Goal: Task Accomplishment & Management: Manage account settings

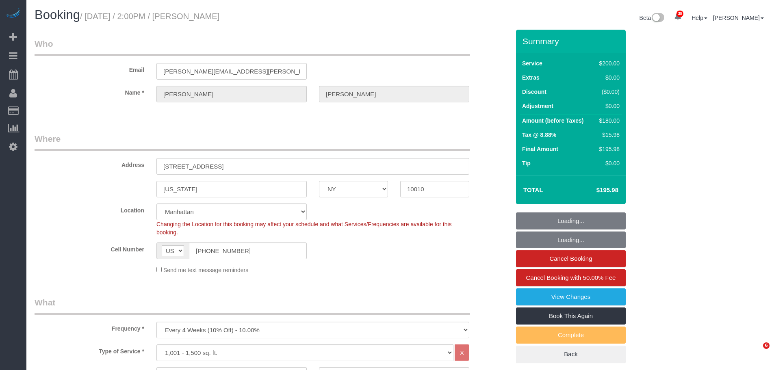
select select "NY"
select select "150"
select select "number:89"
select select "number:74"
select select "number:13"
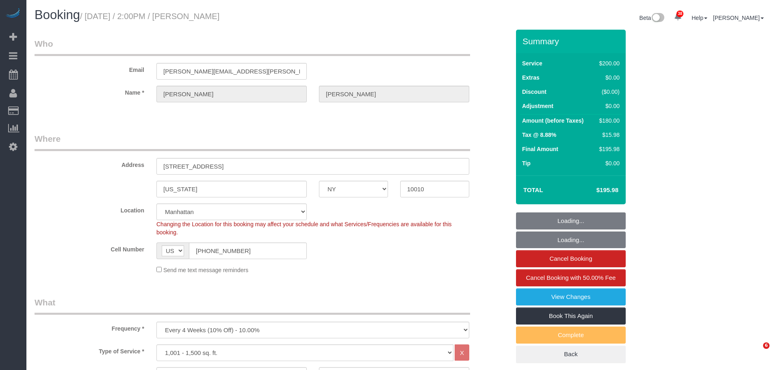
select select "number:7"
select select "object:1488"
select select "spot1"
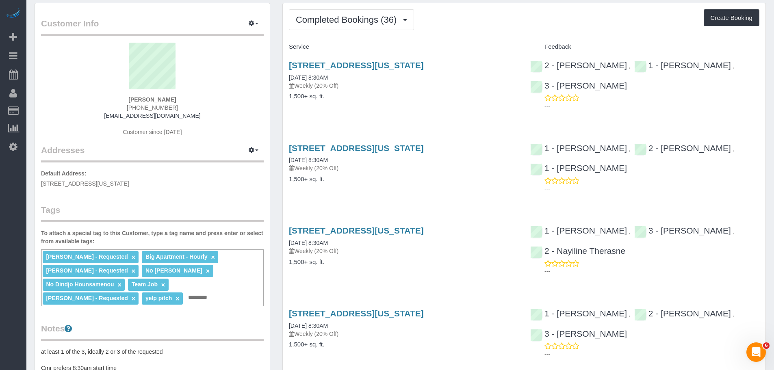
scroll to position [41, 0]
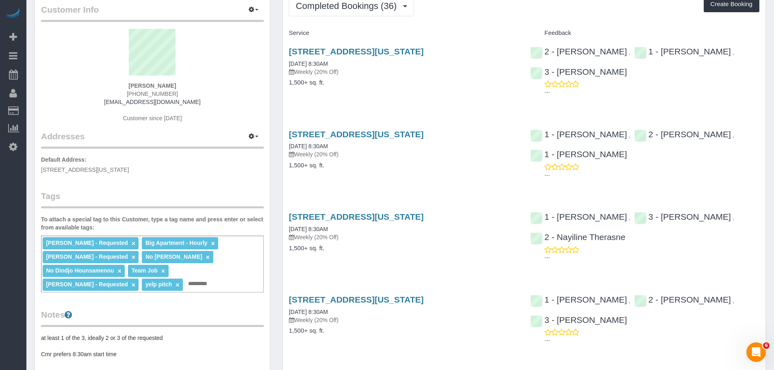
click at [445, 102] on div "[STREET_ADDRESS][US_STATE] [DATE] 8:30AM Weekly (20% Off) 1,500+ sq. ft. 2 - [P…" at bounding box center [524, 71] width 483 height 63
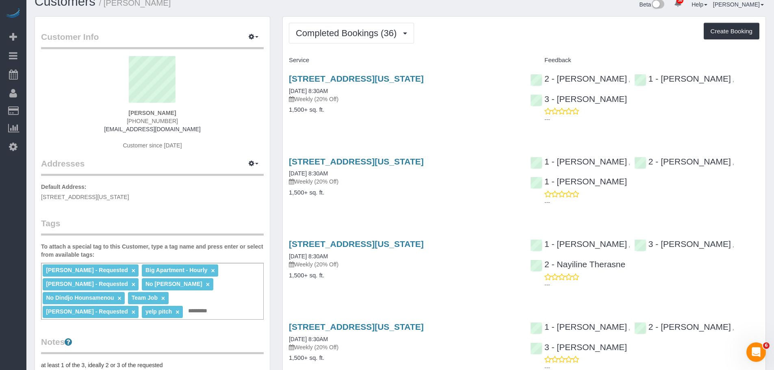
scroll to position [0, 0]
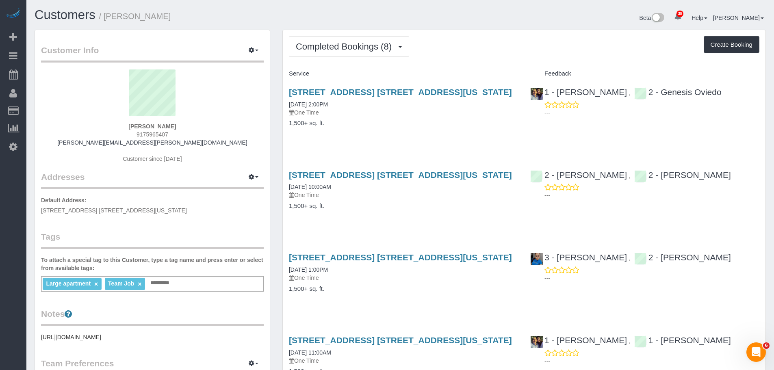
click at [480, 142] on div "151 Wooster Street, Apt. 6b, New York, NY 10012 10/08/2025 2:00PM One Time 1,50…" at bounding box center [403, 111] width 241 height 63
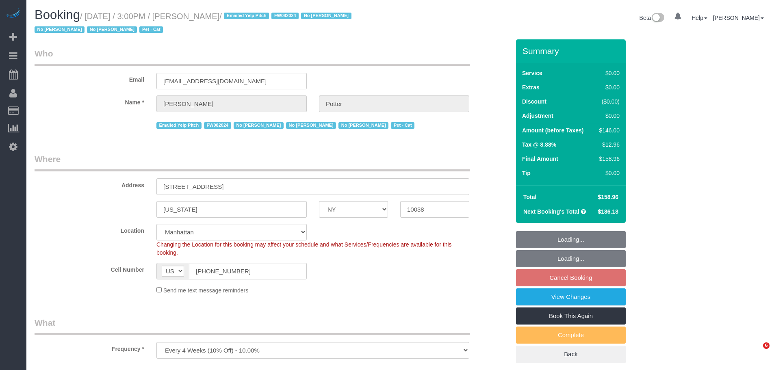
select select "NY"
select select "number:62"
select select "number:75"
select select "number:14"
select select "number:5"
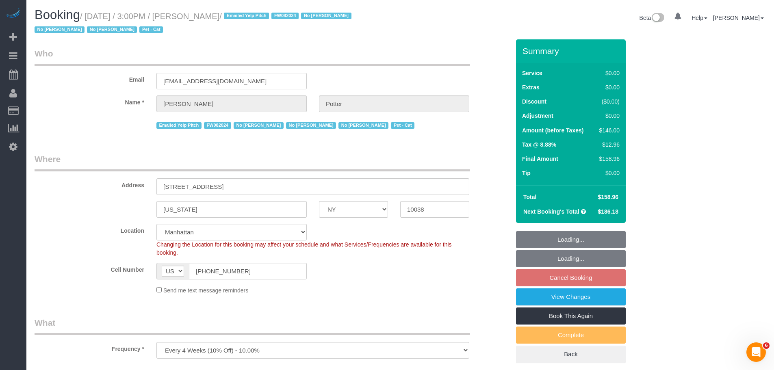
select select "string:stripe-pm_1M0pwl4VGloSiKo7e0pYCX8B"
select select "spot8"
select select "2"
select select "object:1538"
select select "2"
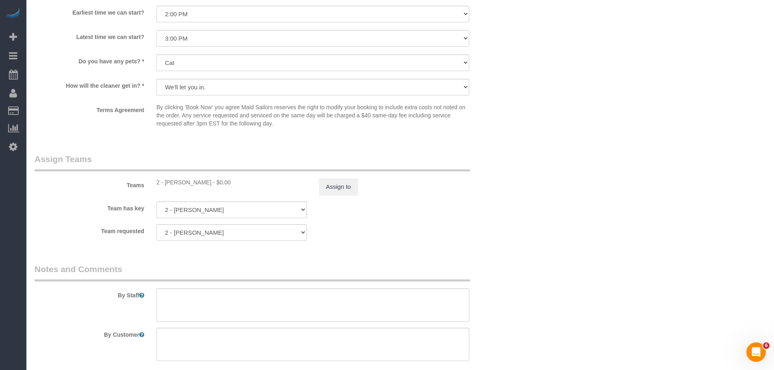
scroll to position [1016, 0]
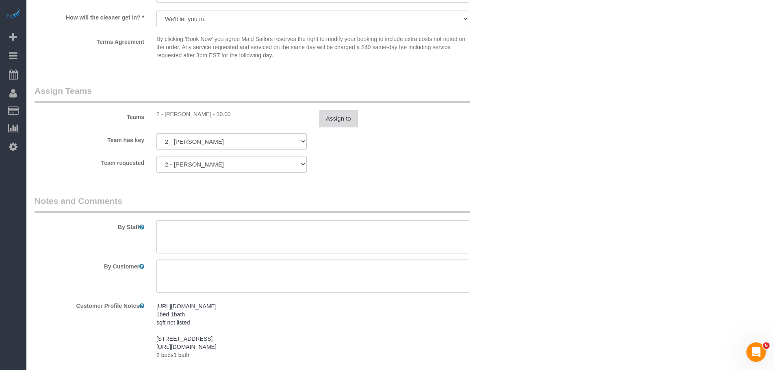
click at [330, 124] on button "Assign to" at bounding box center [338, 118] width 39 height 17
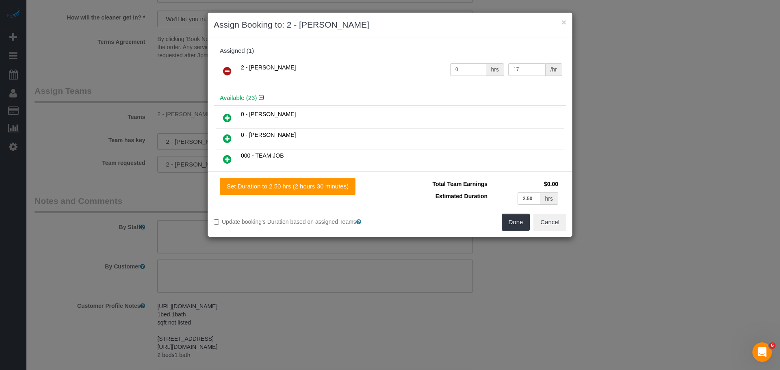
click at [230, 72] on icon at bounding box center [227, 71] width 9 height 10
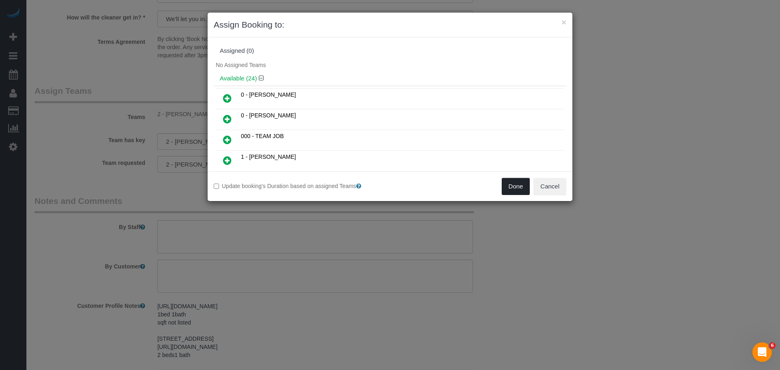
click at [504, 185] on button "Done" at bounding box center [516, 186] width 28 height 17
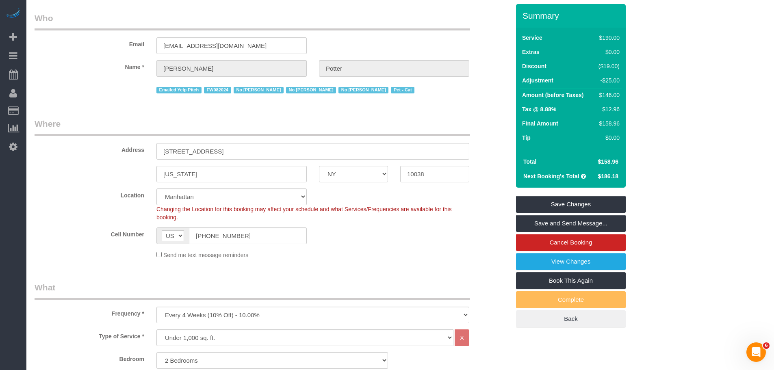
scroll to position [0, 0]
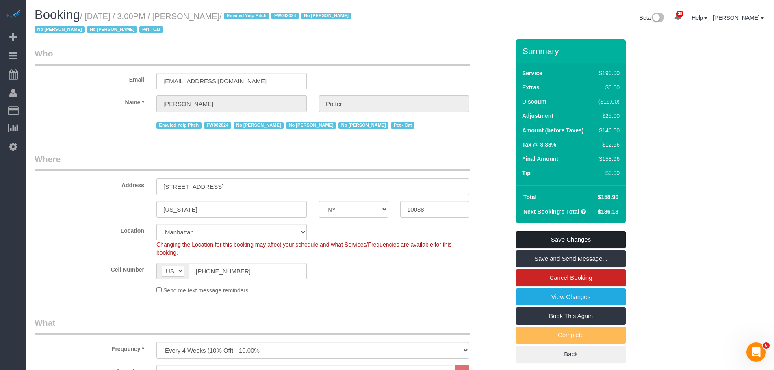
click at [586, 238] on link "Save Changes" at bounding box center [571, 239] width 110 height 17
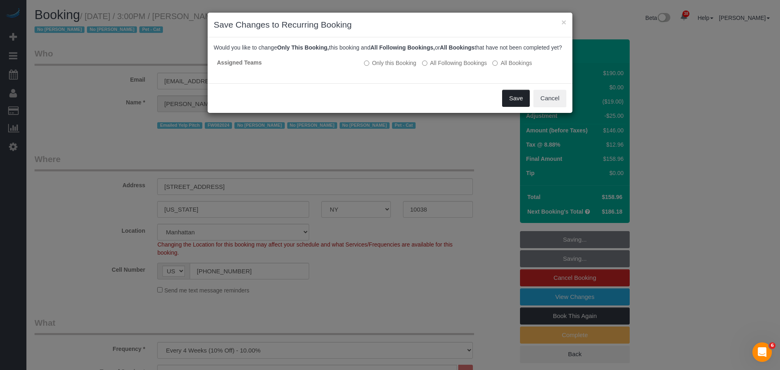
click at [507, 107] on button "Save" at bounding box center [516, 98] width 28 height 17
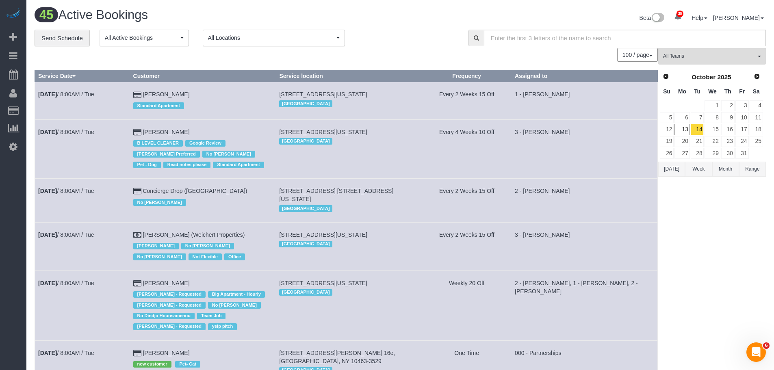
click at [386, 37] on div "**********" at bounding box center [246, 38] width 422 height 17
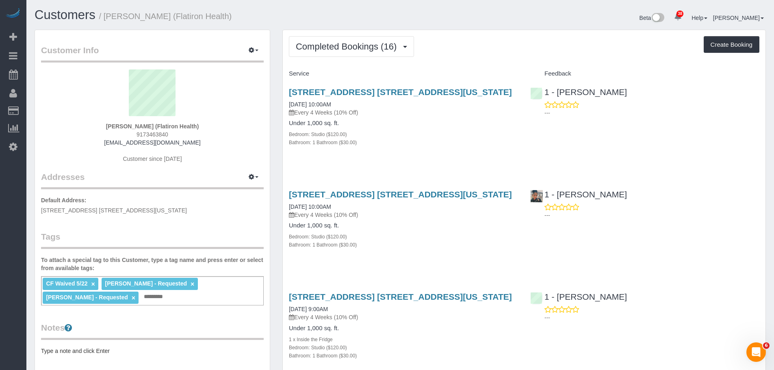
click at [464, 122] on h4 "Under 1,000 sq. ft." at bounding box center [403, 123] width 229 height 7
drag, startPoint x: 225, startPoint y: 150, endPoint x: 305, endPoint y: 100, distance: 94.0
click at [226, 150] on div "Victoria Ritvo (Flatiron Health) 9173463840 ritvo.v@gmail.com Customer since 20…" at bounding box center [152, 120] width 223 height 102
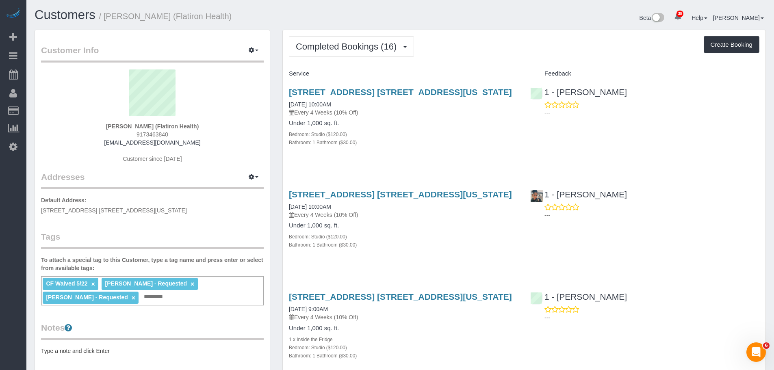
click at [506, 43] on div "Completed Bookings (16) Completed Bookings (16) Upcoming Bookings (7) Cancelled…" at bounding box center [524, 46] width 471 height 21
click at [358, 48] on span "Completed Bookings (16)" at bounding box center [348, 46] width 105 height 10
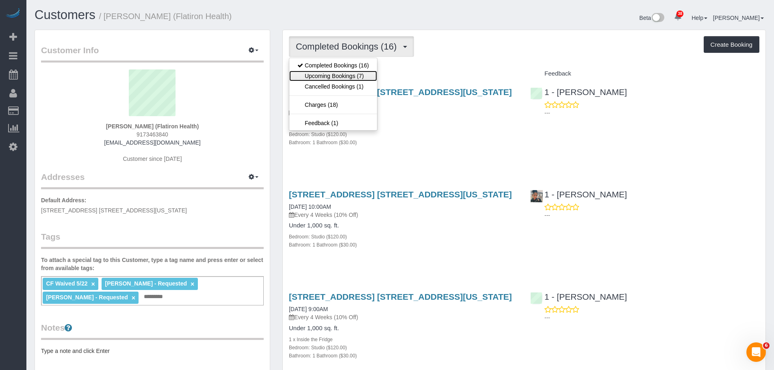
drag, startPoint x: 353, startPoint y: 77, endPoint x: 384, endPoint y: 76, distance: 31.3
click at [353, 77] on link "Upcoming Bookings (7)" at bounding box center [333, 76] width 88 height 11
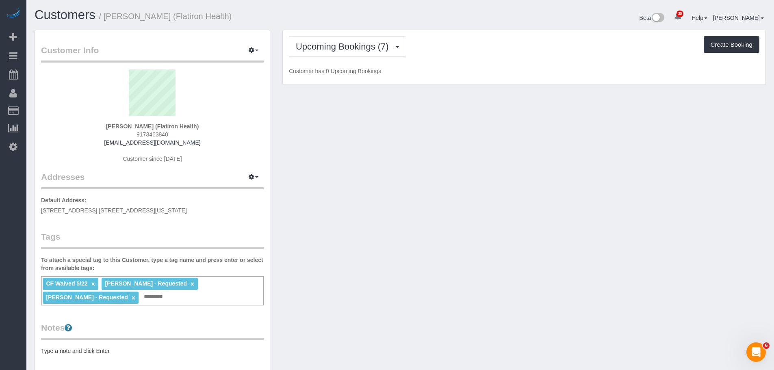
click at [481, 68] on p "Customer has 0 Upcoming Bookings" at bounding box center [524, 71] width 471 height 8
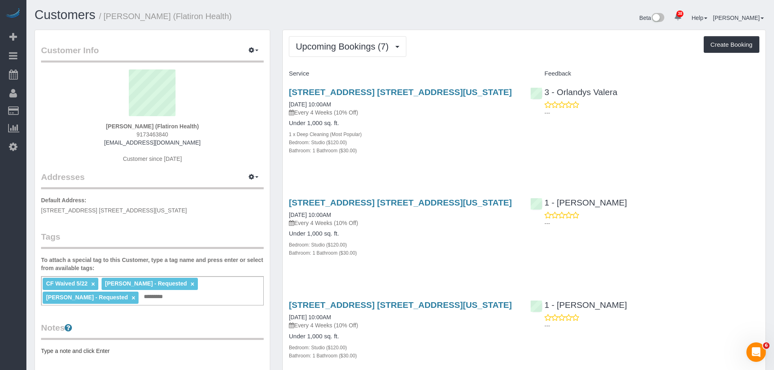
click at [361, 50] on span "Upcoming Bookings (7)" at bounding box center [344, 46] width 97 height 10
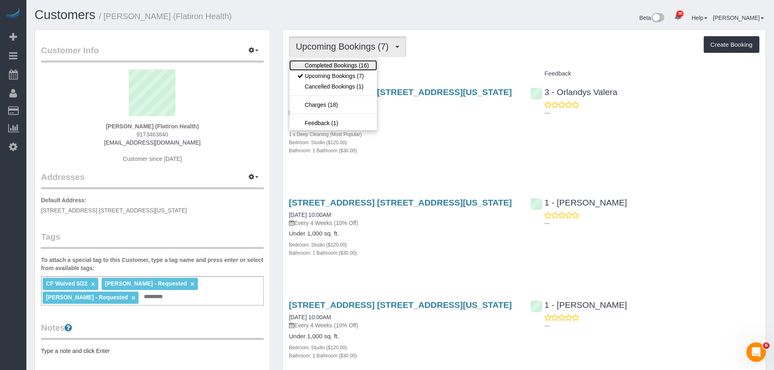
click at [359, 64] on link "Completed Bookings (16)" at bounding box center [333, 65] width 88 height 11
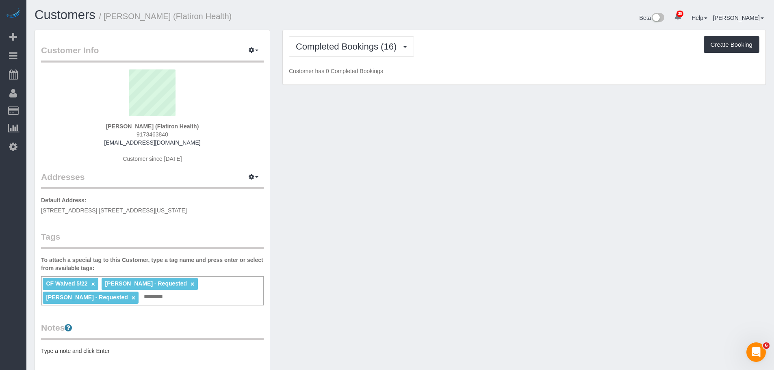
click at [514, 52] on div "Completed Bookings (16) Completed Bookings (16) Upcoming Bookings (7) Cancelled…" at bounding box center [524, 46] width 471 height 21
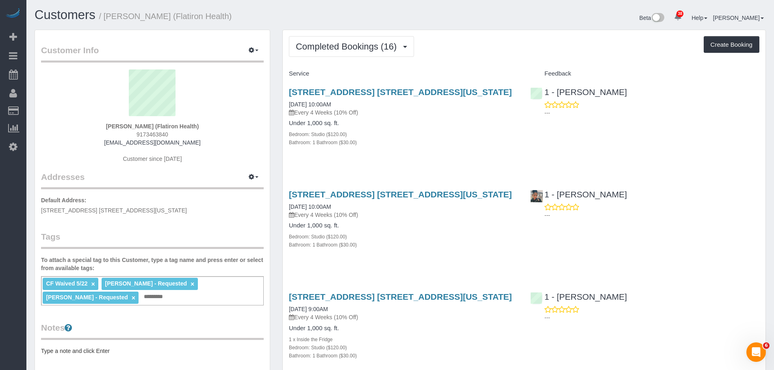
drag, startPoint x: 462, startPoint y: 46, endPoint x: 457, endPoint y: 46, distance: 5.3
click at [462, 46] on div "Completed Bookings (16) Completed Bookings (16) Upcoming Bookings (7) Cancelled…" at bounding box center [524, 46] width 471 height 21
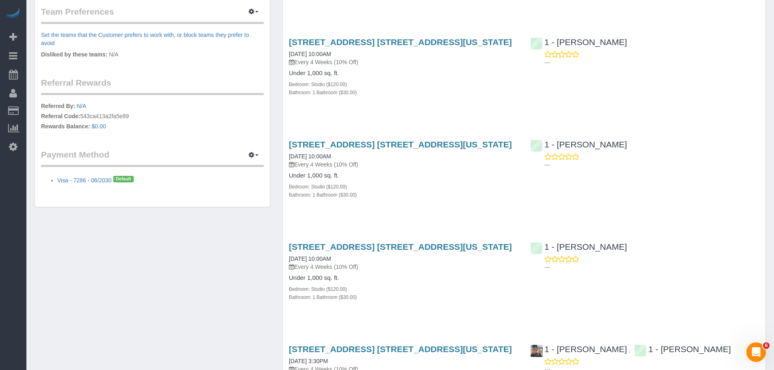
scroll to position [610, 0]
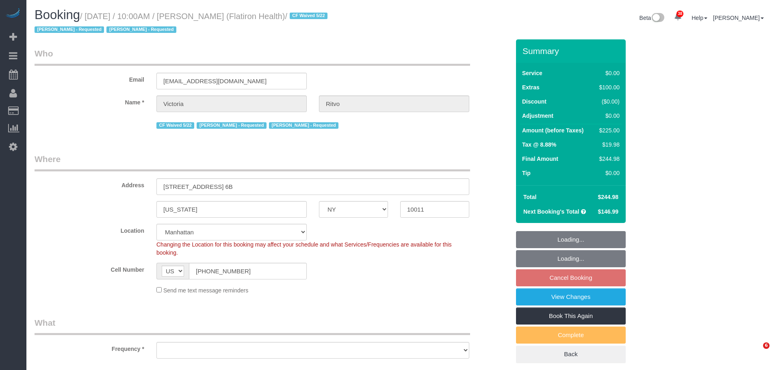
select select "NY"
select select "number:89"
select select "number:90"
select select "number:15"
select select "number:5"
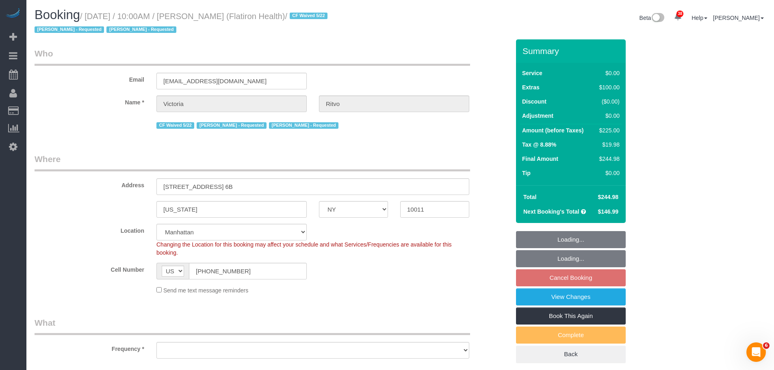
select select "object:1082"
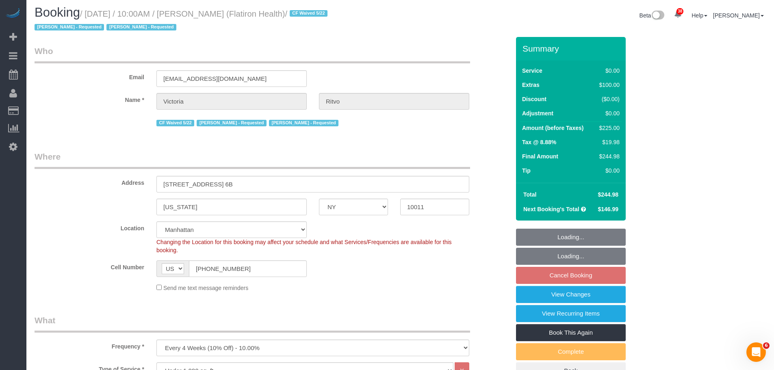
select select "spot3"
select select "object:1564"
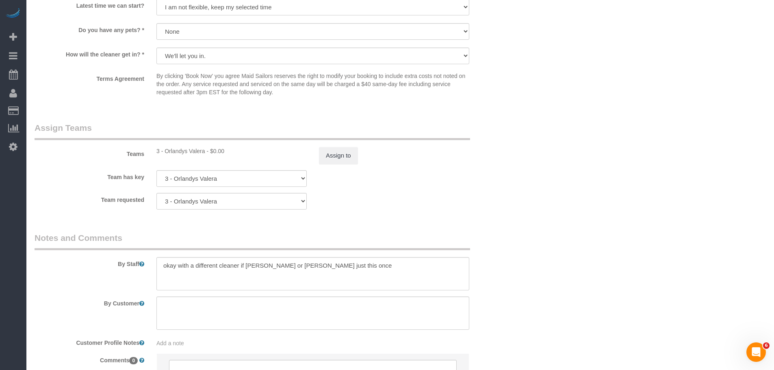
scroll to position [1057, 0]
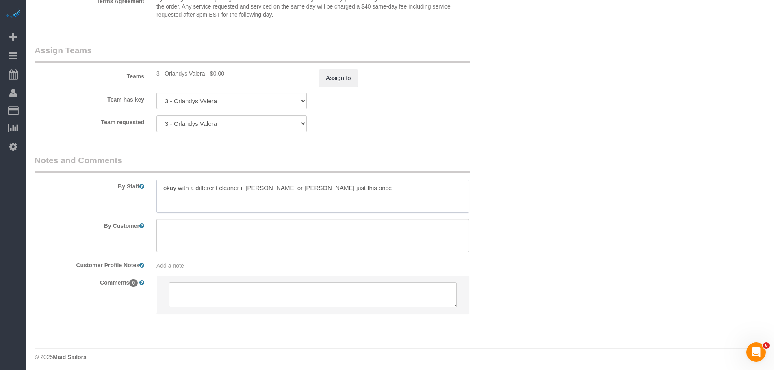
drag, startPoint x: 239, startPoint y: 195, endPoint x: 319, endPoint y: 194, distance: 80.1
click at [319, 194] on textarea at bounding box center [312, 196] width 313 height 33
click at [470, 136] on fieldset "Assign Teams Teams 3 - Orlandys Valera - $0.00 Assign to Team has key 3 - Orlan…" at bounding box center [272, 91] width 475 height 94
click at [466, 137] on fieldset "Assign Teams Teams 3 - Orlandys Valera - $0.00 Assign to Team has key 3 - Orlan…" at bounding box center [272, 91] width 475 height 94
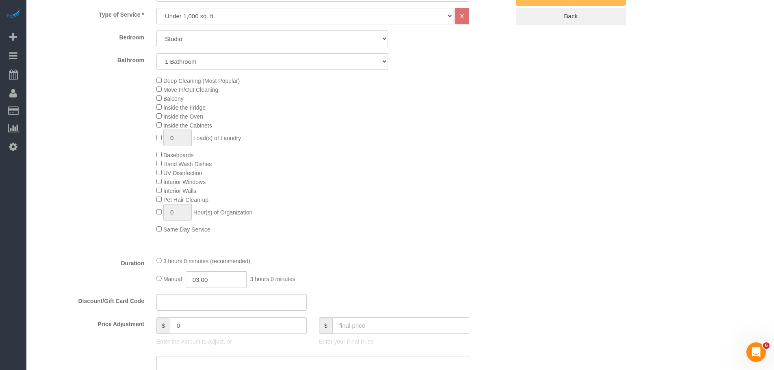
scroll to position [122, 0]
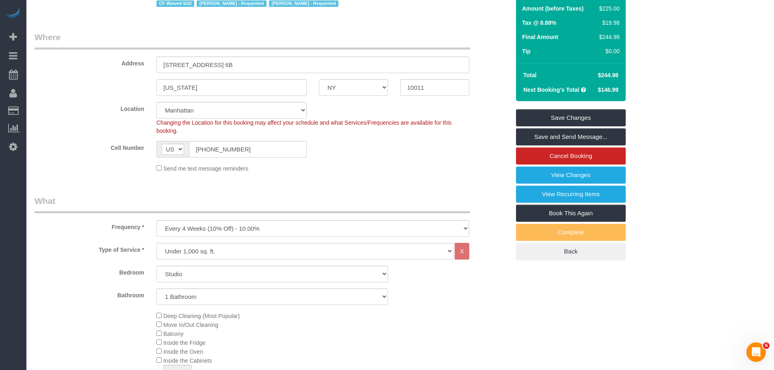
drag, startPoint x: 363, startPoint y: 27, endPoint x: 362, endPoint y: 42, distance: 15.5
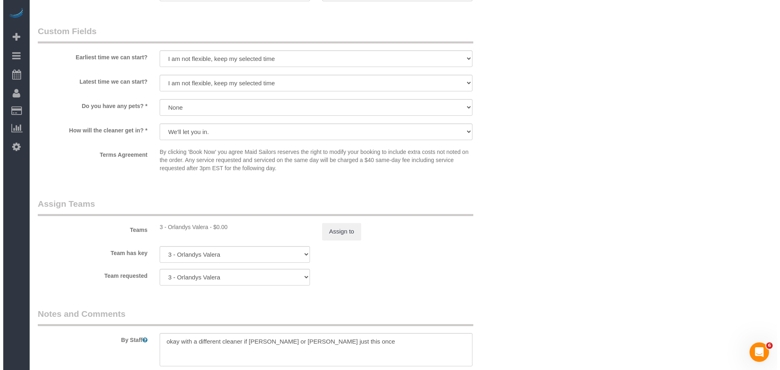
scroll to position [935, 0]
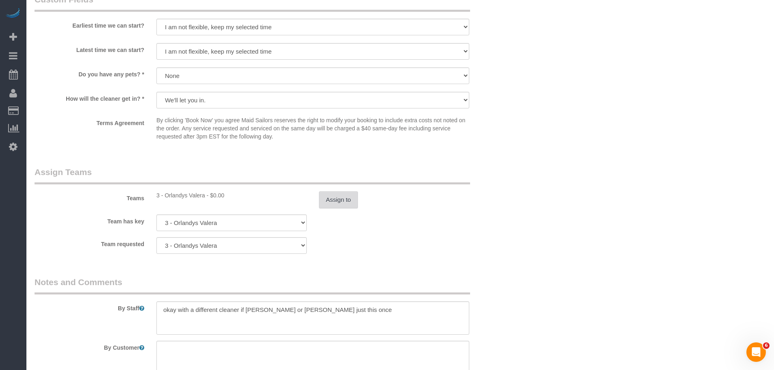
click at [338, 207] on button "Assign to" at bounding box center [338, 199] width 39 height 17
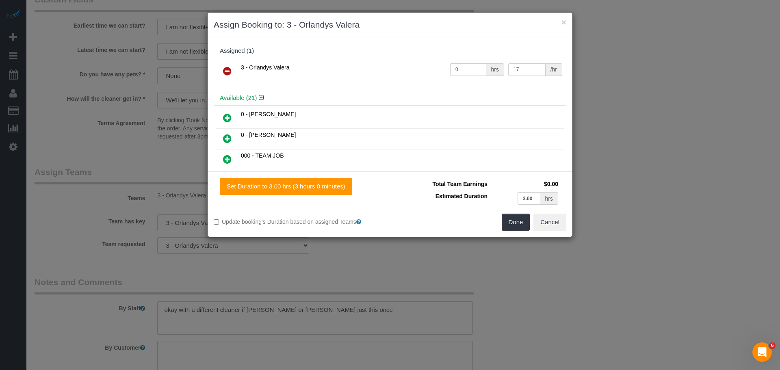
click at [224, 65] on link at bounding box center [227, 71] width 19 height 16
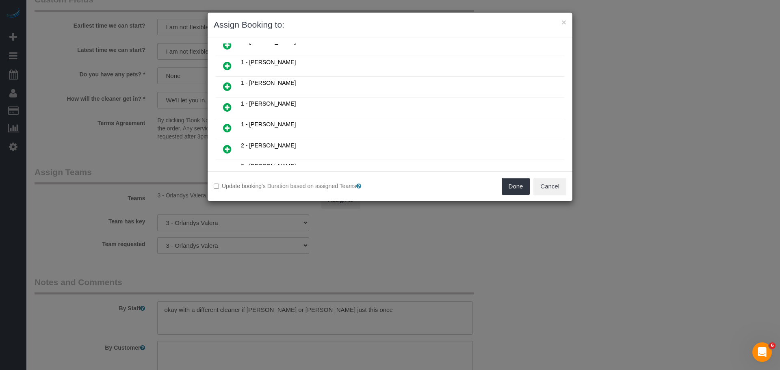
scroll to position [203, 0]
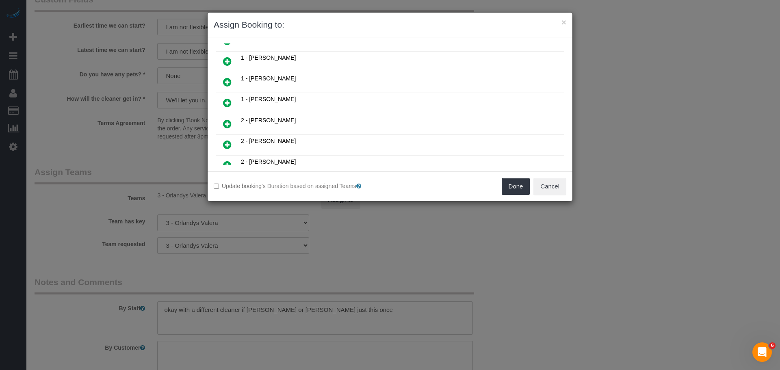
drag, startPoint x: 227, startPoint y: 62, endPoint x: 310, endPoint y: 84, distance: 86.3
click at [227, 61] on icon at bounding box center [227, 61] width 9 height 10
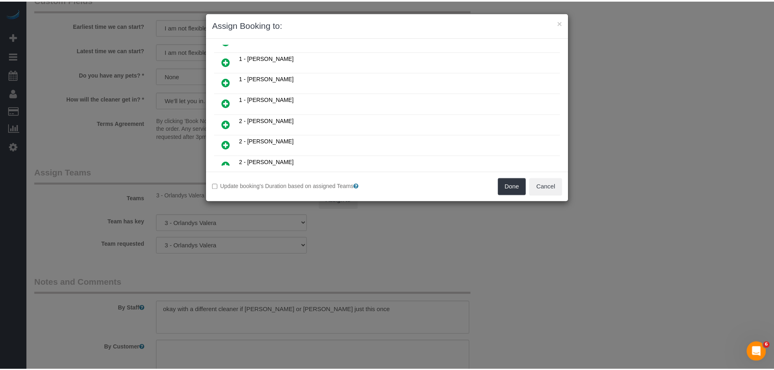
scroll to position [223, 0]
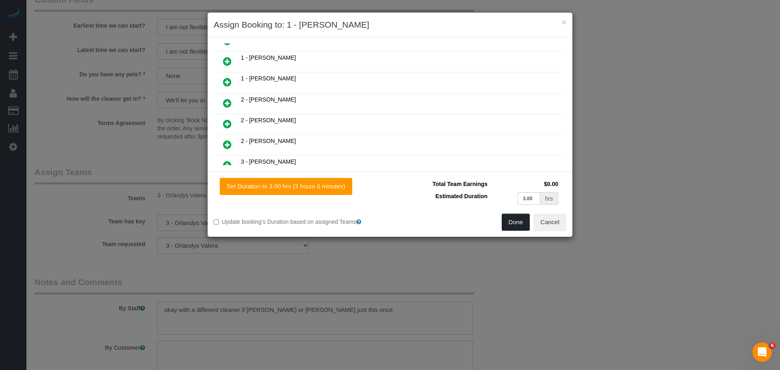
click at [512, 219] on button "Done" at bounding box center [516, 222] width 28 height 17
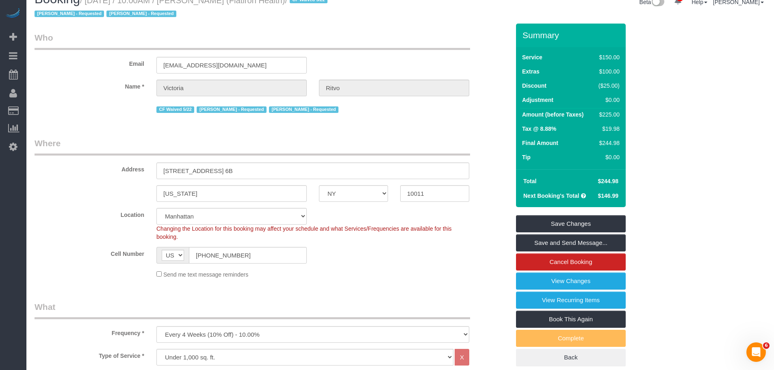
scroll to position [3, 0]
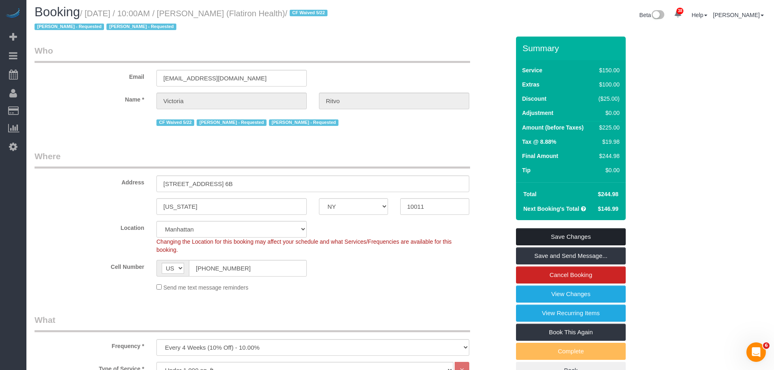
click at [559, 236] on link "Save Changes" at bounding box center [571, 236] width 110 height 17
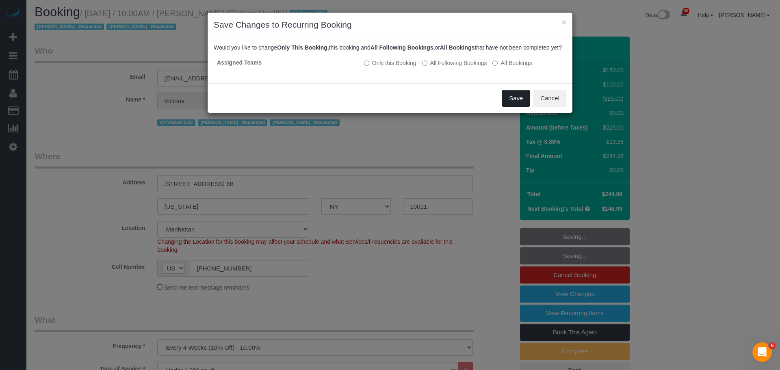
click at [513, 106] on button "Save" at bounding box center [516, 98] width 28 height 17
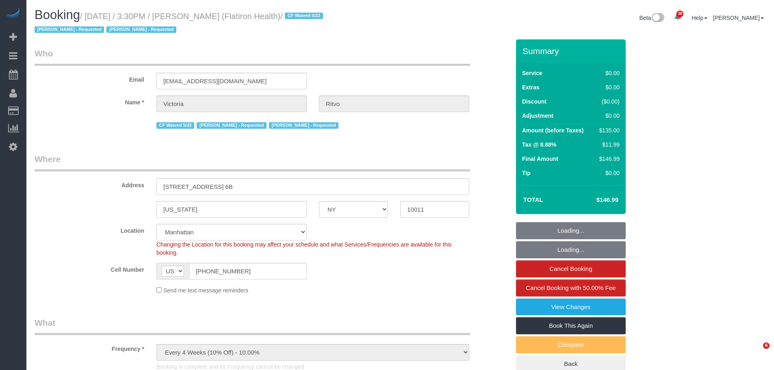
select select "NY"
select select "number:89"
select select "number:90"
select select "number:15"
select select "number:5"
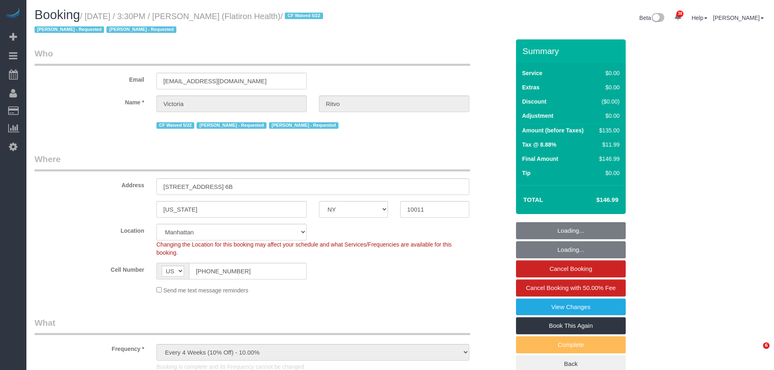
select select "object:1555"
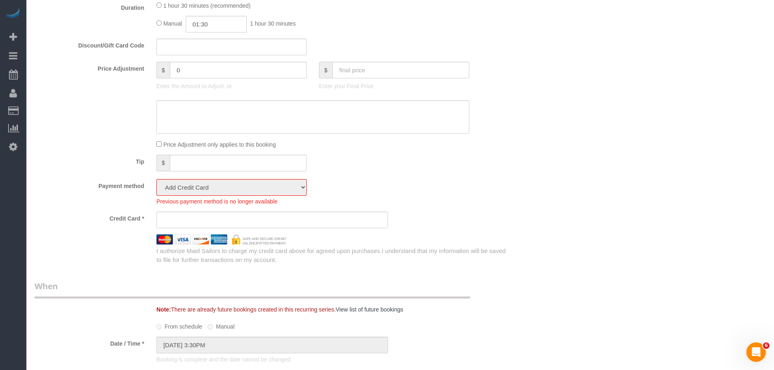
scroll to position [650, 0]
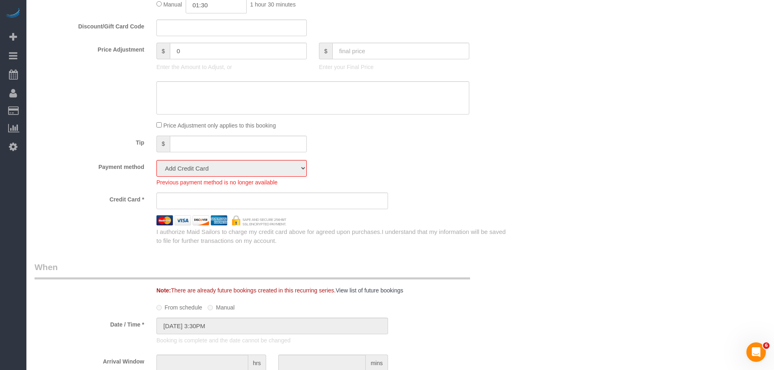
click at [466, 152] on div "Tip $" at bounding box center [272, 145] width 488 height 18
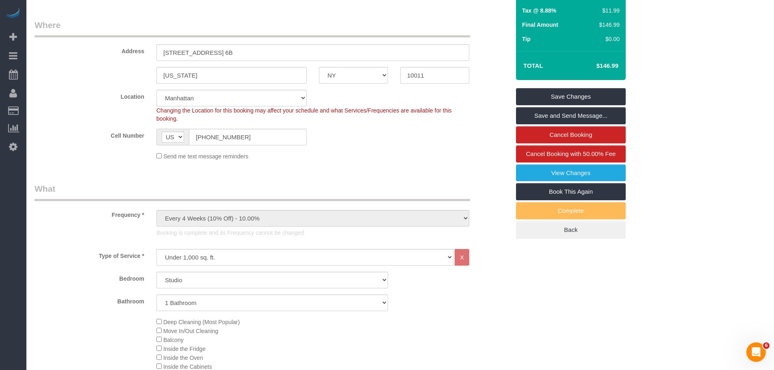
scroll to position [0, 0]
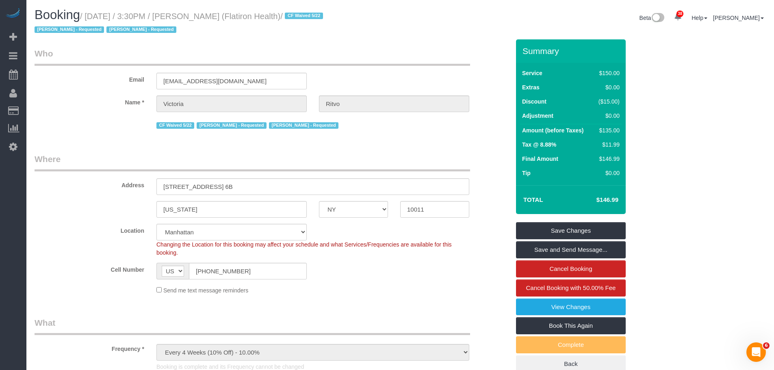
click at [418, 31] on div "Booking / [DATE] / 3:30PM / [PERSON_NAME] (Flatiron Health) / CF Waived 5/22 [P…" at bounding box center [400, 23] width 744 height 31
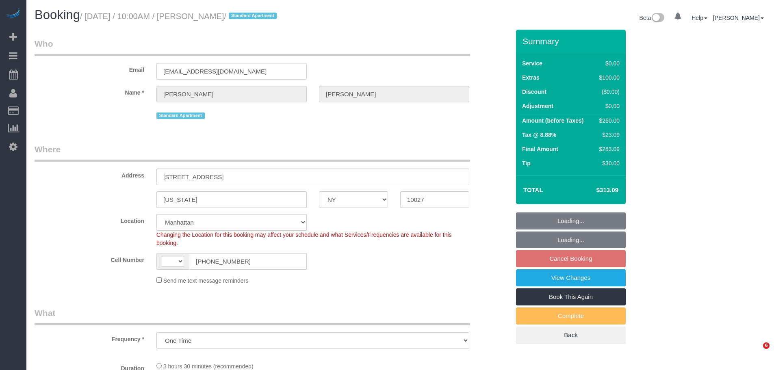
select select "NY"
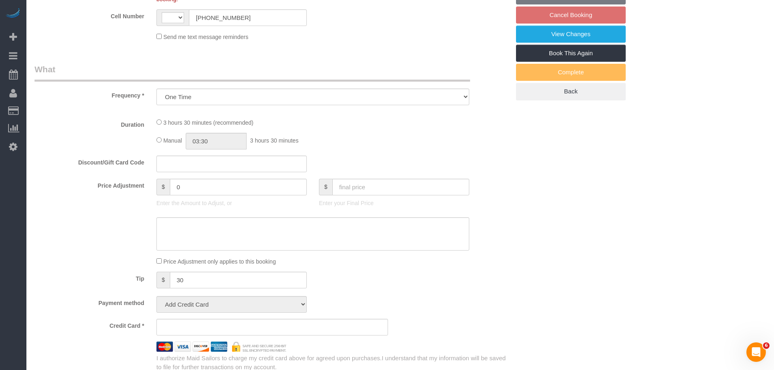
select select "1"
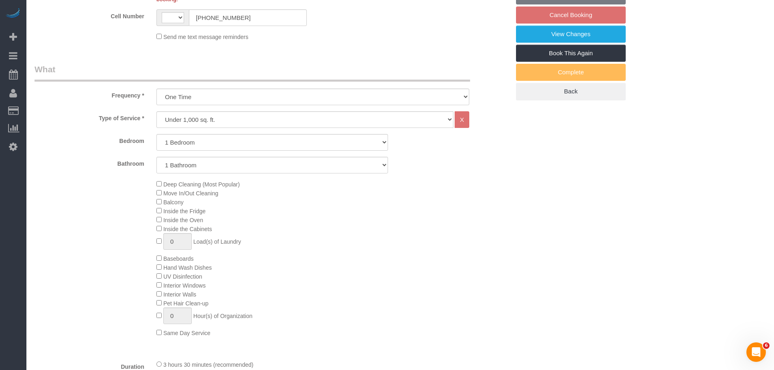
select select "object:924"
select select "string:[GEOGRAPHIC_DATA]"
select select "string:stripe-pm_1QwRw54VGloSiKo7jNYRKUeg"
select select "number:58"
select select "number:77"
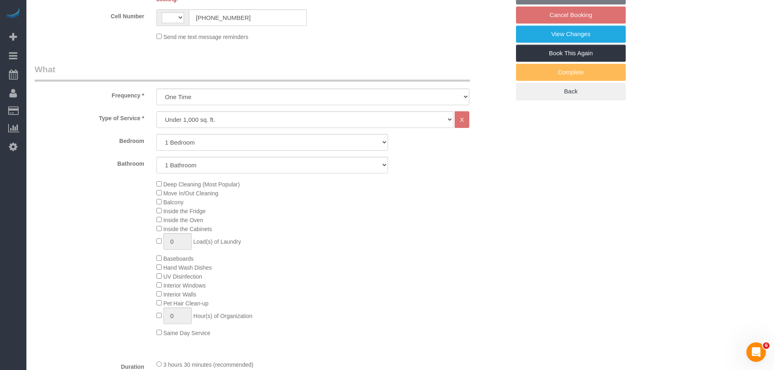
select select "number:15"
select select "number:5"
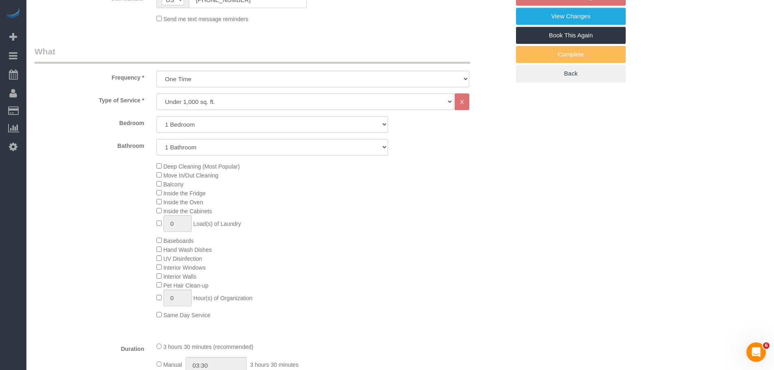
select select "spot3"
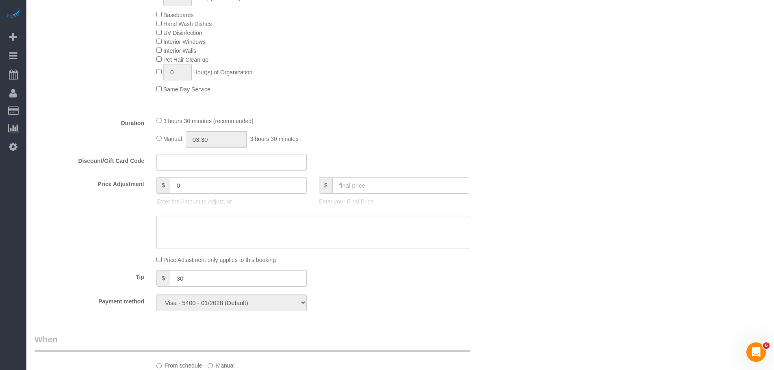
select select "1"
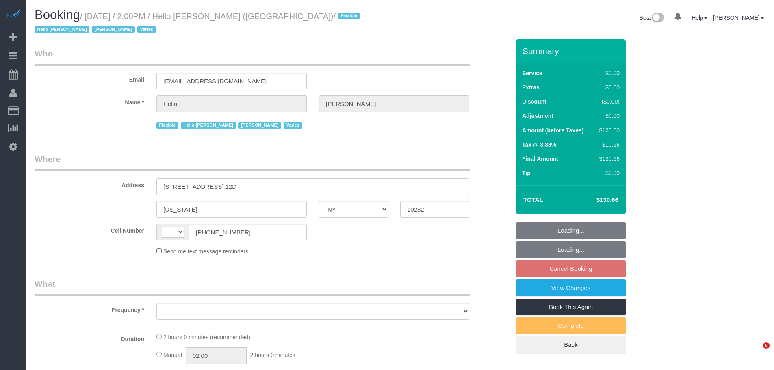
select select "NY"
select select "spot7"
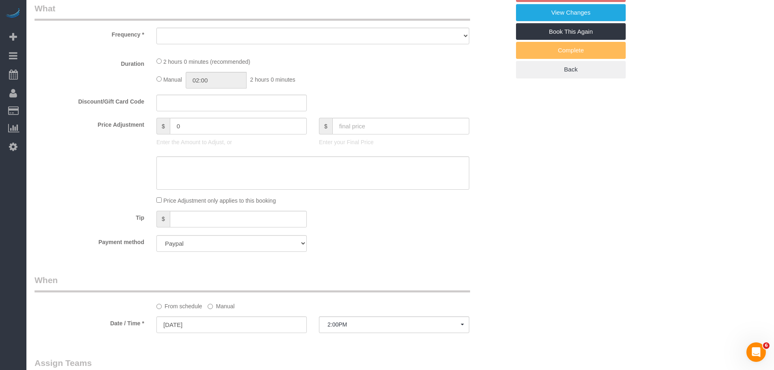
select select "string:US"
select select "object:1254"
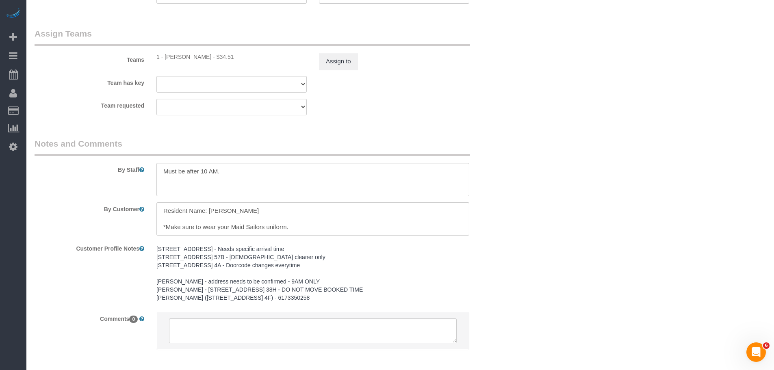
select select "number:89"
select select "number:90"
select select "number:15"
select select "number:6"
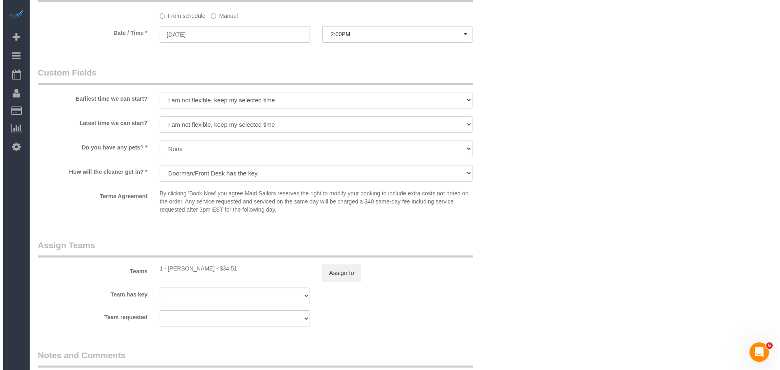
scroll to position [886, 0]
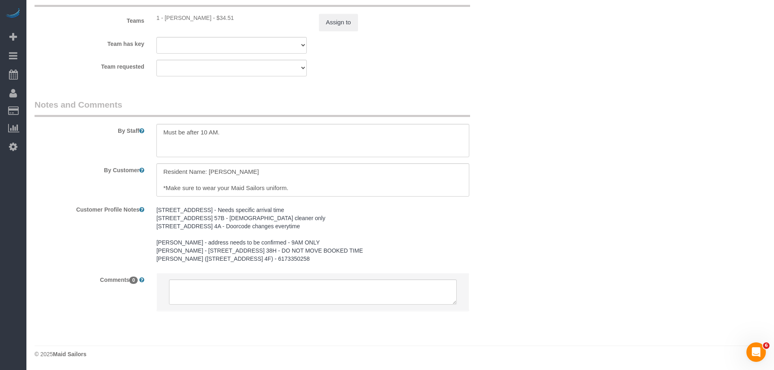
select select "object:1498"
select select "1"
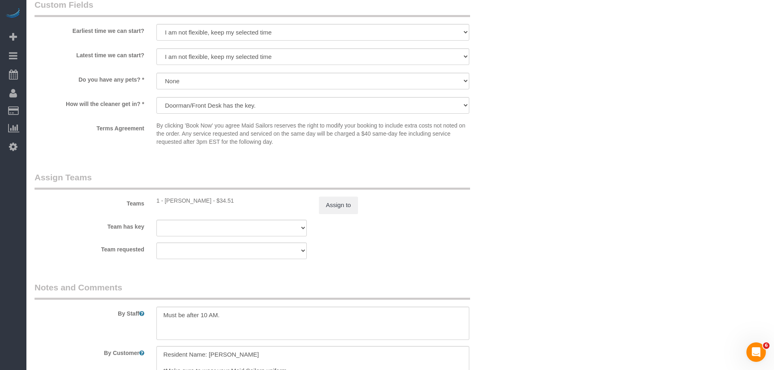
select select "spot65"
select select "1"
click at [328, 198] on button "Assign to" at bounding box center [338, 205] width 39 height 17
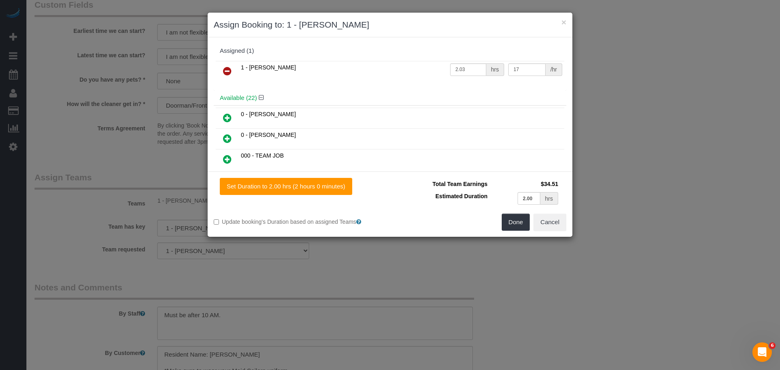
click at [226, 71] on icon at bounding box center [227, 71] width 9 height 10
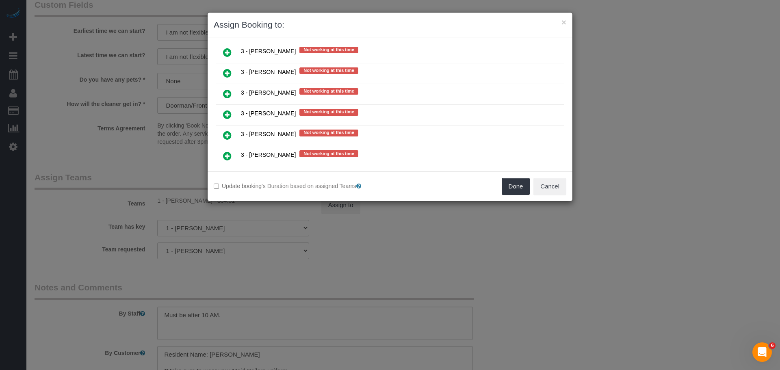
scroll to position [1330, 0]
drag, startPoint x: 225, startPoint y: 114, endPoint x: 234, endPoint y: 114, distance: 8.9
click at [225, 114] on icon at bounding box center [227, 114] width 9 height 10
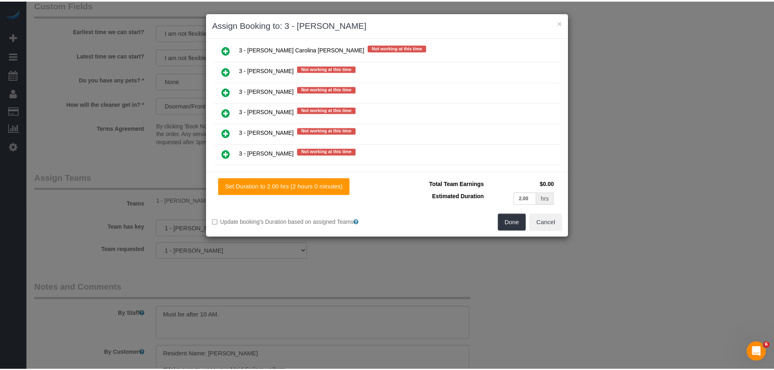
scroll to position [1350, 0]
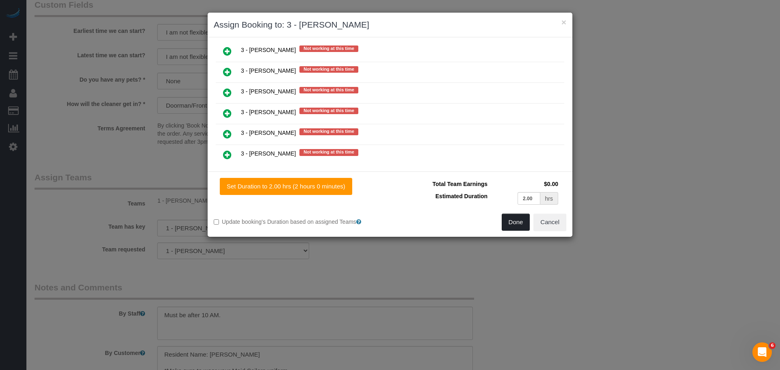
click at [513, 219] on button "Done" at bounding box center [516, 222] width 28 height 17
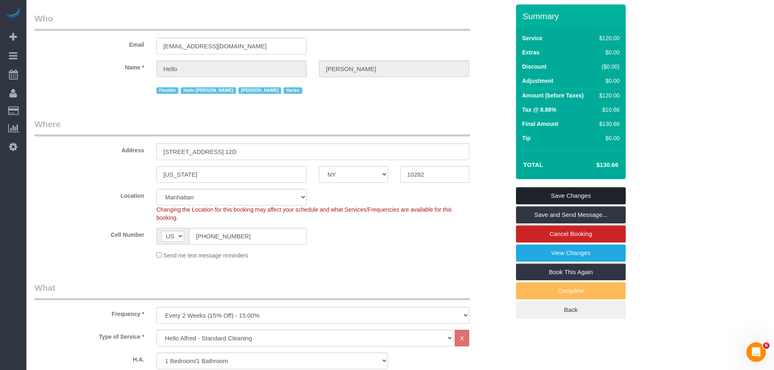
scroll to position [33, 0]
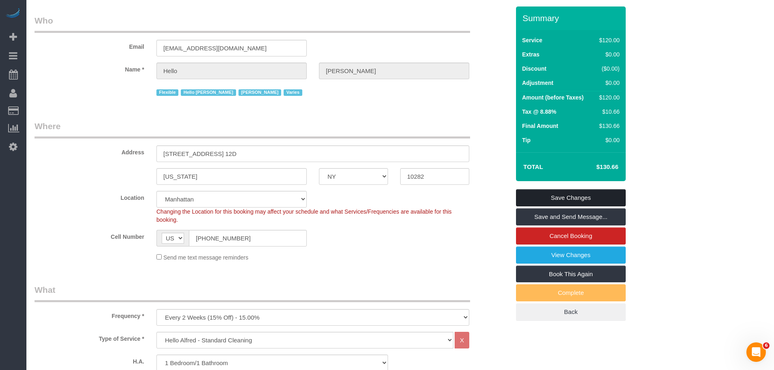
click at [563, 189] on link "Save Changes" at bounding box center [571, 197] width 110 height 17
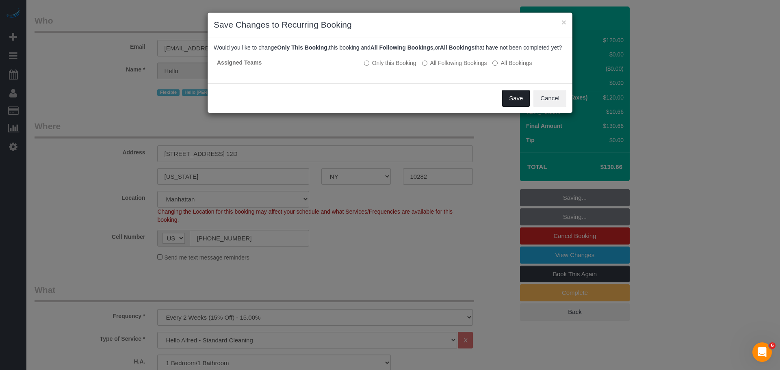
click at [506, 106] on button "Save" at bounding box center [516, 98] width 28 height 17
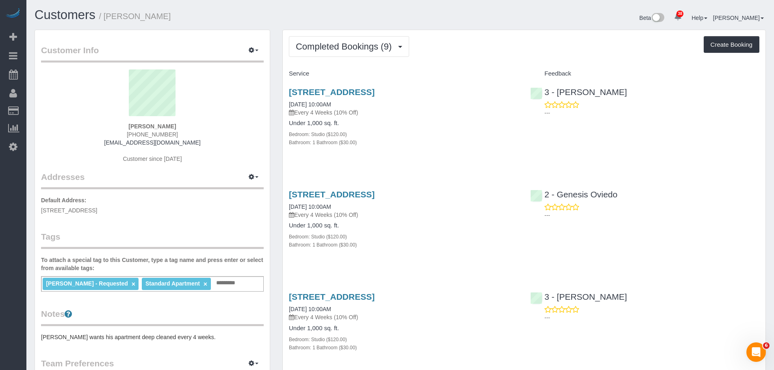
click at [511, 152] on div "[STREET_ADDRESS] [DATE] 10:00AM Every 4 Weeks (10% Off) Under 1,000 sq. ft. Bed…" at bounding box center [403, 121] width 241 height 82
drag, startPoint x: 120, startPoint y: 124, endPoint x: 203, endPoint y: 122, distance: 83.3
click at [203, 122] on div "Richard Rosenthal (954) 591-6167 nicopaintball99@gmail.com Customer since 2024" at bounding box center [152, 120] width 223 height 102
drag, startPoint x: 192, startPoint y: 126, endPoint x: 102, endPoint y: 132, distance: 90.5
click at [102, 132] on div "Richard Rosenthal (954) 591-6167 nicopaintball99@gmail.com Customer since 2024" at bounding box center [152, 120] width 223 height 102
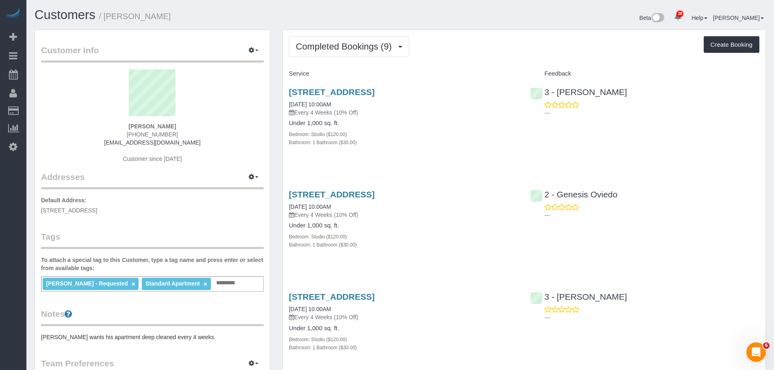
click at [115, 126] on div "Richard Rosenthal (954) 591-6167 nicopaintball99@gmail.com Customer since 2024" at bounding box center [152, 120] width 223 height 102
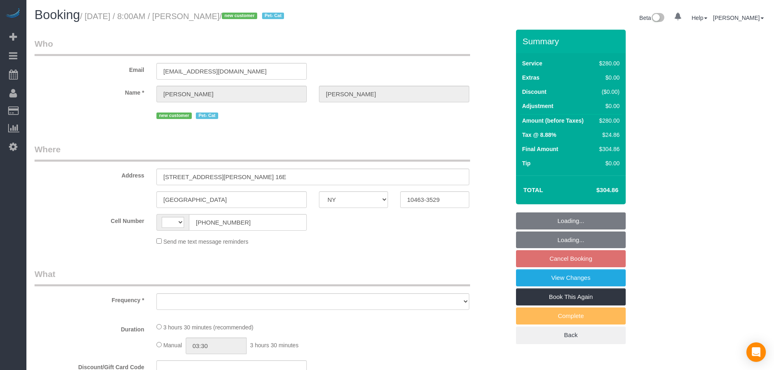
select select "NY"
select select "spot1"
select select "string:[GEOGRAPHIC_DATA]"
select select "object:577"
select select "string:stripe-pm_1SFzvU4VGloSiKo7YFExhWNV"
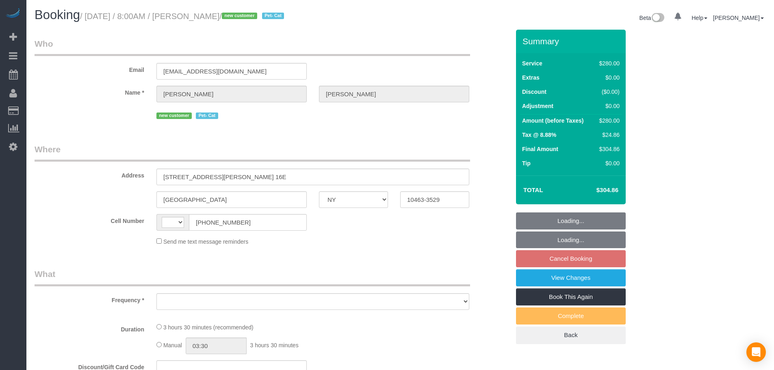
select select "number:56"
select select "number:69"
select select "number:14"
select select "number:6"
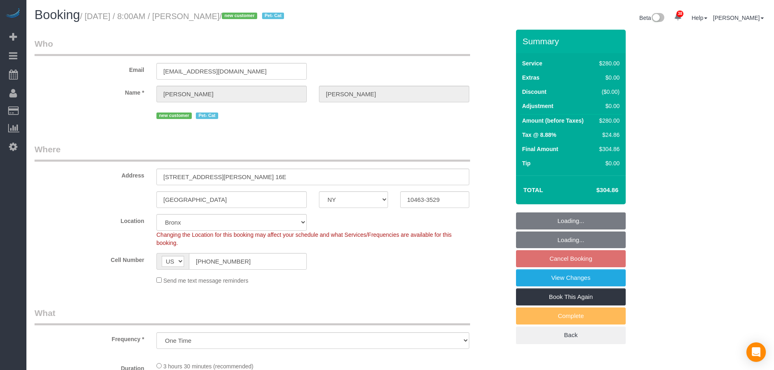
select select
select select "object:1209"
select select "spot61"
select select "210"
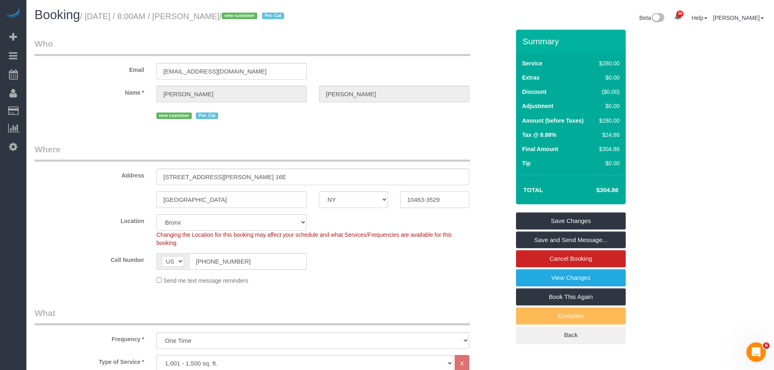
drag, startPoint x: 422, startPoint y: 200, endPoint x: 393, endPoint y: 200, distance: 29.7
click at [393, 200] on div "BRONX AK AL AR AZ CA CO CT DC DE FL GA HI IA ID IL IN KS KY LA MA MD ME MI MN M…" at bounding box center [272, 199] width 488 height 17
click at [415, 199] on input "10463-3529" at bounding box center [434, 199] width 69 height 17
drag, startPoint x: 423, startPoint y: 199, endPoint x: 390, endPoint y: 200, distance: 33.3
click at [390, 200] on div "BRONX AK AL AR AZ CA CO CT DC DE FL GA HI IA ID IL IN KS KY LA MA MD ME MI MN M…" at bounding box center [272, 199] width 488 height 17
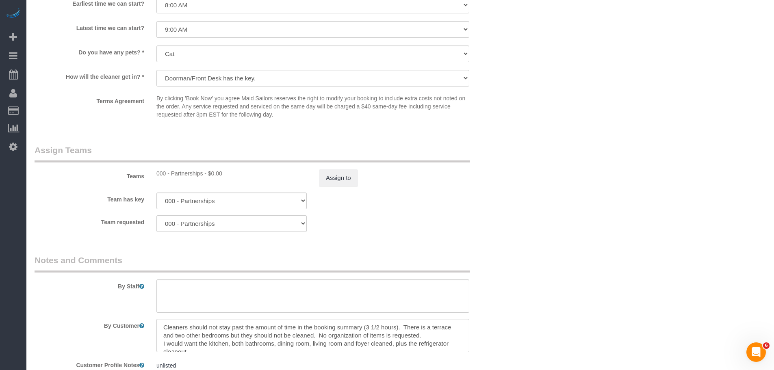
scroll to position [853, 0]
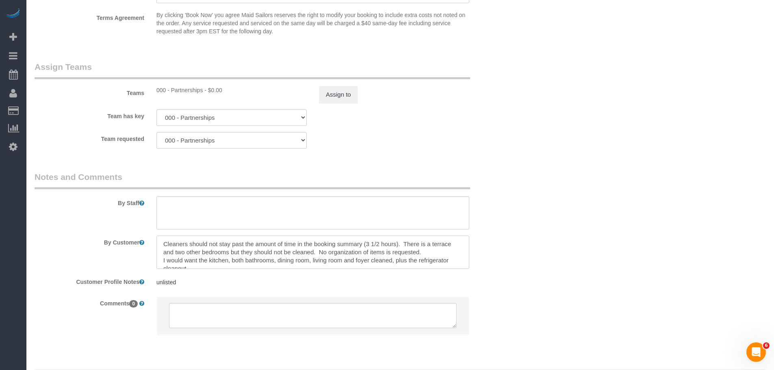
drag, startPoint x: 254, startPoint y: 246, endPoint x: 271, endPoint y: 256, distance: 19.2
click at [271, 256] on textarea at bounding box center [312, 252] width 313 height 33
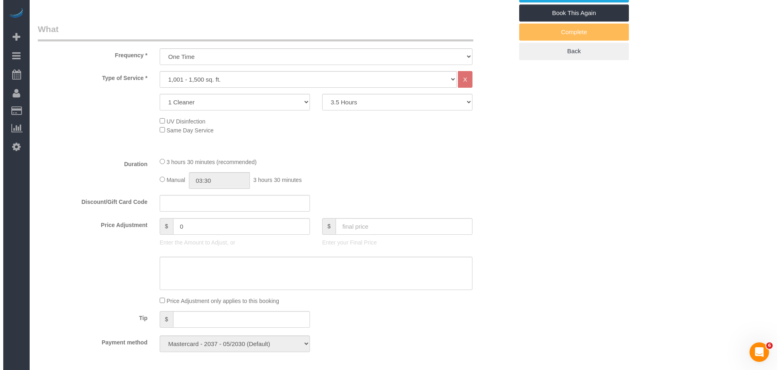
scroll to position [81, 0]
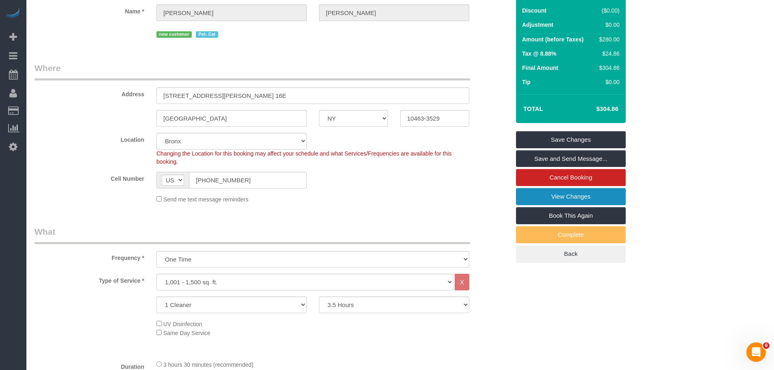
click at [576, 204] on link "View Changes" at bounding box center [571, 196] width 110 height 17
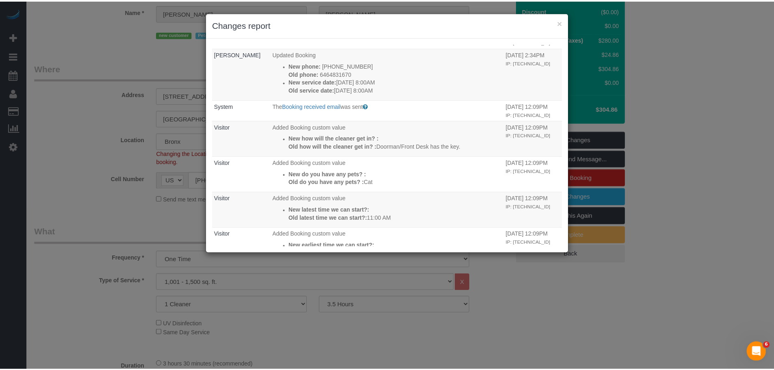
scroll to position [772, 0]
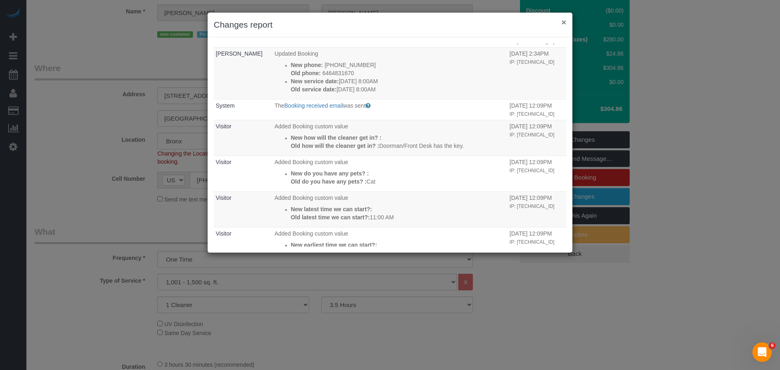
click at [564, 22] on button "×" at bounding box center [564, 22] width 5 height 9
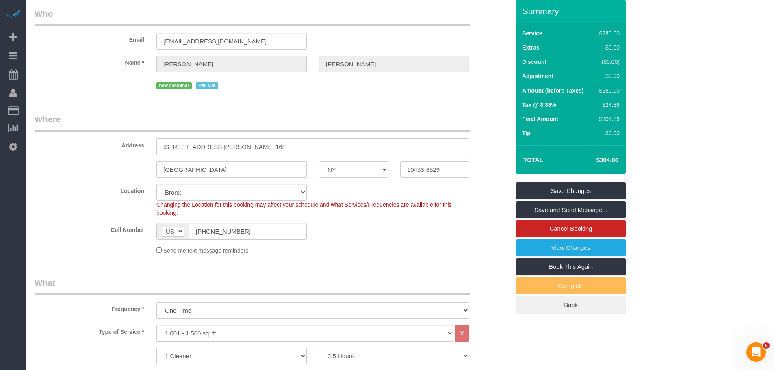
scroll to position [0, 0]
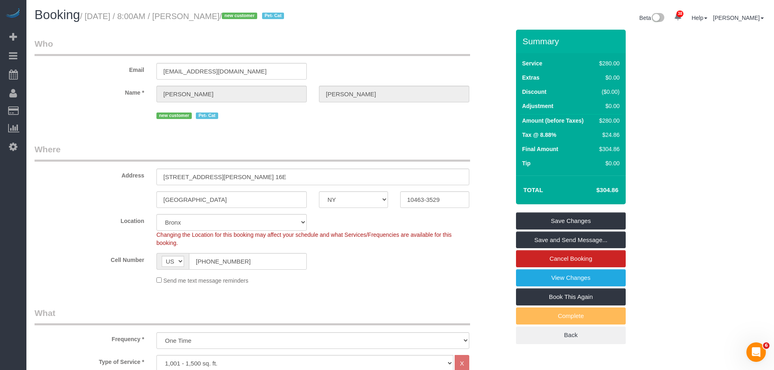
click at [376, 61] on div "Email emanningbx1@gmail.com" at bounding box center [272, 59] width 488 height 42
drag, startPoint x: 434, startPoint y: 56, endPoint x: 427, endPoint y: 53, distance: 7.7
click at [434, 55] on legend "Who" at bounding box center [253, 47] width 436 height 18
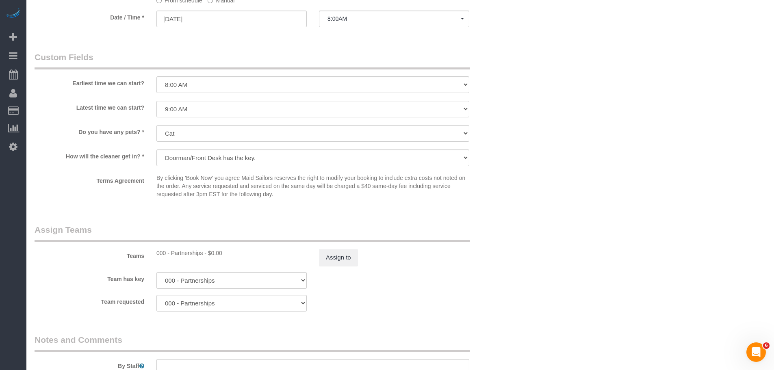
scroll to position [691, 0]
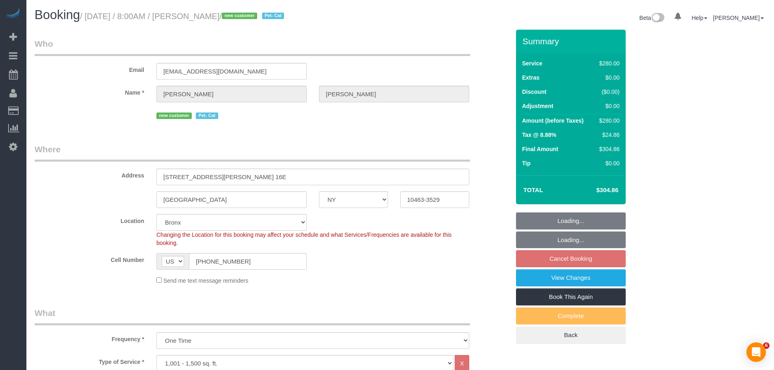
select select "NY"
select select "210"
select select "spot1"
select select "number:56"
select select "number:69"
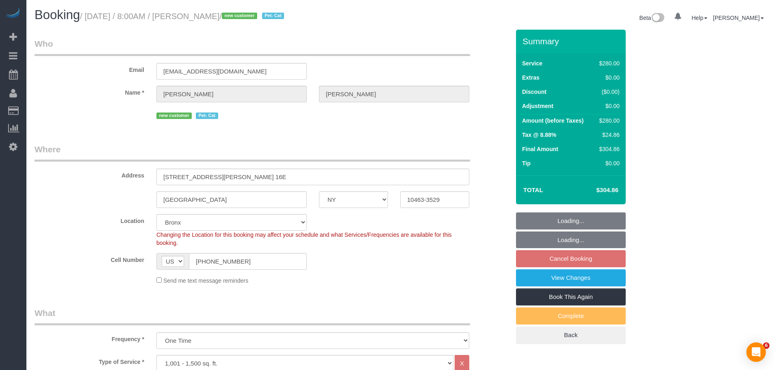
select select "number:14"
select select "number:6"
select select "NY"
select select "210"
select select "object:1059"
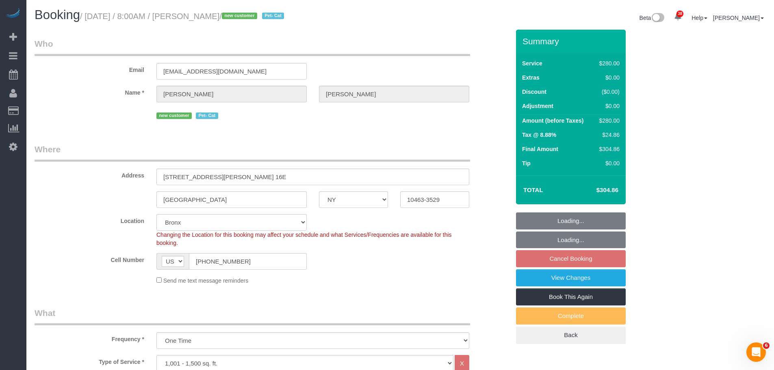
select select "number:56"
select select "number:69"
select select "number:14"
select select "number:6"
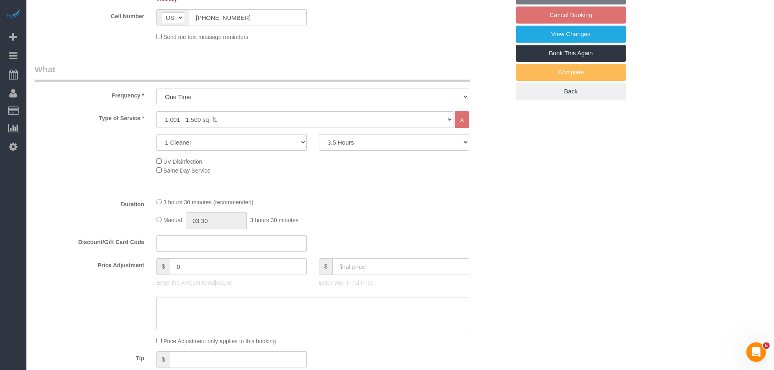
select select "string:stripe-pm_1SFzvU4VGloSiKo7YFExhWNV"
select select "spot1"
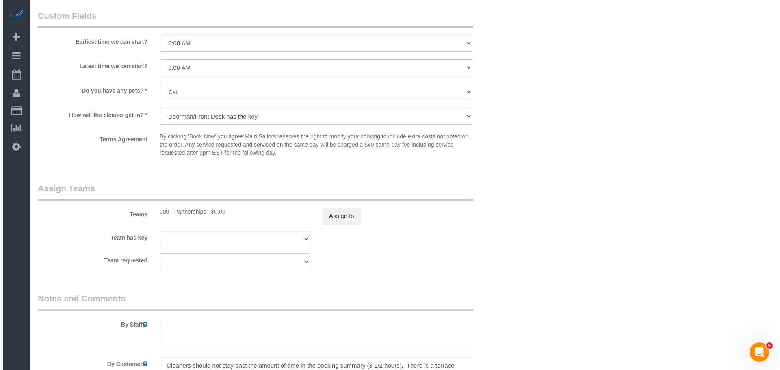
scroll to position [772, 0]
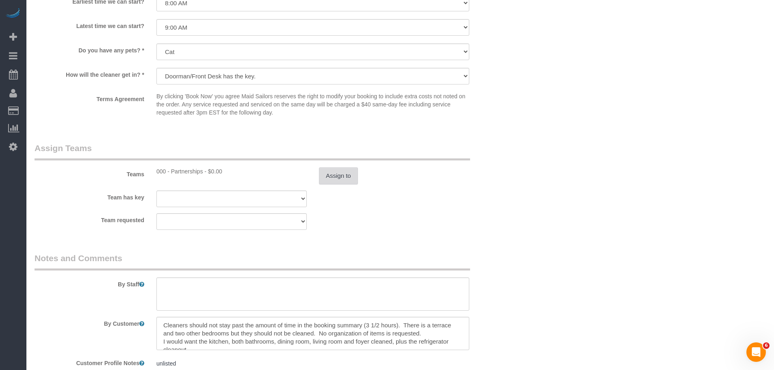
click at [343, 177] on button "Assign to" at bounding box center [338, 175] width 39 height 17
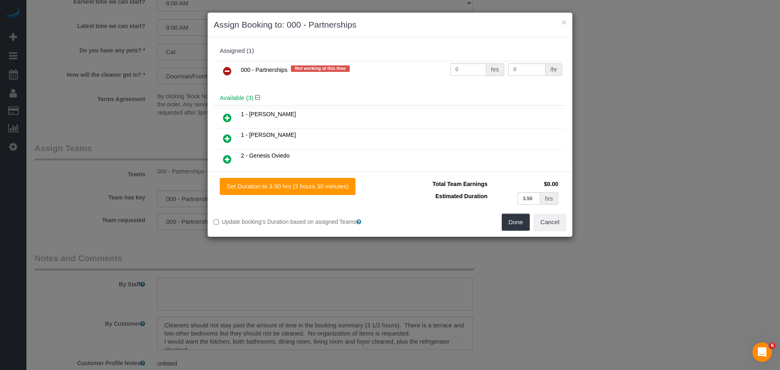
click at [228, 67] on icon at bounding box center [227, 71] width 9 height 10
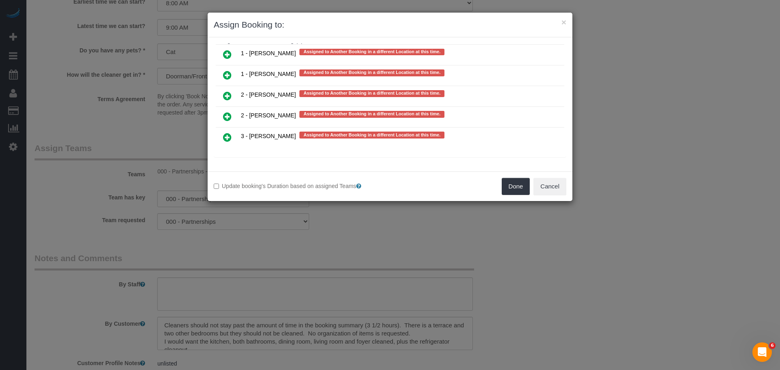
scroll to position [552, 0]
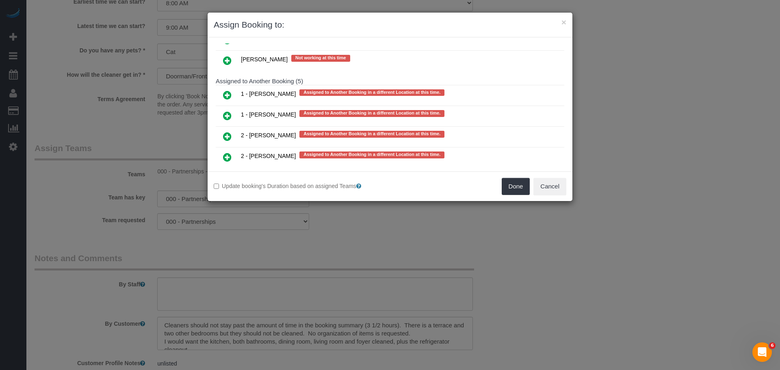
click at [232, 111] on link at bounding box center [227, 116] width 19 height 16
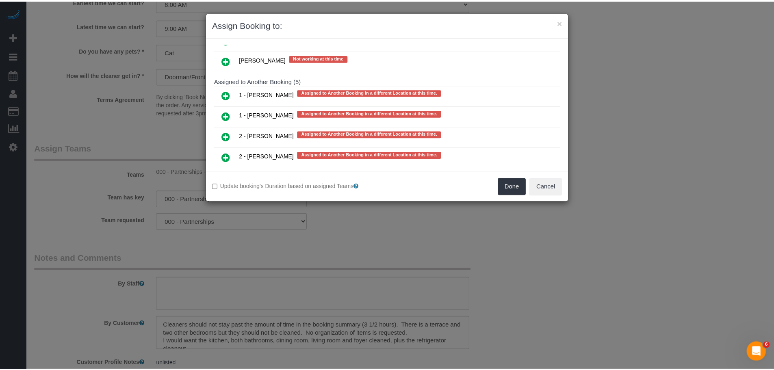
scroll to position [571, 0]
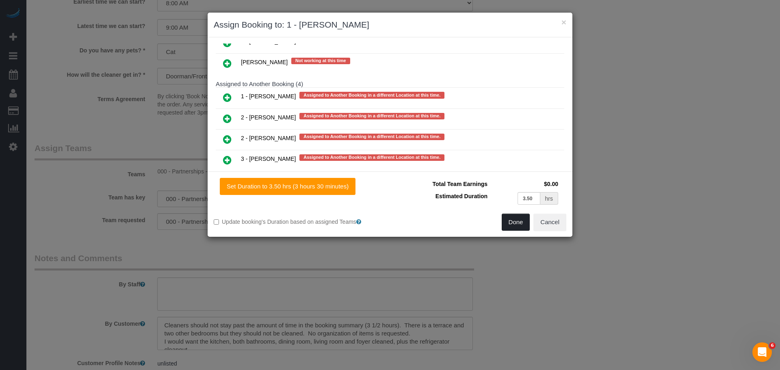
drag, startPoint x: 518, startPoint y: 226, endPoint x: 496, endPoint y: 228, distance: 22.0
click at [518, 226] on button "Done" at bounding box center [516, 222] width 28 height 17
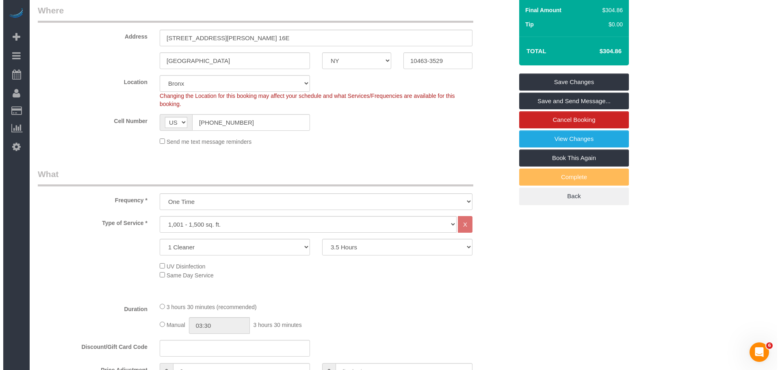
scroll to position [0, 0]
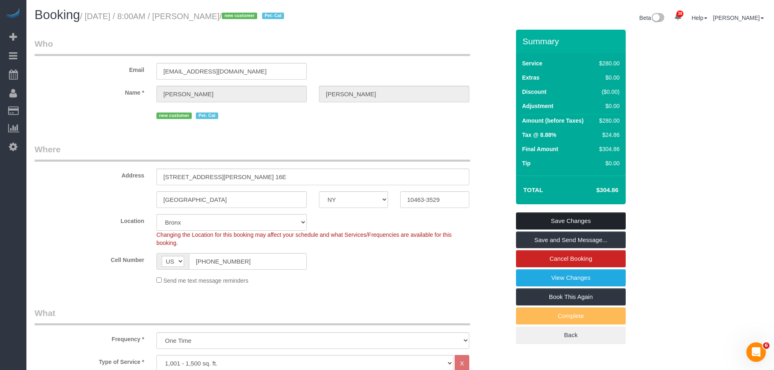
click at [587, 219] on link "Save Changes" at bounding box center [571, 221] width 110 height 17
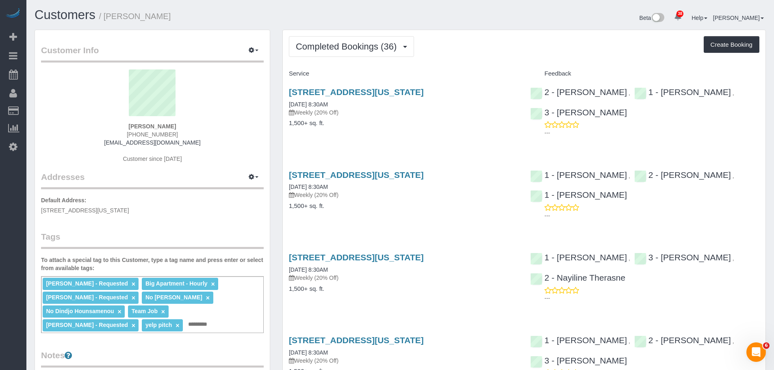
click at [452, 135] on div "[STREET_ADDRESS][US_STATE] [DATE] 8:30AM Weekly (20% Off) 1,500+ sq. ft." at bounding box center [403, 111] width 241 height 63
drag, startPoint x: 430, startPoint y: 159, endPoint x: 245, endPoint y: 78, distance: 202.6
click at [430, 143] on div "[STREET_ADDRESS][US_STATE] [DATE] 8:30AM Weekly (20% Off) 1,500+ sq. ft. 2 - [P…" at bounding box center [524, 111] width 483 height 63
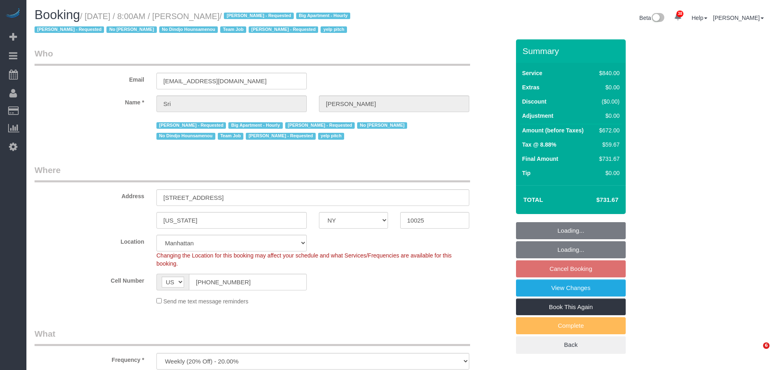
select select "NY"
select select "spot1"
select select "number:89"
select select "number:90"
select select "number:15"
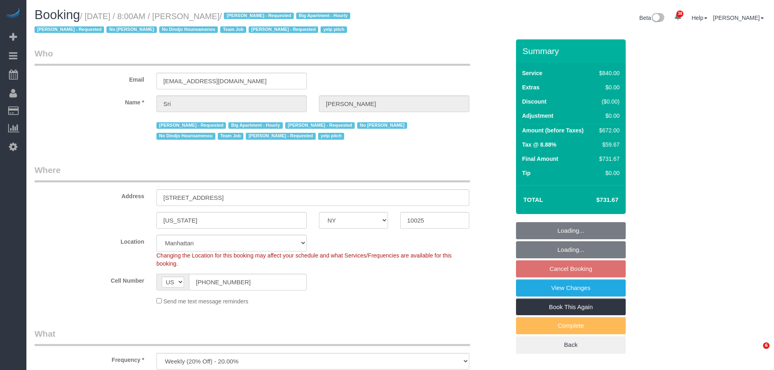
select select "number:5"
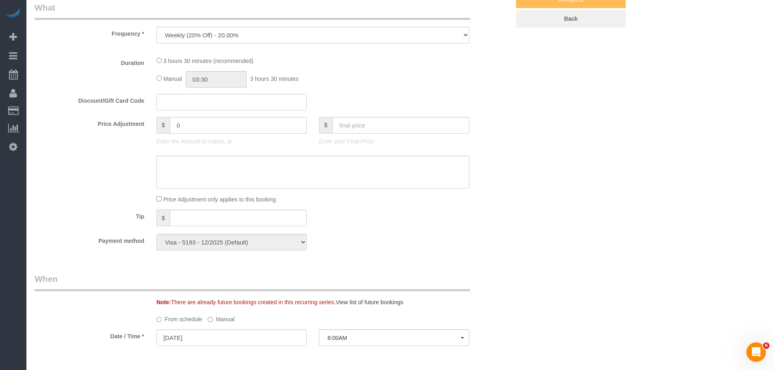
select select "3"
select select "210"
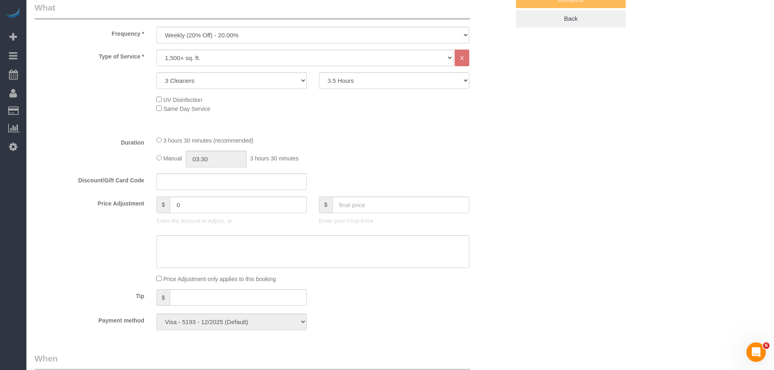
select select "object:1452"
select select "spot59"
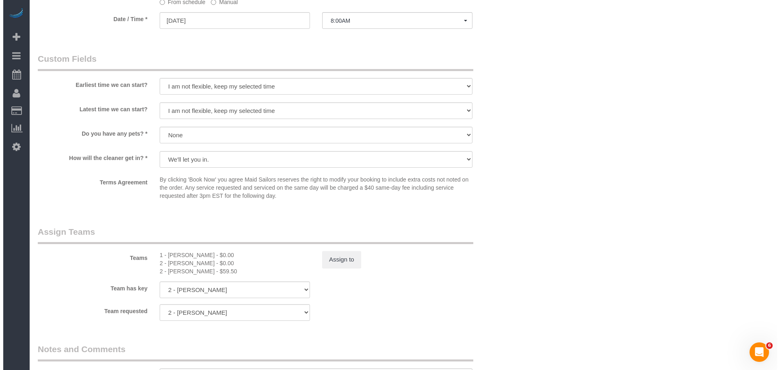
scroll to position [772, 0]
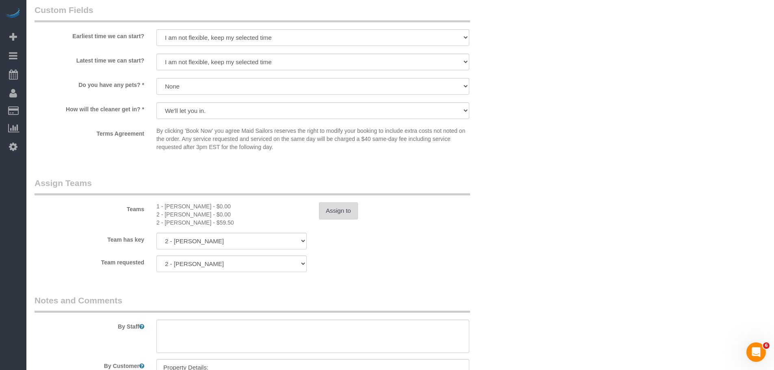
click at [331, 212] on button "Assign to" at bounding box center [338, 210] width 39 height 17
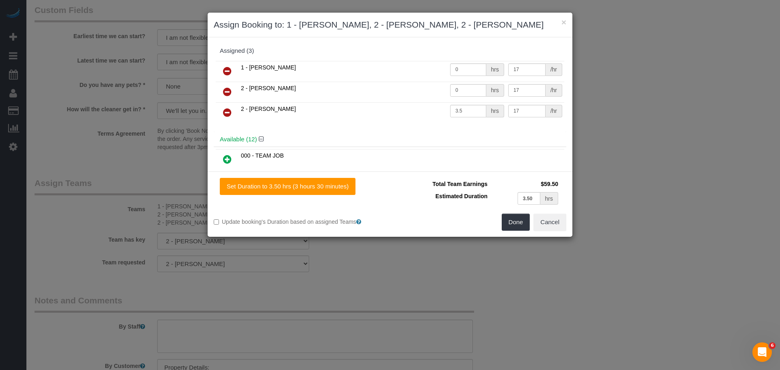
drag, startPoint x: 223, startPoint y: 102, endPoint x: 281, endPoint y: 102, distance: 58.5
click at [223, 100] on link at bounding box center [227, 92] width 19 height 16
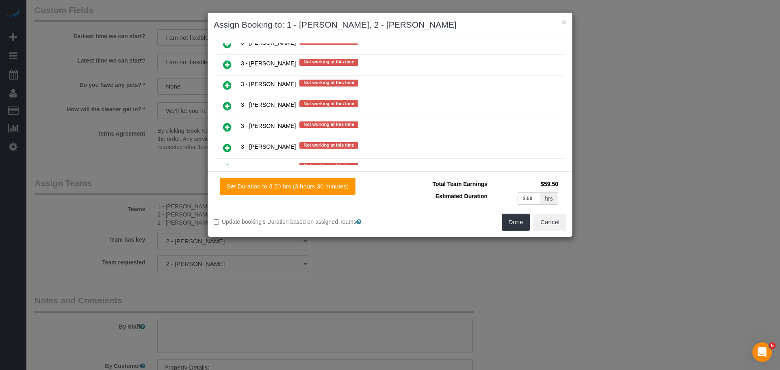
scroll to position [1422, 0]
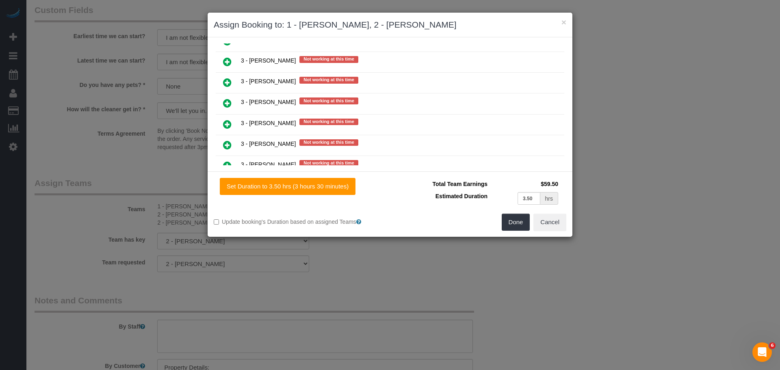
drag, startPoint x: 228, startPoint y: 104, endPoint x: 452, endPoint y: 134, distance: 225.9
click at [228, 104] on icon at bounding box center [227, 103] width 9 height 10
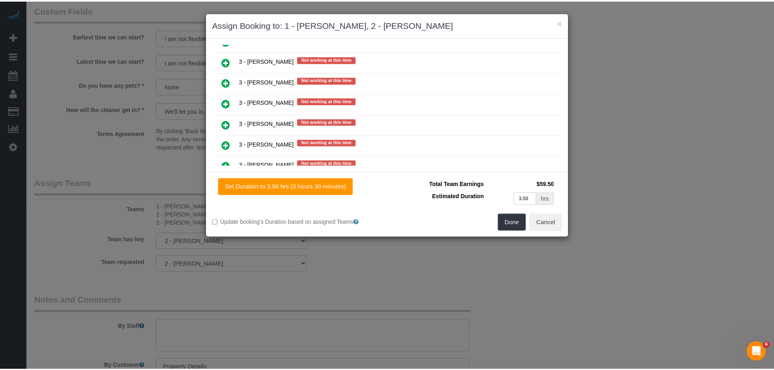
scroll to position [1443, 0]
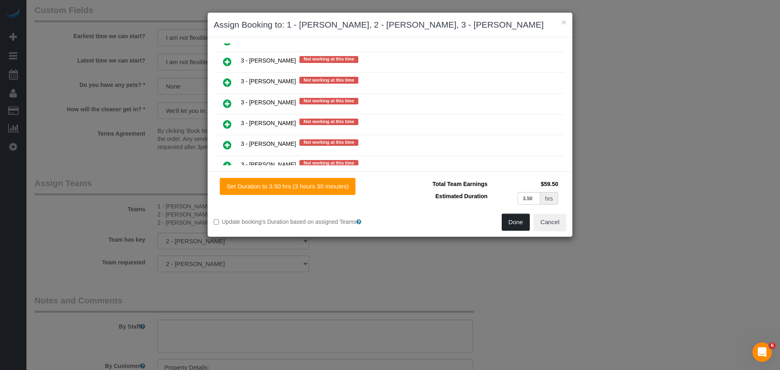
click at [513, 231] on button "Done" at bounding box center [516, 222] width 28 height 17
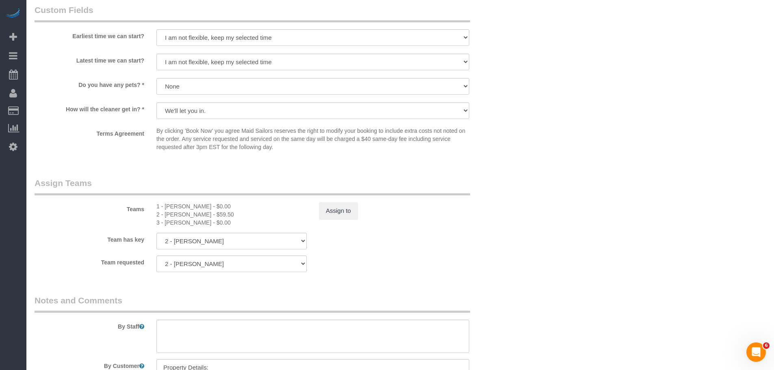
click at [485, 216] on div "Teams 1 - Chrisdarline Gedeus Cineas - $0.00 2 - Katherine Poveda - $59.50 3 - …" at bounding box center [272, 202] width 488 height 50
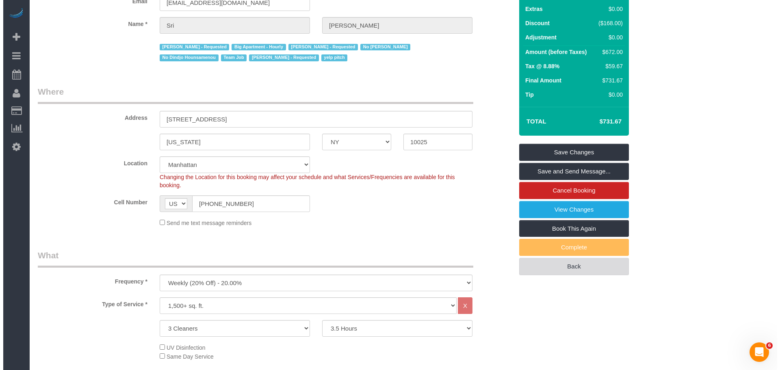
scroll to position [0, 0]
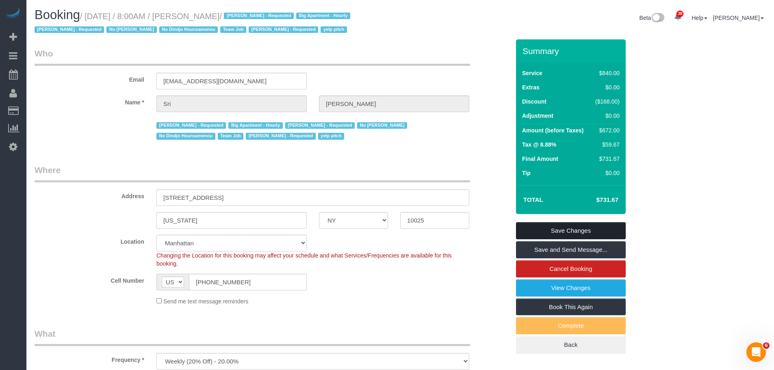
drag, startPoint x: 583, startPoint y: 230, endPoint x: 454, endPoint y: 224, distance: 129.4
click at [583, 230] on link "Save Changes" at bounding box center [571, 230] width 110 height 17
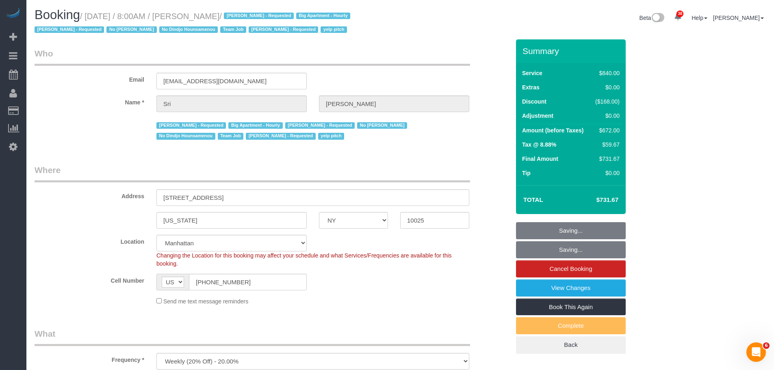
click at [400, 54] on legend "Who" at bounding box center [253, 57] width 436 height 18
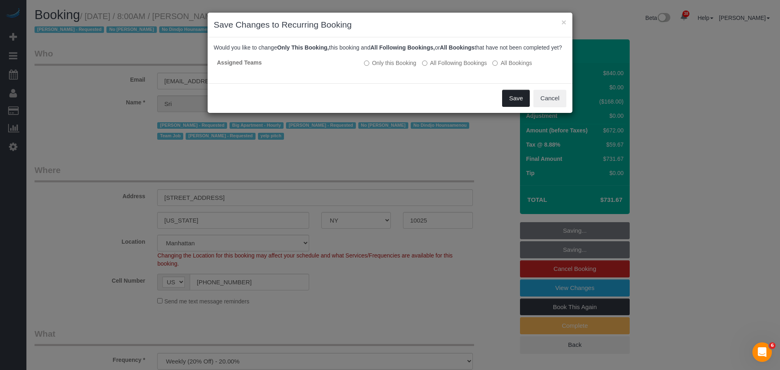
click at [511, 107] on button "Save" at bounding box center [516, 98] width 28 height 17
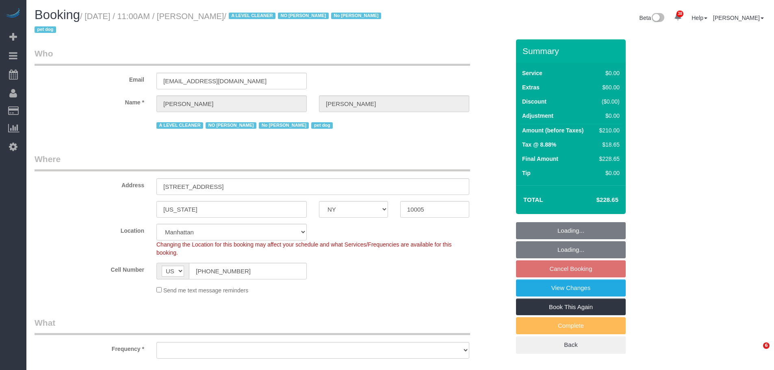
select select "NY"
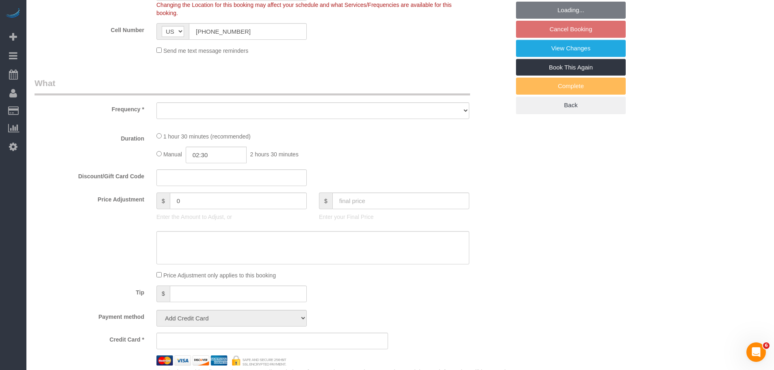
select select "object:823"
select select "spot4"
select select "number:59"
select select "number:72"
select select "number:13"
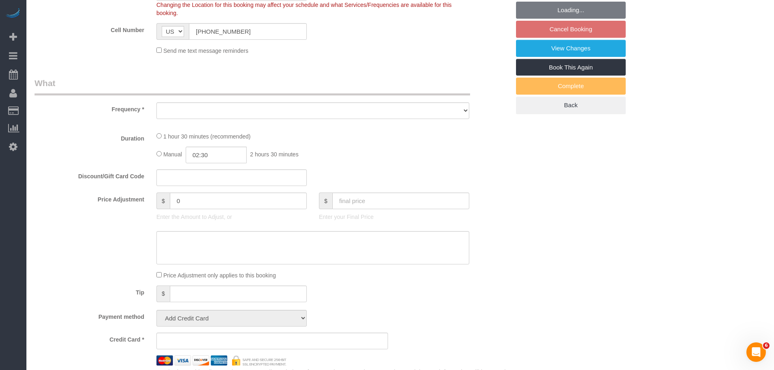
select select "number:6"
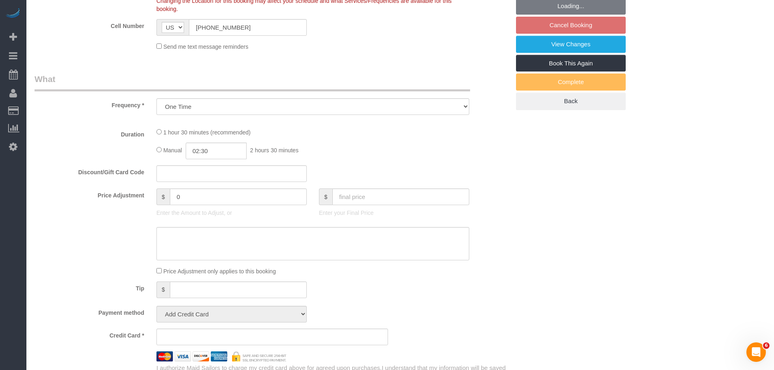
select select "string:stripe-pm_1QKQBO4VGloSiKo7IuutFYzn"
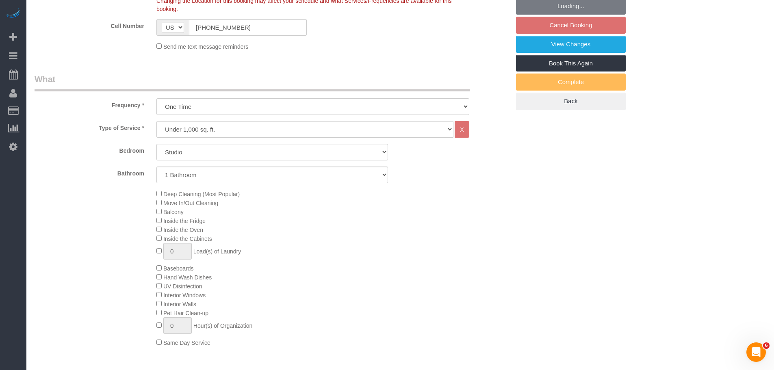
select select "object:1516"
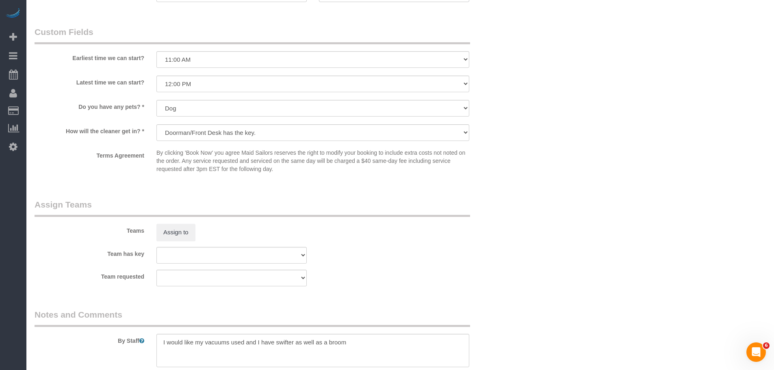
scroll to position [1016, 0]
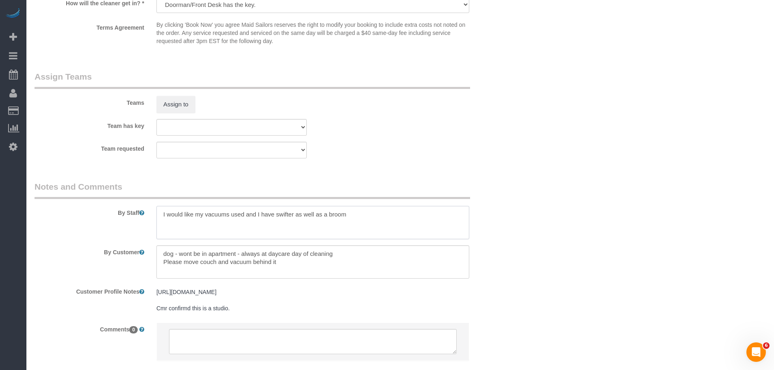
drag, startPoint x: 281, startPoint y: 221, endPoint x: 291, endPoint y: 221, distance: 9.8
click at [291, 221] on textarea at bounding box center [312, 222] width 313 height 33
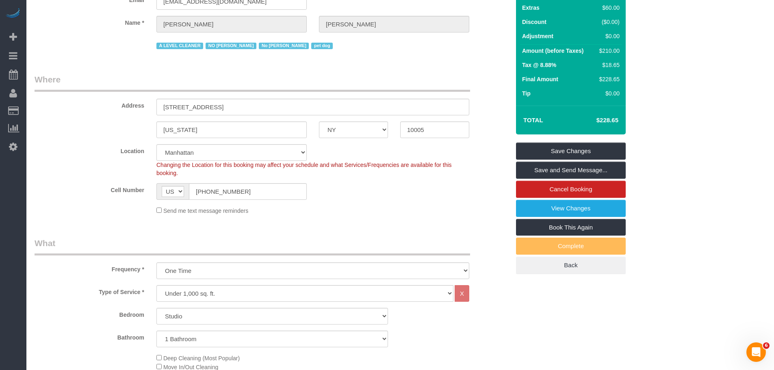
scroll to position [0, 0]
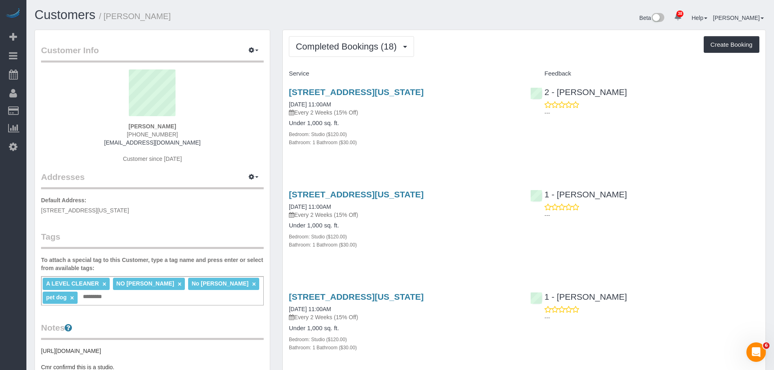
drag, startPoint x: 504, startPoint y: 46, endPoint x: 245, endPoint y: 4, distance: 262.2
click at [503, 46] on div "Completed Bookings (18) Completed Bookings (18) Upcoming Bookings (1) Cancelled…" at bounding box center [524, 46] width 471 height 21
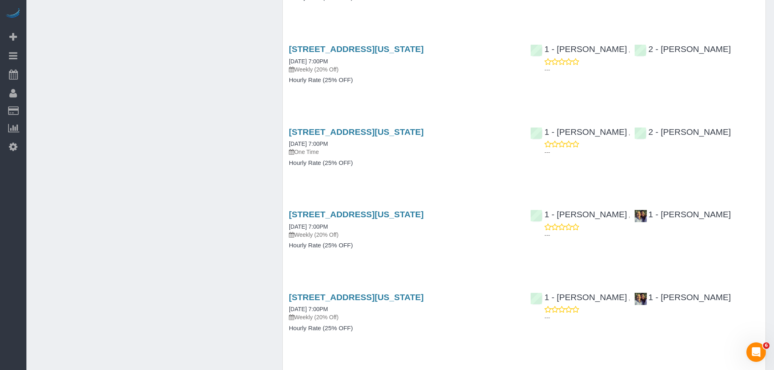
scroll to position [772, 0]
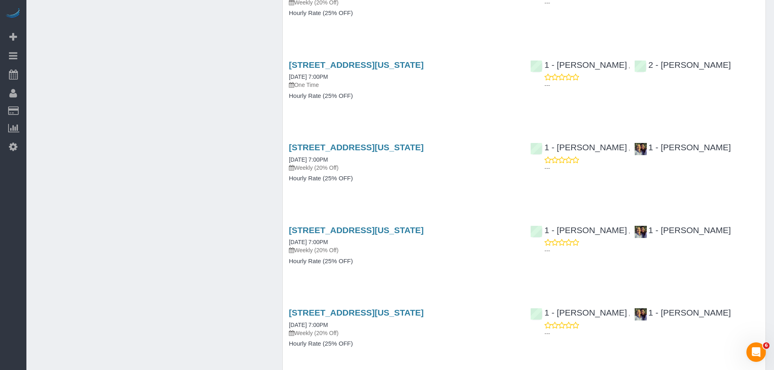
click at [455, 198] on div "Service Feedback [STREET_ADDRESS][US_STATE] [DATE] 7:00PM Weekly (20% Off) Hour…" at bounding box center [524, 326] width 471 height 2062
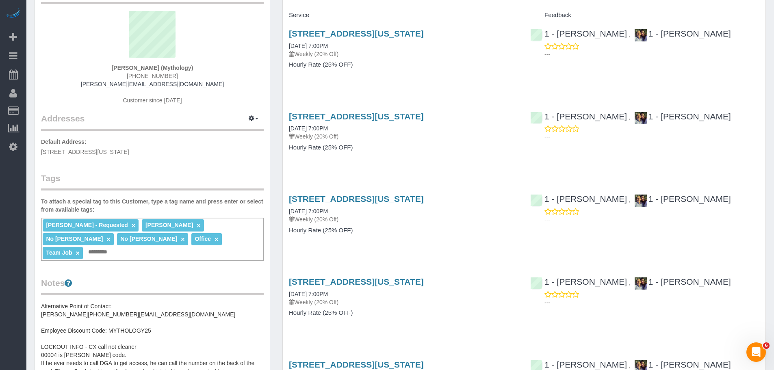
scroll to position [0, 0]
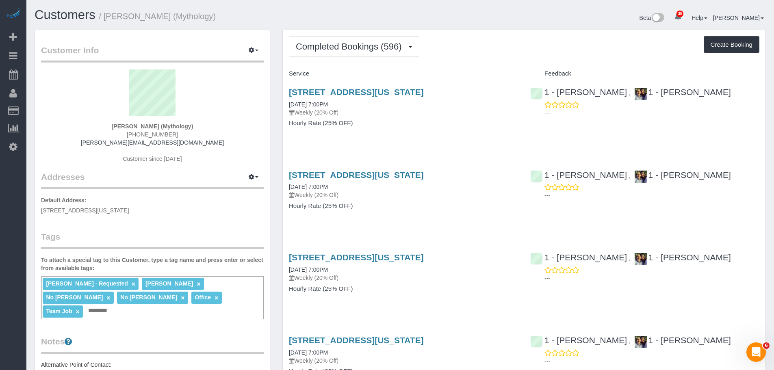
click at [409, 128] on div "324 Lafayette Street, 2nd Floor, New York, NY 10012 10/09/2025 7:00PM Weekly (2…" at bounding box center [403, 111] width 241 height 63
click at [499, 37] on div "Completed Bookings (596) Completed Bookings (596) Upcoming Bookings (20) Cancel…" at bounding box center [524, 46] width 471 height 21
click at [475, 52] on div "Completed Bookings (596) Completed Bookings (596) Upcoming Bookings (20) Cancel…" at bounding box center [524, 46] width 471 height 21
click at [431, 141] on div "324 Lafayette Street, 2nd Floor, New York, NY 10012 10/09/2025 7:00PM Weekly (2…" at bounding box center [403, 111] width 241 height 63
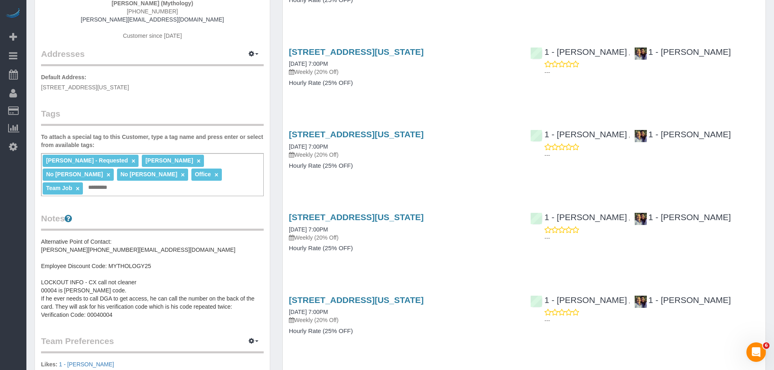
scroll to position [203, 0]
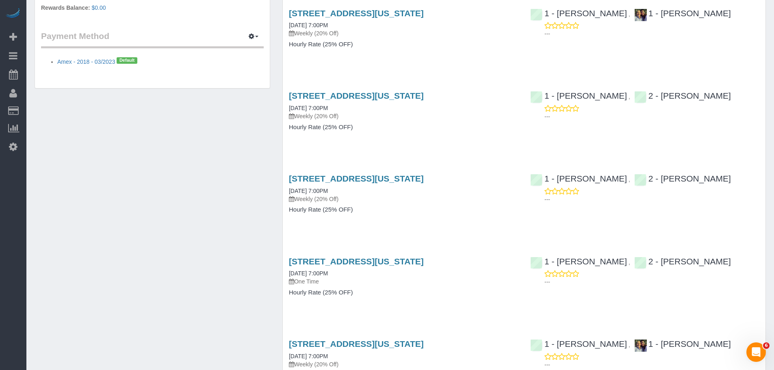
scroll to position [649, 0]
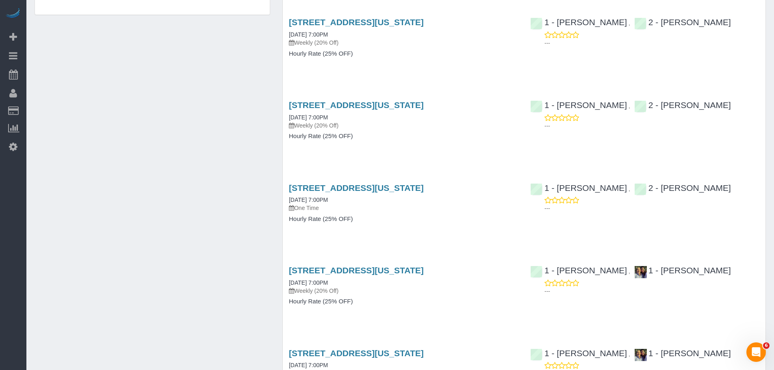
drag, startPoint x: 282, startPoint y: 102, endPoint x: 511, endPoint y: 108, distance: 228.9
copy link "[STREET_ADDRESS][US_STATE]"
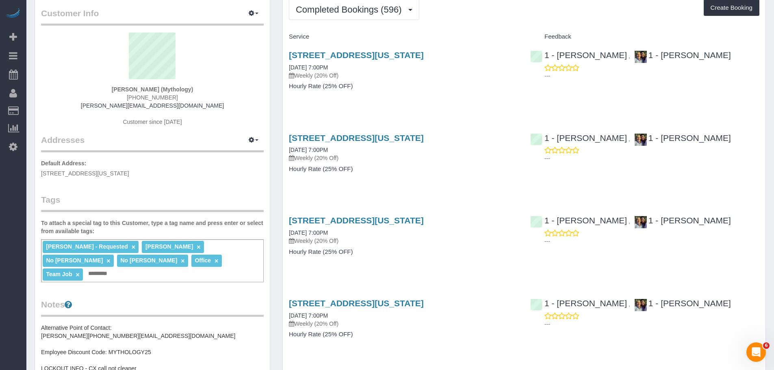
scroll to position [0, 0]
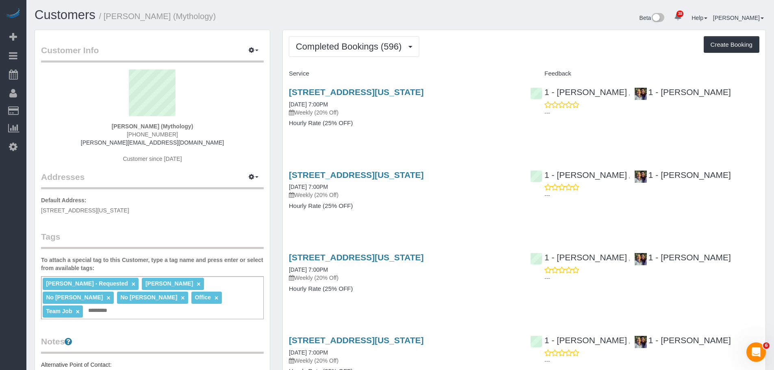
click at [471, 44] on div "Completed Bookings (596) Completed Bookings (596) Upcoming Bookings (20) Cancel…" at bounding box center [524, 46] width 471 height 21
click at [476, 130] on div "324 Lafayette Street, 2nd Floor, New York, NY 10012 10/09/2025 7:00PM Weekly (2…" at bounding box center [403, 111] width 241 height 63
click at [417, 97] on link "[STREET_ADDRESS][US_STATE]" at bounding box center [356, 91] width 135 height 9
click at [368, 48] on span "Completed Bookings (596)" at bounding box center [351, 46] width 110 height 10
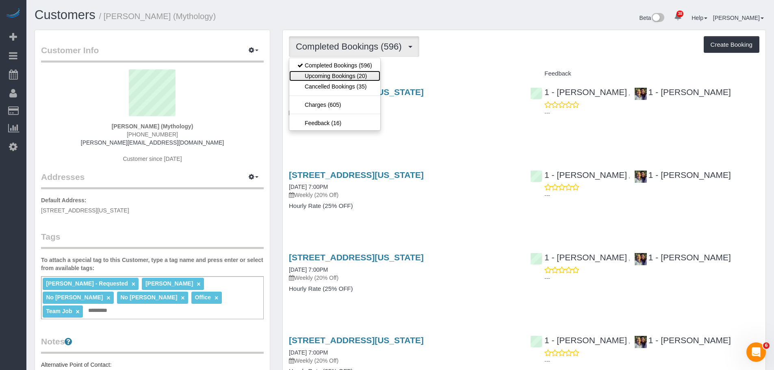
click at [354, 72] on link "Upcoming Bookings (20)" at bounding box center [334, 76] width 91 height 11
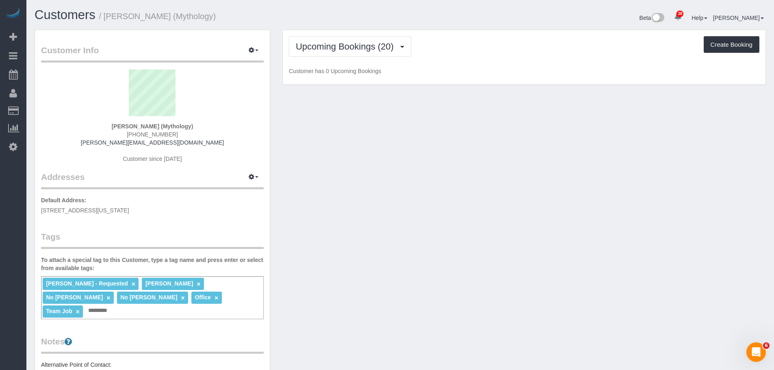
click at [477, 57] on div "Upcoming Bookings (20) Completed Bookings (596) Upcoming Bookings (20) Cancelle…" at bounding box center [524, 57] width 483 height 55
click at [503, 47] on div "Upcoming Bookings (20) Completed Bookings (596) Upcoming Bookings (20) Cancelle…" at bounding box center [524, 46] width 471 height 21
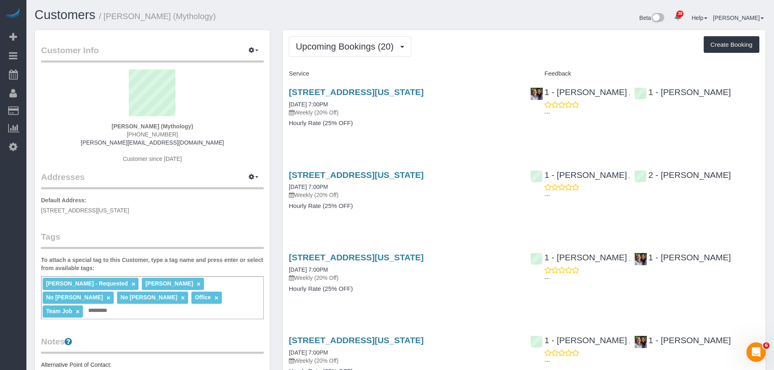
click at [486, 56] on div "Upcoming Bookings (20) Completed Bookings (596) Upcoming Bookings (20) Cancelle…" at bounding box center [524, 46] width 471 height 21
click at [365, 50] on span "Upcoming Bookings (20)" at bounding box center [347, 46] width 102 height 10
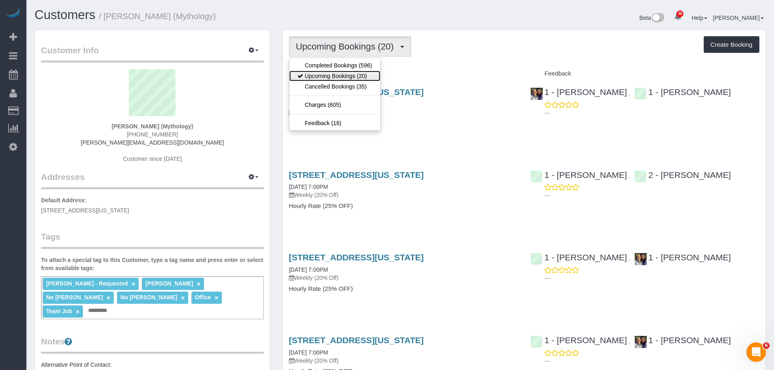
click at [354, 78] on link "Upcoming Bookings (20)" at bounding box center [334, 76] width 91 height 11
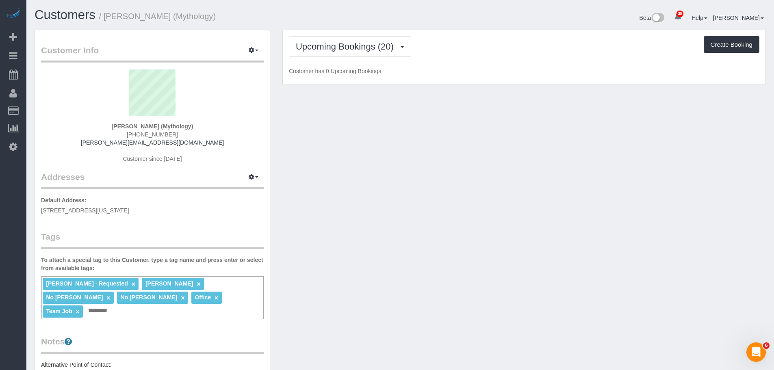
click at [441, 63] on div "Upcoming Bookings (20) Completed Bookings (596) Upcoming Bookings (20) Cancelle…" at bounding box center [524, 57] width 483 height 55
click at [486, 41] on div "Upcoming Bookings (20) Completed Bookings (596) Upcoming Bookings (20) Cancelle…" at bounding box center [524, 46] width 471 height 21
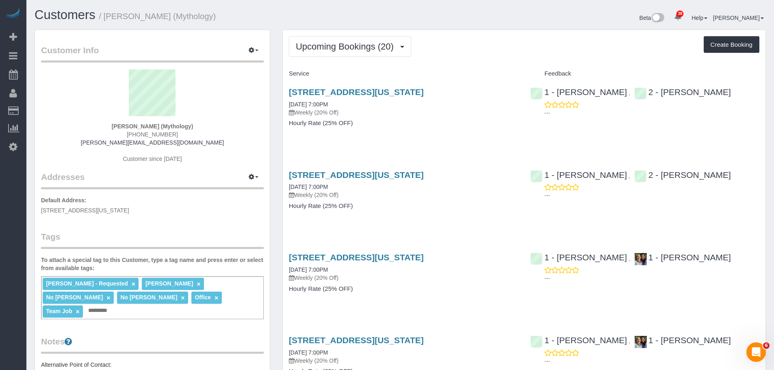
click at [505, 54] on div "Upcoming Bookings (20) Completed Bookings (596) Upcoming Bookings (20) Cancelle…" at bounding box center [524, 46] width 471 height 21
click at [710, 131] on div "324 Lafayette Street, 2nd Floor, New York, NY 10012 10/14/2025 7:00PM Weekly (2…" at bounding box center [524, 111] width 483 height 63
click at [358, 52] on button "Upcoming Bookings (20)" at bounding box center [350, 46] width 122 height 21
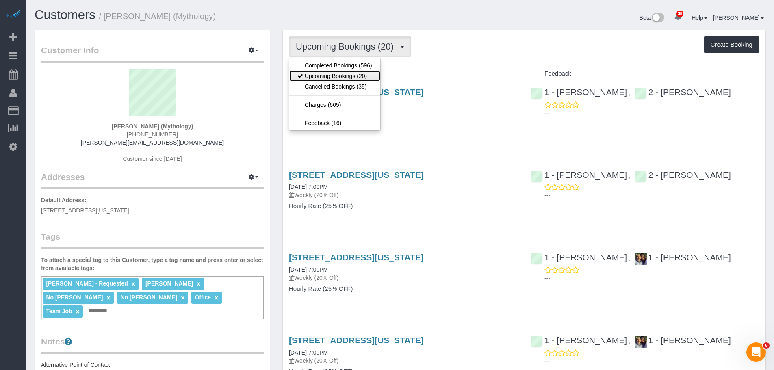
click at [358, 76] on link "Upcoming Bookings (20)" at bounding box center [334, 76] width 91 height 11
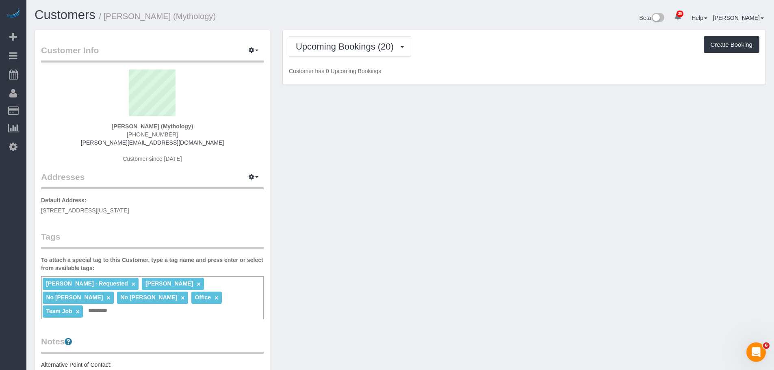
click at [509, 60] on div "Upcoming Bookings (20) Completed Bookings (596) Upcoming Bookings (20) Cancelle…" at bounding box center [524, 57] width 483 height 55
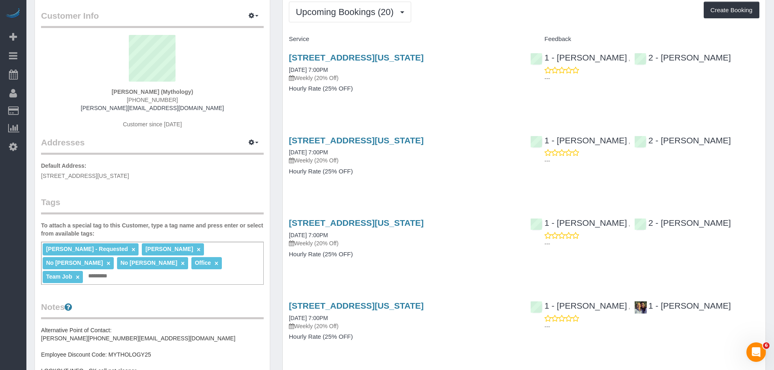
scroll to position [81, 0]
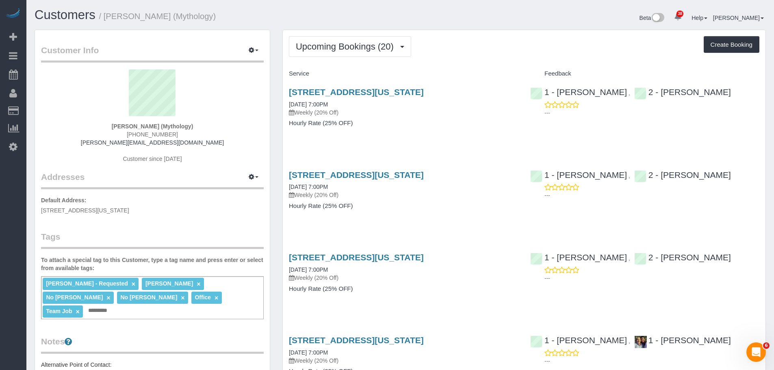
click at [470, 138] on div "324 Lafayette Street, 2nd Floor, New York, NY 10012 10/14/2025 7:00PM Weekly (2…" at bounding box center [403, 111] width 241 height 63
click at [467, 140] on div "324 Lafayette Street, 2nd Floor, New York, NY 10012 10/14/2025 7:00PM Weekly (2…" at bounding box center [403, 111] width 241 height 63
click at [520, 52] on div "Upcoming Bookings (20) Completed Bookings (596) Upcoming Bookings (20) Cancelle…" at bounding box center [524, 46] width 471 height 21
click at [424, 254] on link "324 Lafayette Street, 2nd Floor, New York, NY 10012" at bounding box center [356, 257] width 135 height 9
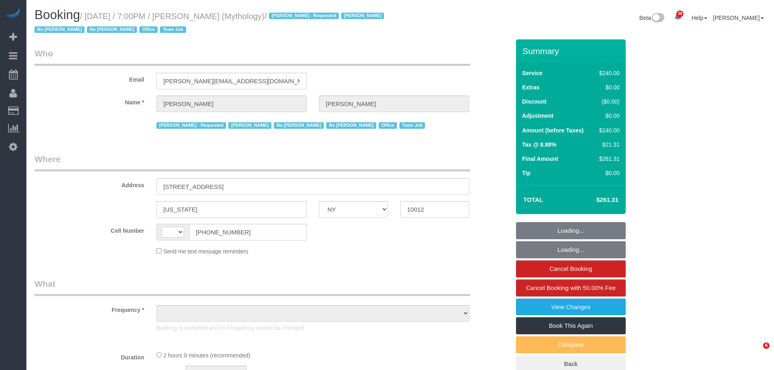
select select "NY"
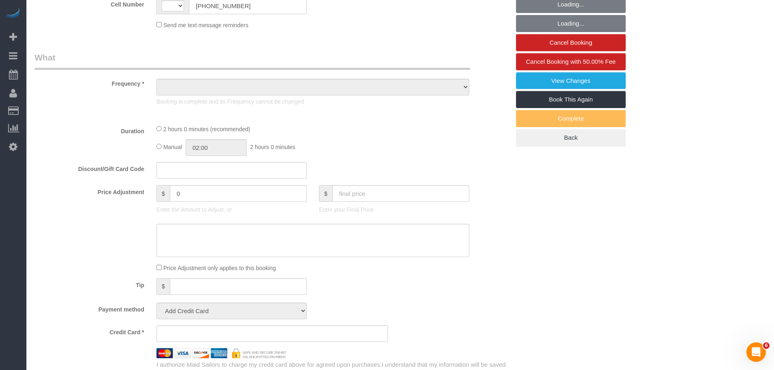
select select "string:US"
select select "object:601"
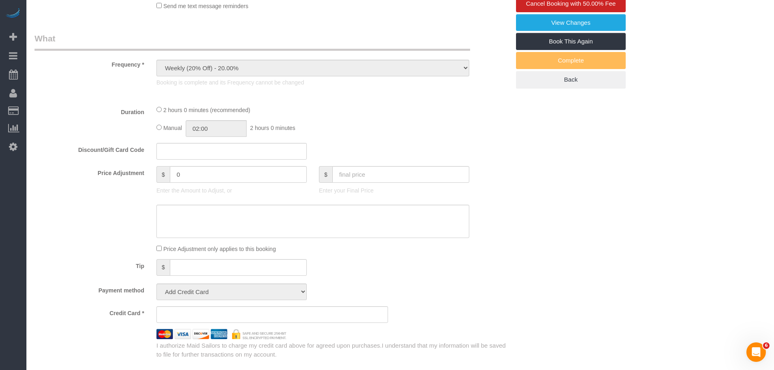
select select "spot1"
select select "number:89"
select select "number:90"
select select "number:15"
select select "number:7"
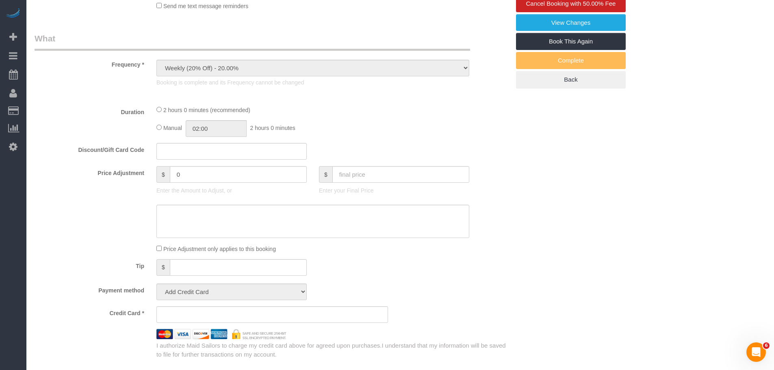
select select "object:1006"
select select "string:stripe-card_1F0CXe4VGloSiKo7V7BiKmvB"
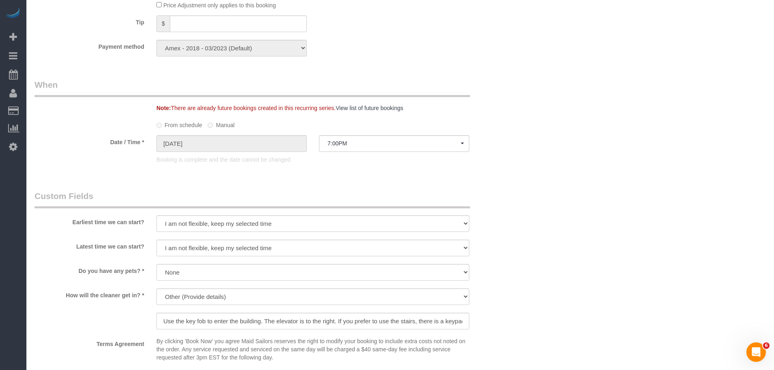
select select "2"
select select "120"
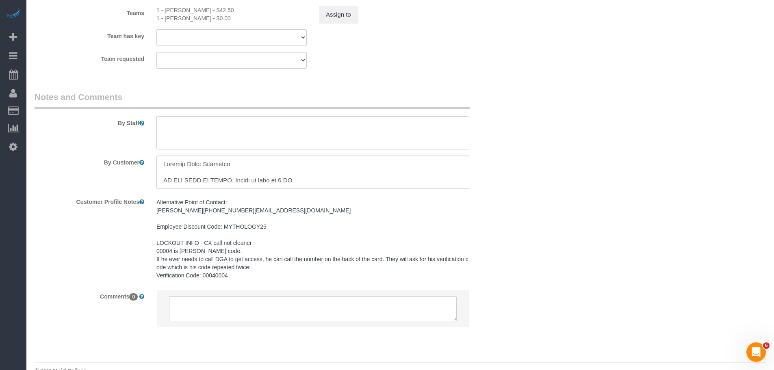
scroll to position [753, 0]
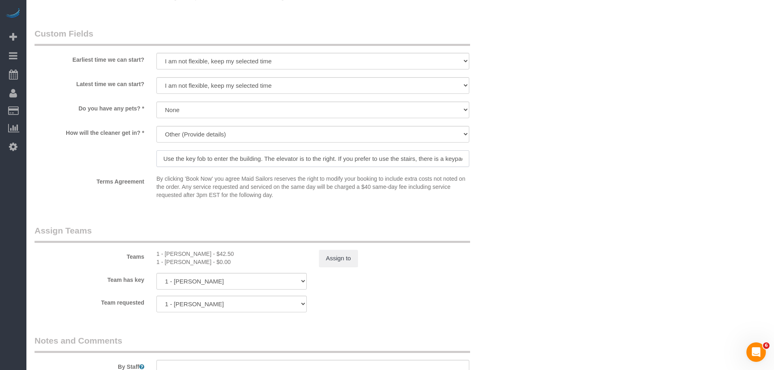
click at [307, 161] on input "Use the key fob to enter the building. The elevator is to the right. If you pre…" at bounding box center [312, 158] width 313 height 17
drag, startPoint x: 276, startPoint y: 159, endPoint x: 478, endPoint y: 159, distance: 201.6
click at [478, 159] on div "How will the cleaner get in? * We'll let you in. Doorman/Front Desk has the key…" at bounding box center [272, 147] width 488 height 43
drag, startPoint x: 404, startPoint y: 159, endPoint x: 416, endPoint y: 159, distance: 12.2
click at [404, 159] on input "Use the key fob to enter the building. The elevator is to the right. If you pre…" at bounding box center [312, 158] width 313 height 17
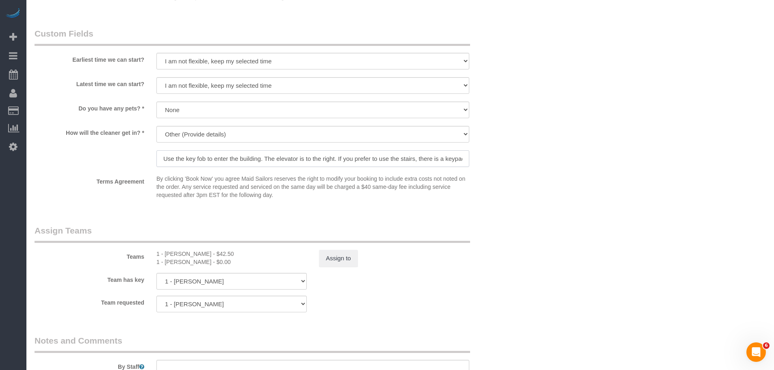
click at [418, 159] on input "Use the key fob to enter the building. The elevator is to the right. If you pre…" at bounding box center [312, 158] width 313 height 17
click at [430, 157] on input "Use the key fob to enter the building. The elevator is to the right. If you pre…" at bounding box center [312, 158] width 313 height 17
drag, startPoint x: 430, startPoint y: 157, endPoint x: 492, endPoint y: 161, distance: 61.9
click at [492, 161] on div "How will the cleaner get in? * We'll let you in. Doorman/Front Desk has the key…" at bounding box center [272, 147] width 488 height 43
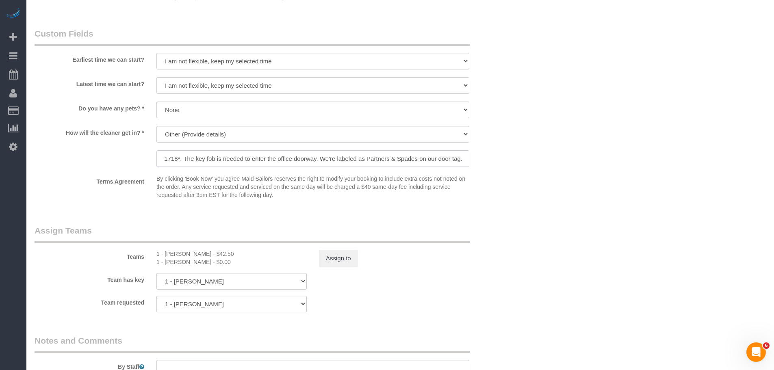
click at [320, 158] on input "Use the key fob to enter the building. The elevator is to the right. If you pre…" at bounding box center [312, 158] width 313 height 17
drag, startPoint x: 236, startPoint y: 159, endPoint x: 380, endPoint y: 161, distance: 143.9
click at [471, 159] on div "We'll let you in. Doorman/Front Desk has the key. Other (Provide details) Use t…" at bounding box center [312, 147] width 325 height 43
click at [358, 161] on input "Use the key fob to enter the building. The elevator is to the right. If you pre…" at bounding box center [312, 158] width 313 height 17
click at [281, 161] on input "Use the key fob to enter the building. The elevator is to the right. If you pre…" at bounding box center [312, 158] width 313 height 17
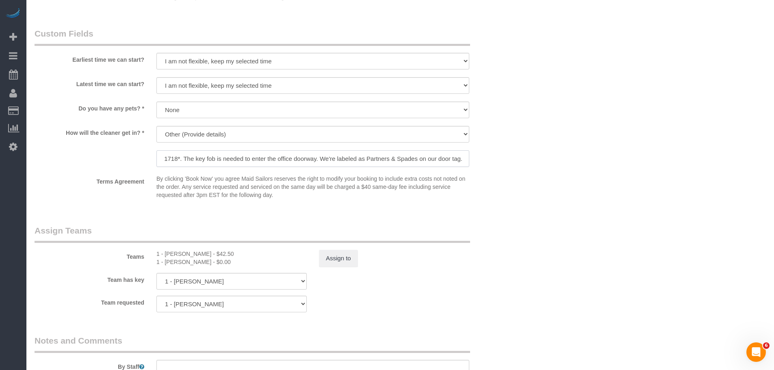
scroll to position [0, 0]
drag, startPoint x: 240, startPoint y: 160, endPoint x: 78, endPoint y: 171, distance: 162.9
click at [57, 171] on sui-booking-custom-fields "Earliest time we can start? I am not flexible, keep my selected time 8:00 AM 9:…" at bounding box center [272, 115] width 475 height 175
drag, startPoint x: 190, startPoint y: 162, endPoint x: 198, endPoint y: 161, distance: 7.4
click at [191, 162] on input "Use the key fob to enter the building. The elevator is to the right. If you pre…" at bounding box center [312, 158] width 313 height 17
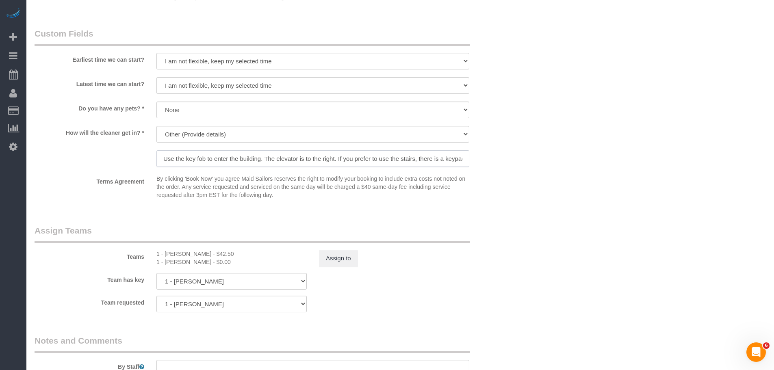
drag, startPoint x: 206, startPoint y: 158, endPoint x: 227, endPoint y: 159, distance: 20.7
click at [207, 158] on input "Use the key fob to enter the building. The elevator is to the right. If you pre…" at bounding box center [312, 158] width 313 height 17
click at [242, 159] on input "Use the key fob to enter the building. The elevator is to the right. If you pre…" at bounding box center [312, 158] width 313 height 17
drag, startPoint x: 265, startPoint y: 156, endPoint x: 293, endPoint y: 157, distance: 28.5
click at [293, 157] on input "Use the key fob to enter the building. The elevator is to the right. If you pre…" at bounding box center [312, 158] width 313 height 17
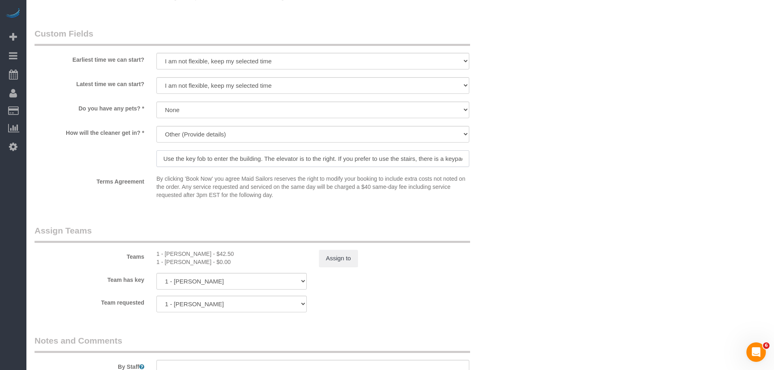
click at [302, 159] on input "Use the key fob to enter the building. The elevator is to the right. If you pre…" at bounding box center [312, 158] width 313 height 17
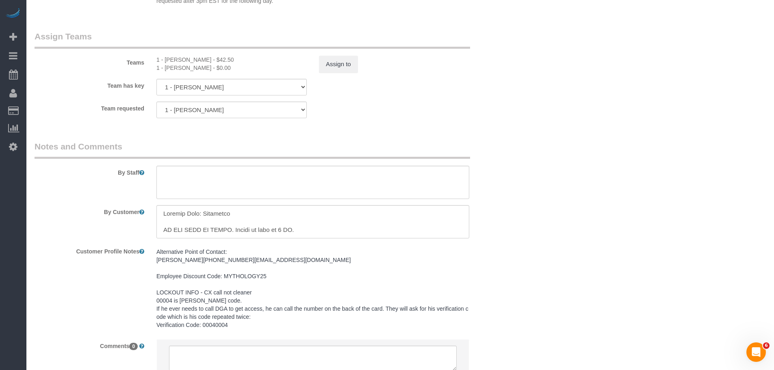
scroll to position [1030, 0]
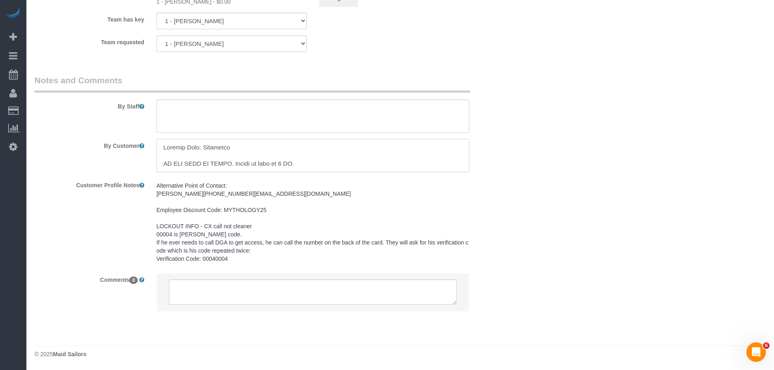
click at [290, 142] on textarea at bounding box center [312, 155] width 313 height 33
click at [302, 148] on textarea at bounding box center [312, 155] width 313 height 33
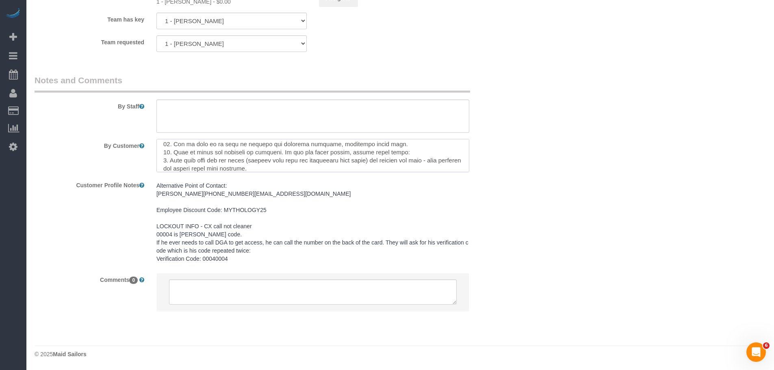
scroll to position [198, 0]
click at [313, 146] on textarea at bounding box center [312, 155] width 313 height 33
click at [313, 145] on textarea at bounding box center [312, 155] width 313 height 33
click at [330, 146] on textarea at bounding box center [312, 155] width 313 height 33
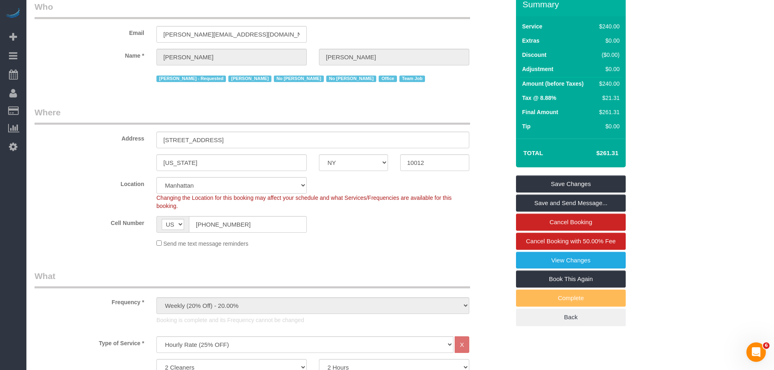
scroll to position [0, 0]
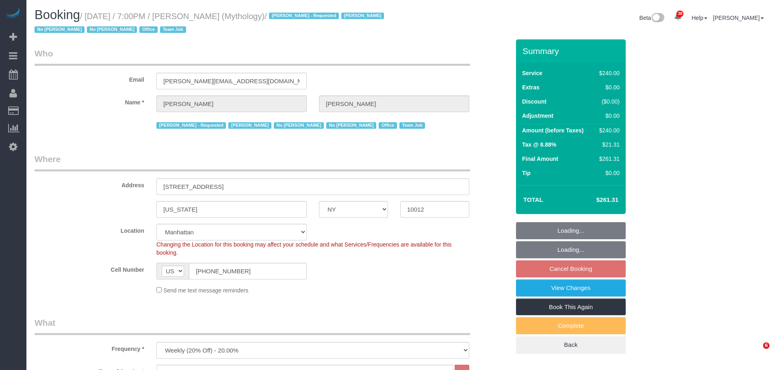
select select "NY"
select select "2"
select select "120"
select select "spot12"
select select "number:89"
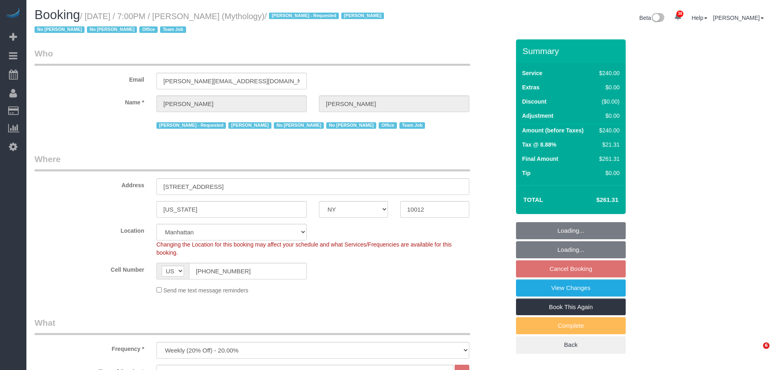
select select "number:90"
select select "number:15"
select select "number:7"
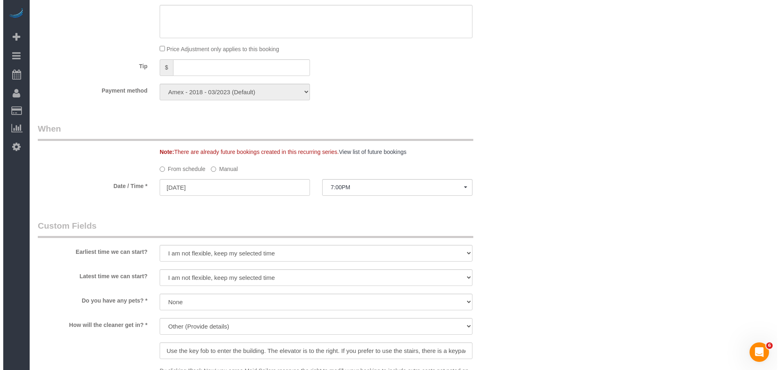
scroll to position [772, 0]
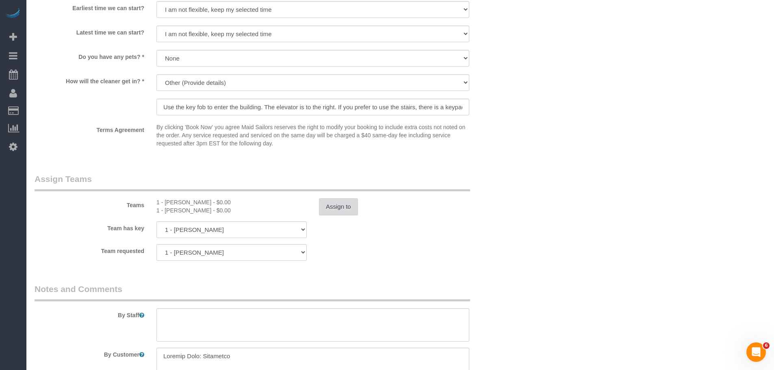
click at [337, 206] on button "Assign to" at bounding box center [338, 206] width 39 height 17
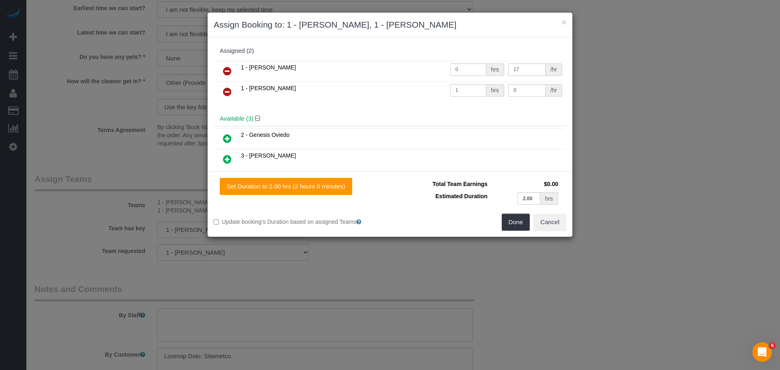
drag, startPoint x: 222, startPoint y: 93, endPoint x: 236, endPoint y: 95, distance: 14.0
click at [223, 93] on link at bounding box center [227, 92] width 19 height 16
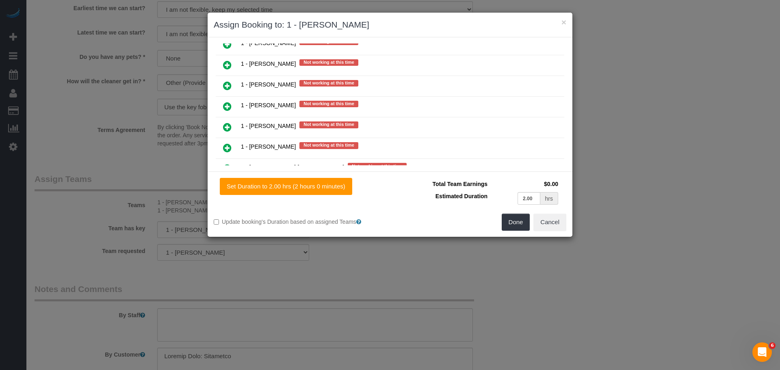
scroll to position [610, 0]
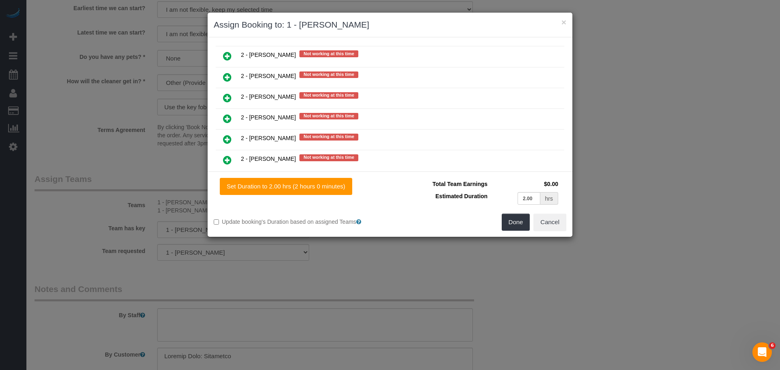
drag, startPoint x: 226, startPoint y: 102, endPoint x: 233, endPoint y: 103, distance: 6.6
click at [226, 102] on icon at bounding box center [227, 98] width 9 height 10
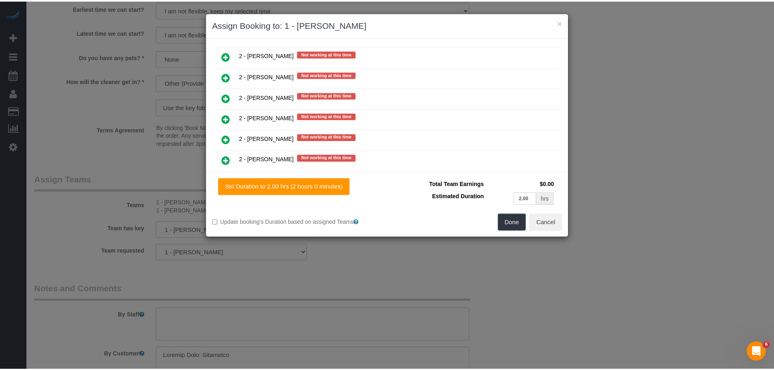
scroll to position [1199, 0]
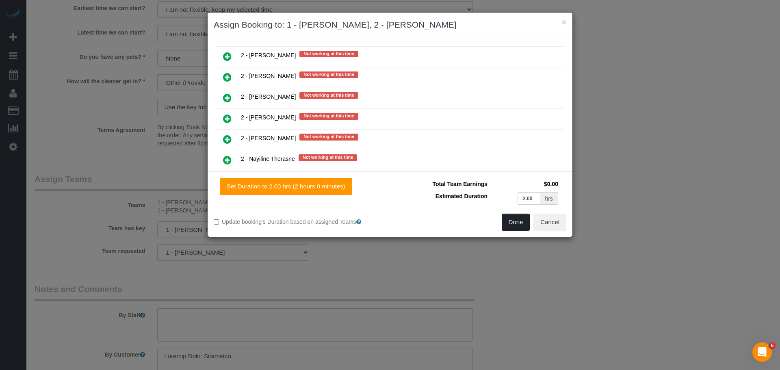
click at [515, 221] on button "Done" at bounding box center [516, 222] width 28 height 17
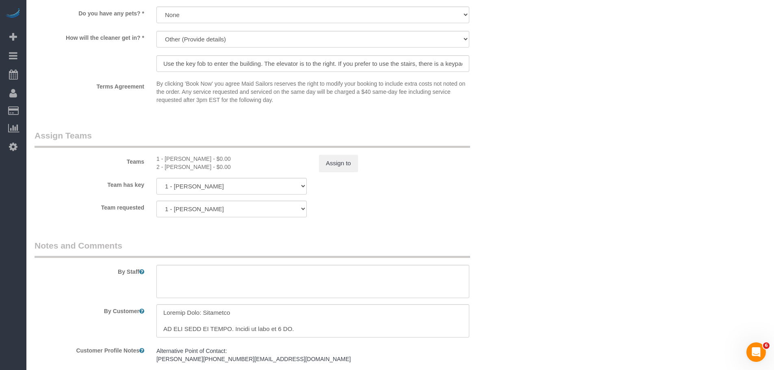
scroll to position [975, 0]
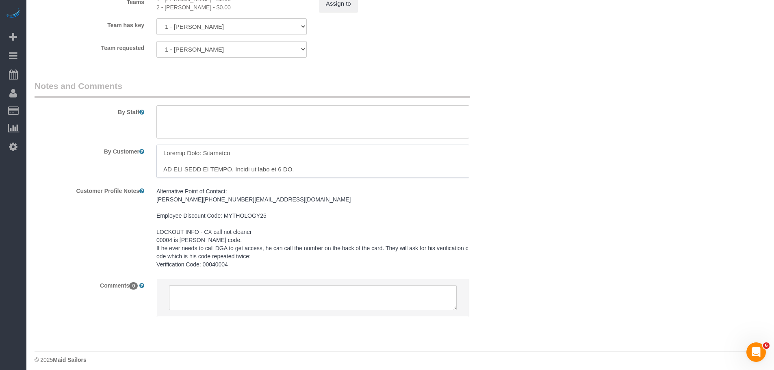
click at [240, 169] on textarea at bounding box center [312, 161] width 313 height 33
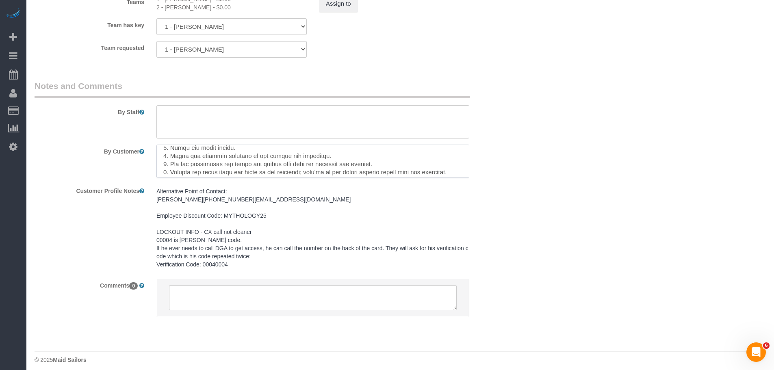
drag, startPoint x: 313, startPoint y: 168, endPoint x: 160, endPoint y: 168, distance: 153.6
click at [160, 168] on textarea at bounding box center [312, 161] width 313 height 33
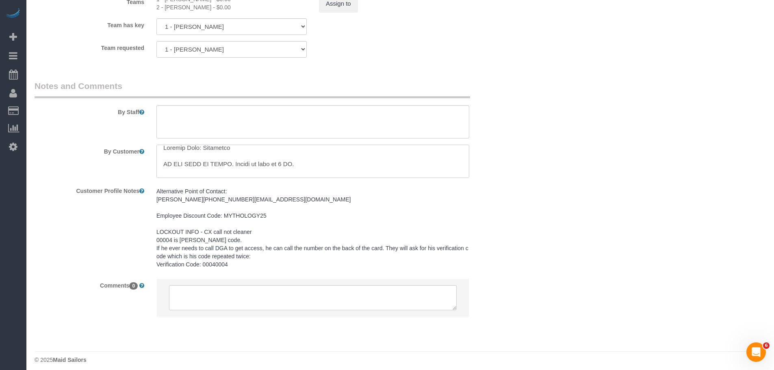
scroll to position [0, 0]
click at [207, 169] on textarea at bounding box center [312, 161] width 313 height 33
click at [170, 169] on textarea at bounding box center [312, 161] width 313 height 33
click at [304, 168] on textarea at bounding box center [312, 161] width 313 height 33
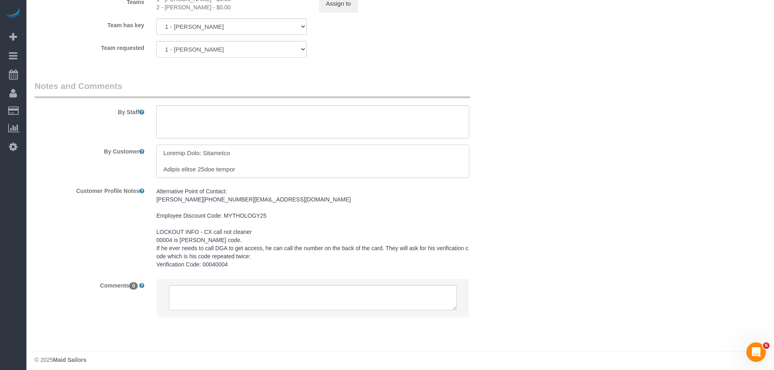
click at [197, 166] on textarea at bounding box center [312, 161] width 313 height 33
click at [270, 169] on textarea at bounding box center [312, 161] width 313 height 33
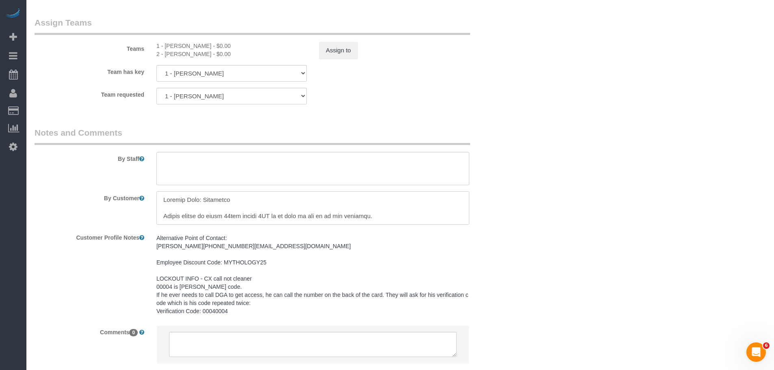
scroll to position [935, 0]
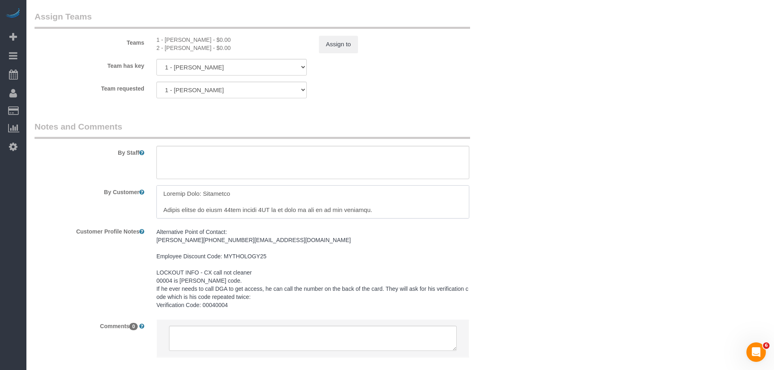
click at [291, 209] on textarea at bounding box center [312, 201] width 313 height 33
type textarea "Company Name: Mythology Please arrive at least 15min before 7PM to be able to g…"
drag, startPoint x: 553, startPoint y: 143, endPoint x: 551, endPoint y: 151, distance: 8.4
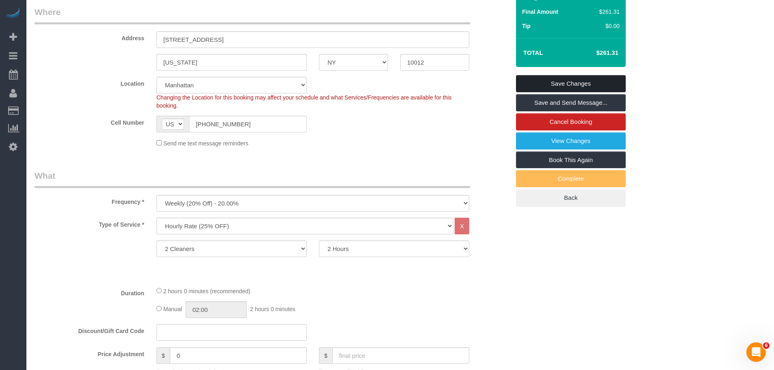
scroll to position [81, 0]
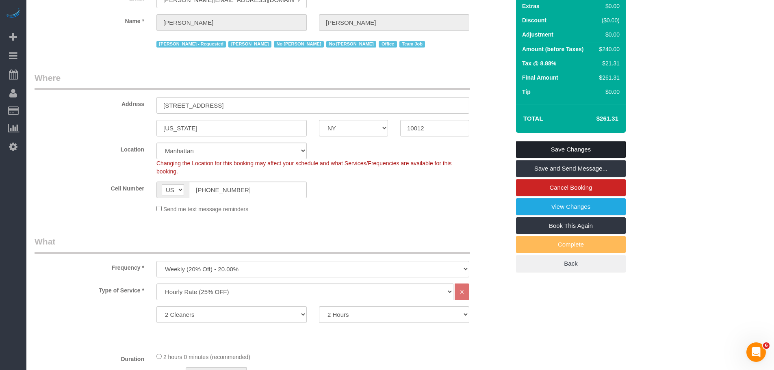
click at [584, 146] on link "Save Changes" at bounding box center [571, 149] width 110 height 17
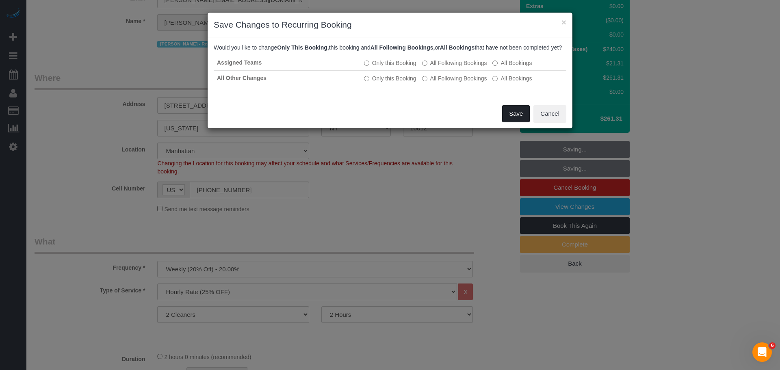
drag, startPoint x: 515, startPoint y: 125, endPoint x: 393, endPoint y: 143, distance: 123.6
click at [515, 122] on button "Save" at bounding box center [516, 113] width 28 height 17
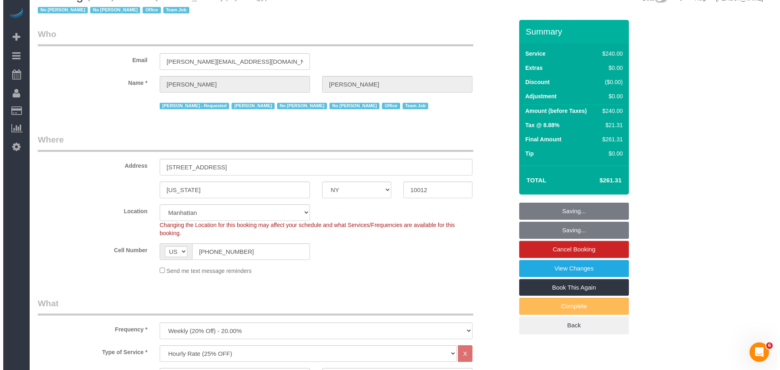
scroll to position [0, 0]
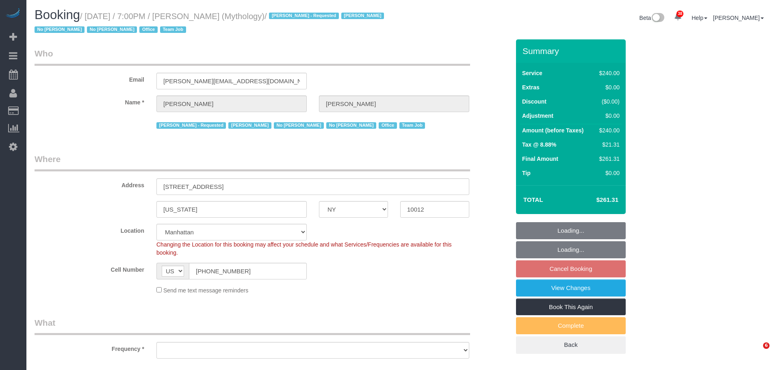
select select "NY"
select select "number:89"
select select "number:90"
select select "number:15"
select select "number:7"
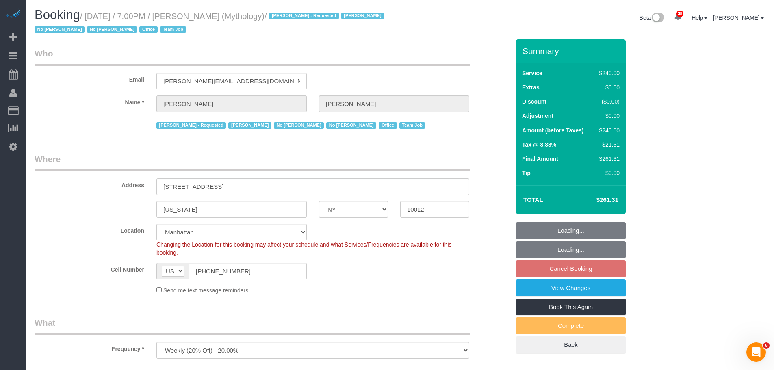
select select "object:1426"
select select "string:stripe-card_1F0CXe4VGloSiKo7V7BiKmvB"
select select "2"
select select "120"
select select "spot11"
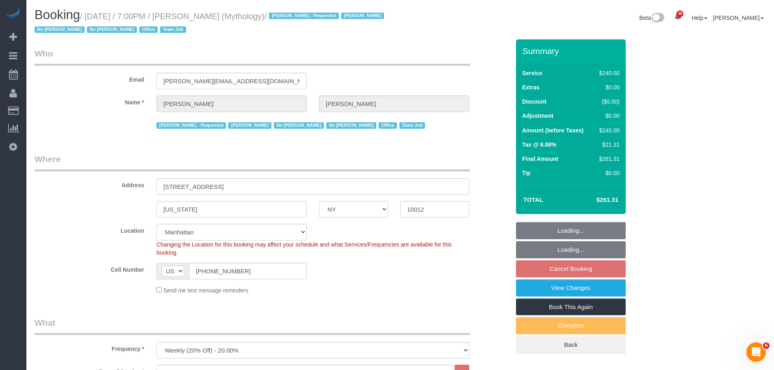
select select "object:1752"
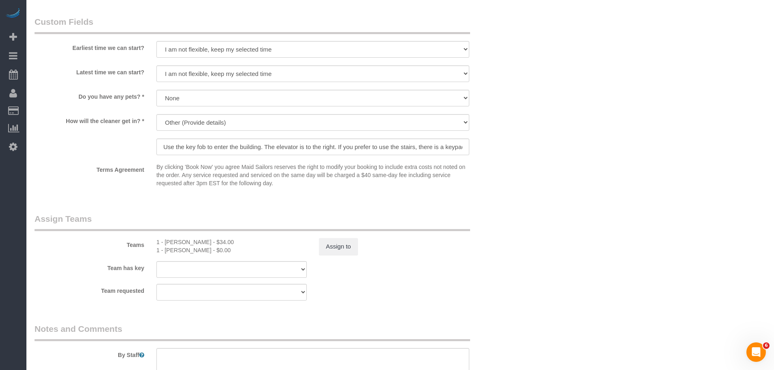
scroll to position [732, 0]
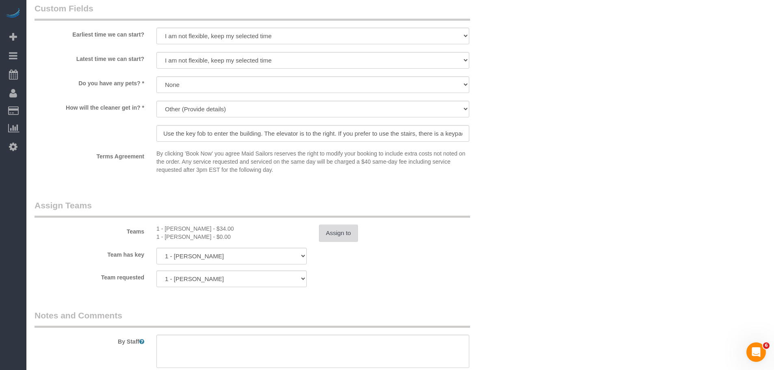
click at [339, 236] on button "Assign to" at bounding box center [338, 233] width 39 height 17
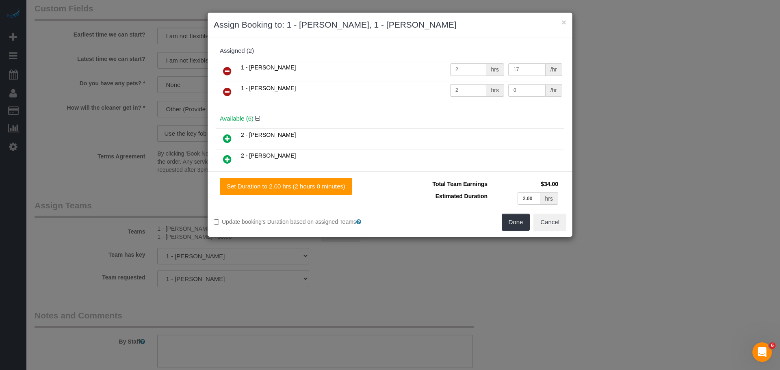
click at [228, 89] on icon at bounding box center [227, 92] width 9 height 10
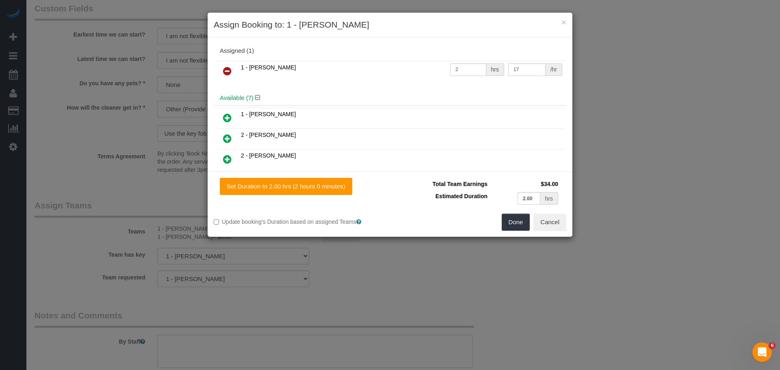
click at [227, 139] on icon at bounding box center [227, 139] width 9 height 10
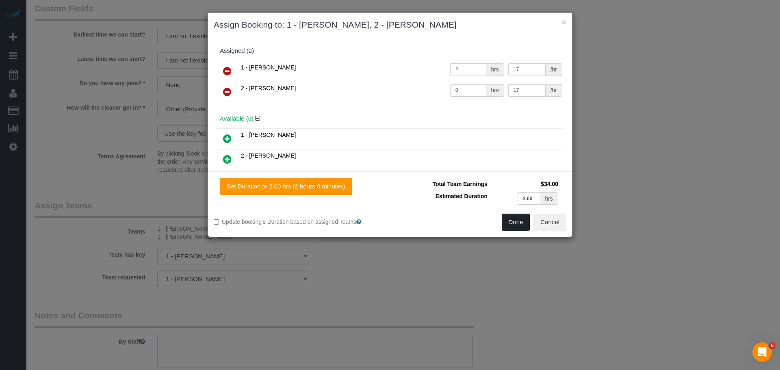
drag, startPoint x: 512, startPoint y: 223, endPoint x: 500, endPoint y: 220, distance: 12.1
click at [512, 223] on button "Done" at bounding box center [516, 222] width 28 height 17
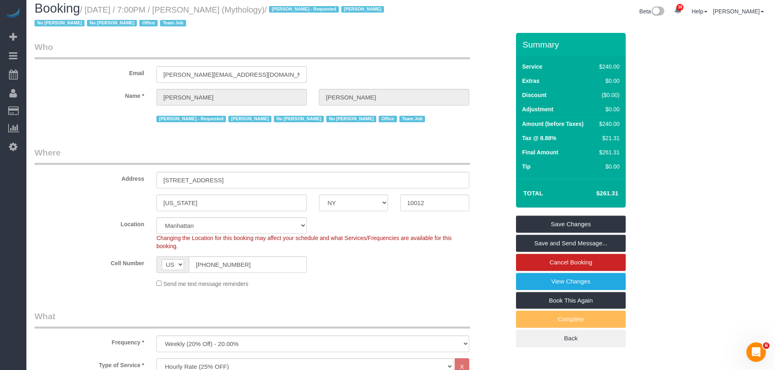
scroll to position [0, 0]
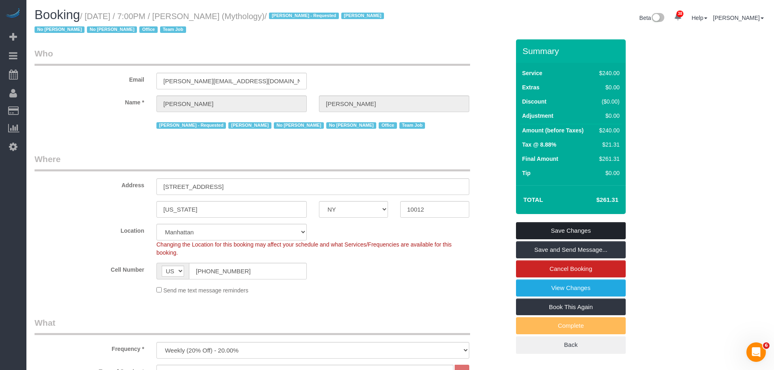
click at [566, 224] on link "Save Changes" at bounding box center [571, 230] width 110 height 17
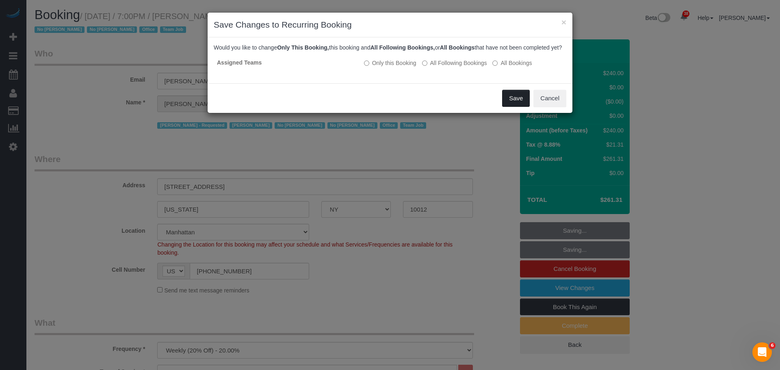
drag, startPoint x: 517, startPoint y: 103, endPoint x: 497, endPoint y: 100, distance: 19.8
click at [517, 103] on button "Save" at bounding box center [516, 98] width 28 height 17
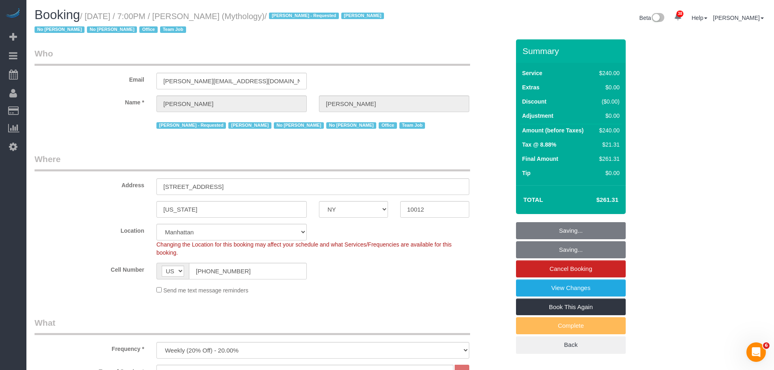
click at [436, 59] on legend "Who" at bounding box center [253, 57] width 436 height 18
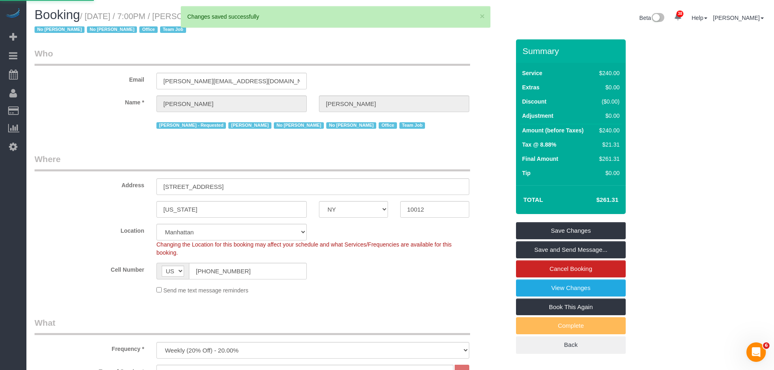
click at [407, 73] on div "Email [PERSON_NAME][EMAIL_ADDRESS][DOMAIN_NAME]" at bounding box center [272, 69] width 488 height 42
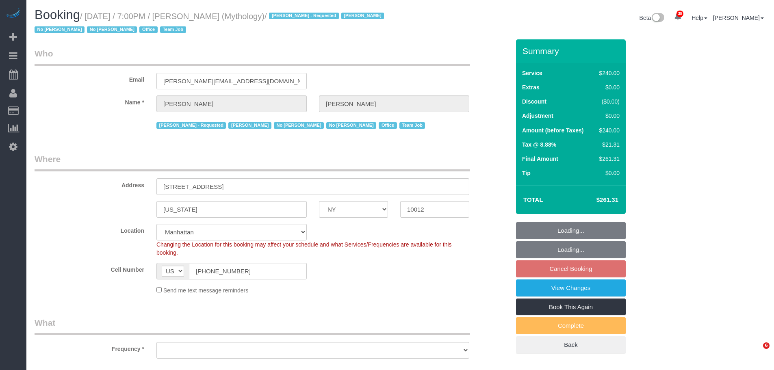
select select "NY"
select select "string:stripe-card_1F0CXe4VGloSiKo7V7BiKmvB"
select select "2"
select select "120"
select select "number:89"
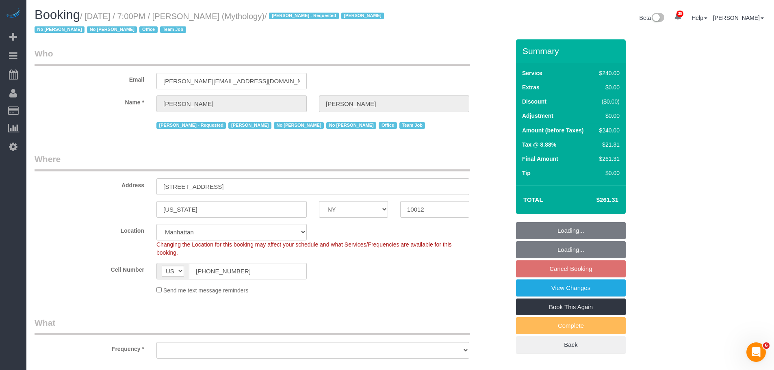
select select "number:90"
select select "number:15"
select select "number:7"
select select "object:1311"
select select "spot11"
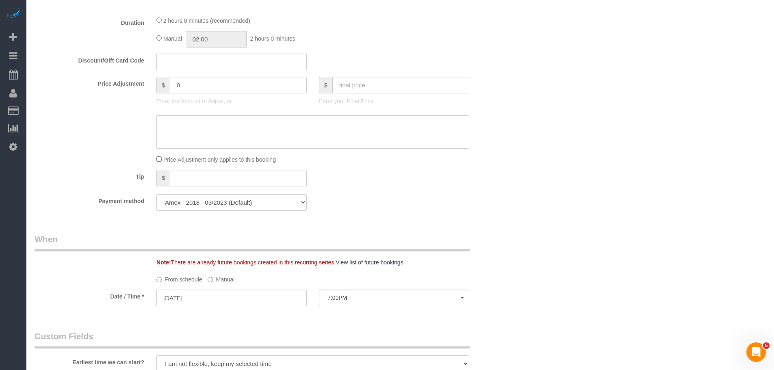
select select "object:1755"
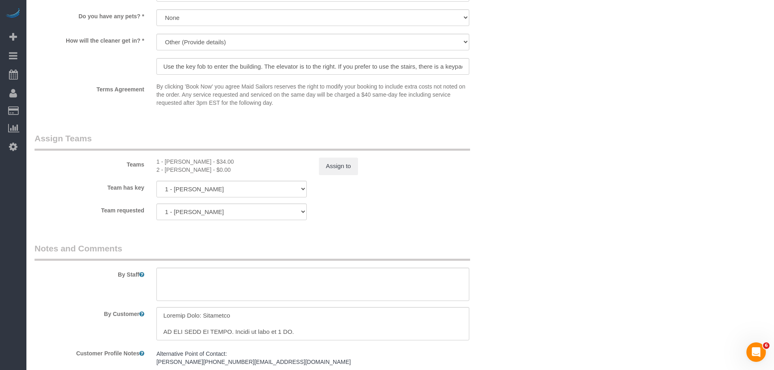
scroll to position [935, 0]
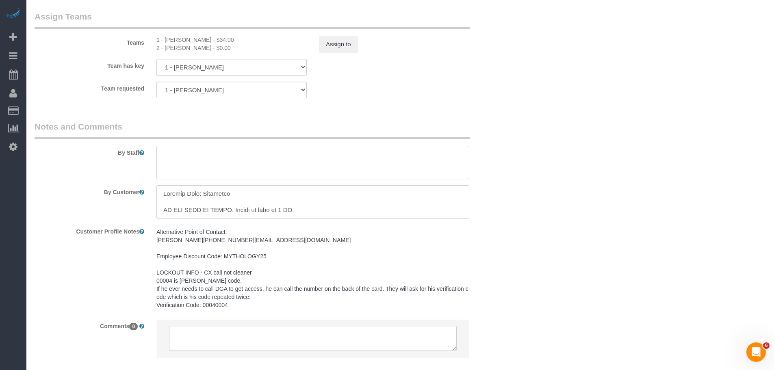
click at [190, 158] on textarea at bounding box center [312, 162] width 313 height 33
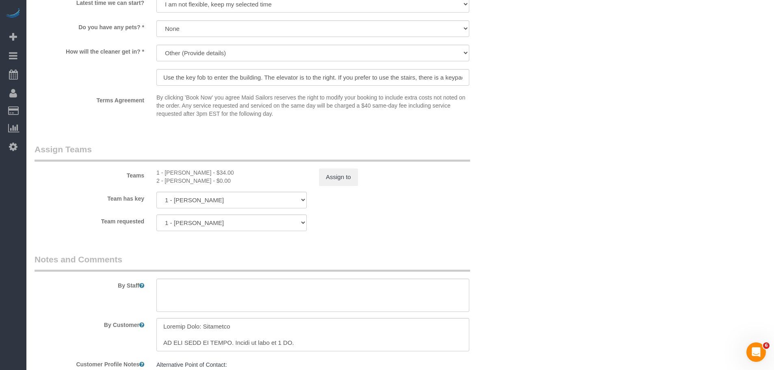
scroll to position [732, 0]
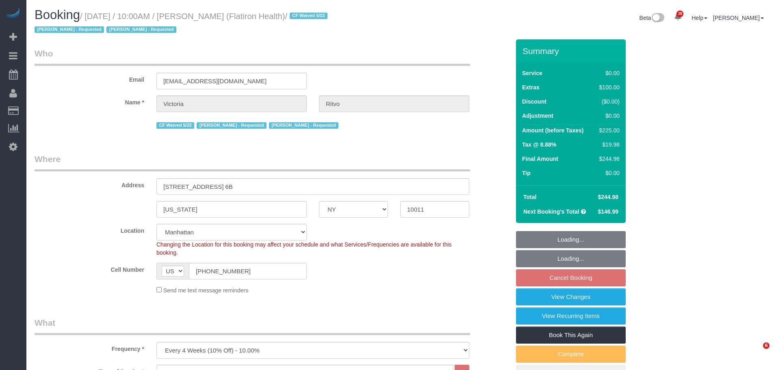
select select "NY"
select select "spot3"
select select "number:89"
select select "number:90"
select select "number:15"
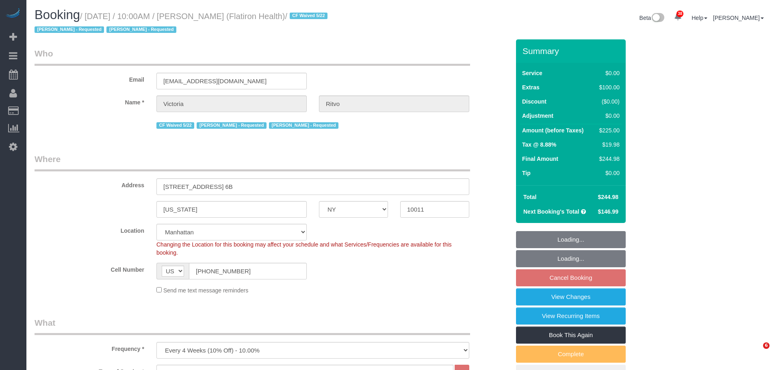
select select "number:5"
select select "object:1564"
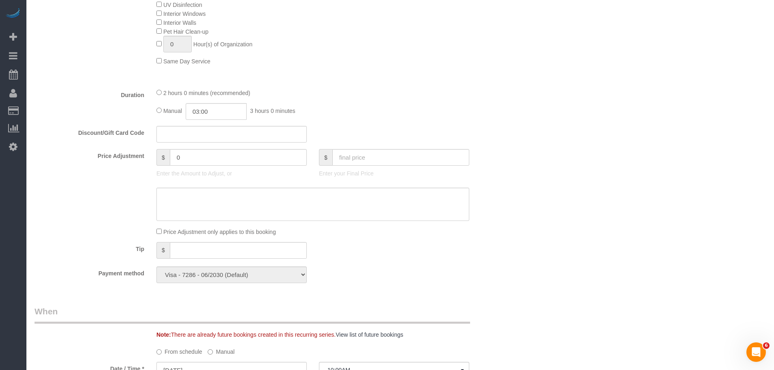
scroll to position [569, 0]
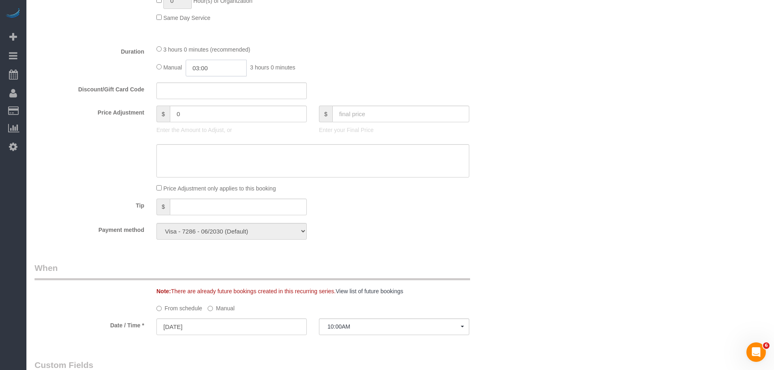
drag, startPoint x: 210, startPoint y: 65, endPoint x: 210, endPoint y: 73, distance: 7.7
click at [210, 65] on input "03:00" at bounding box center [216, 68] width 61 height 17
click at [206, 109] on li "02:00" at bounding box center [207, 112] width 36 height 11
type input "02:00"
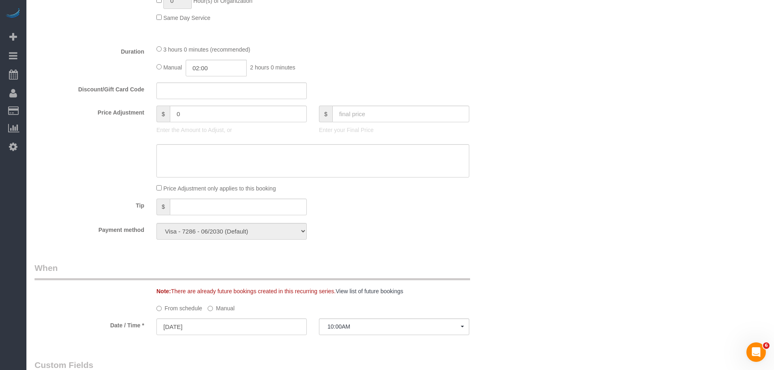
click at [377, 58] on div "3 hours 0 minutes (recommended) Manual 02:00 2 hours 0 minutes" at bounding box center [312, 61] width 325 height 32
select select "spot61"
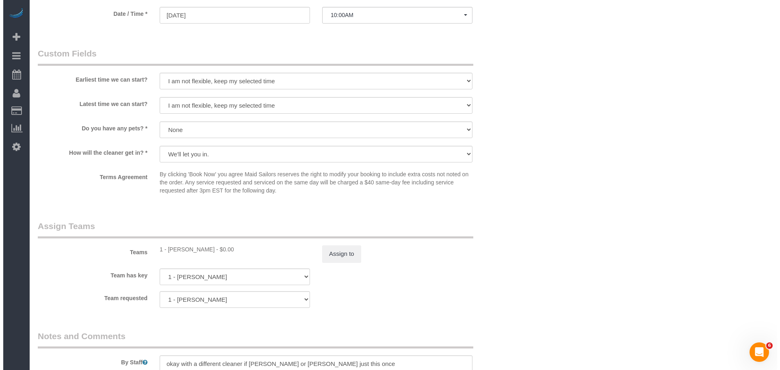
scroll to position [975, 0]
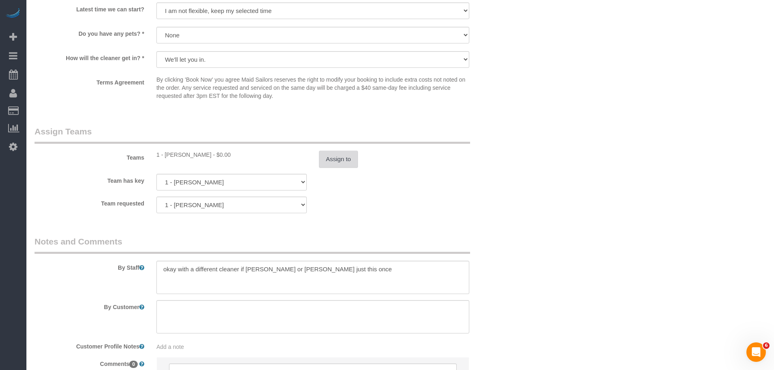
click at [332, 149] on div "Teams 1 - Marlenyn Robles - $0.00 Assign to" at bounding box center [272, 147] width 488 height 42
click at [336, 154] on button "Assign to" at bounding box center [338, 159] width 39 height 17
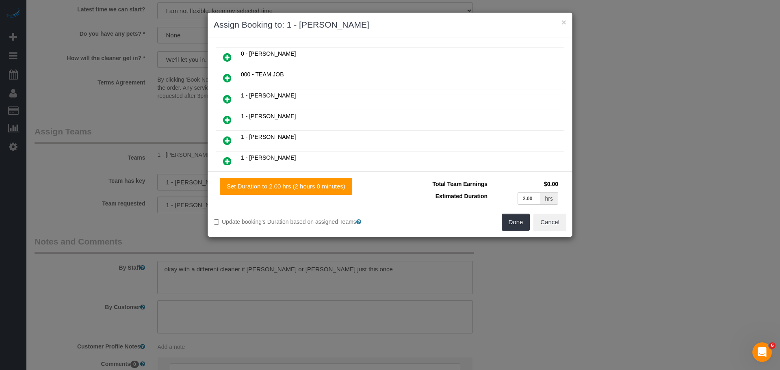
click at [232, 81] on link at bounding box center [227, 78] width 19 height 16
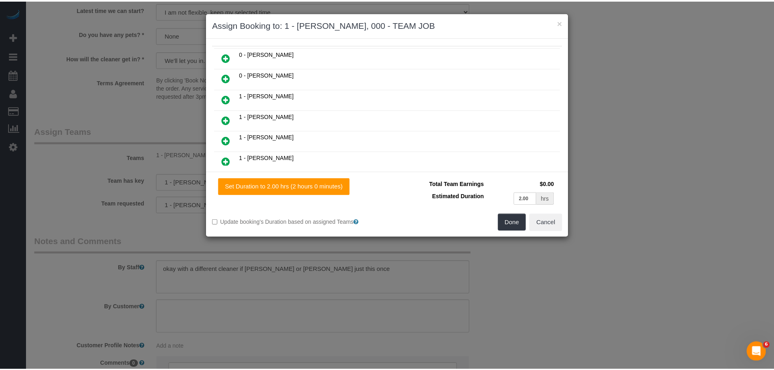
scroll to position [102, 0]
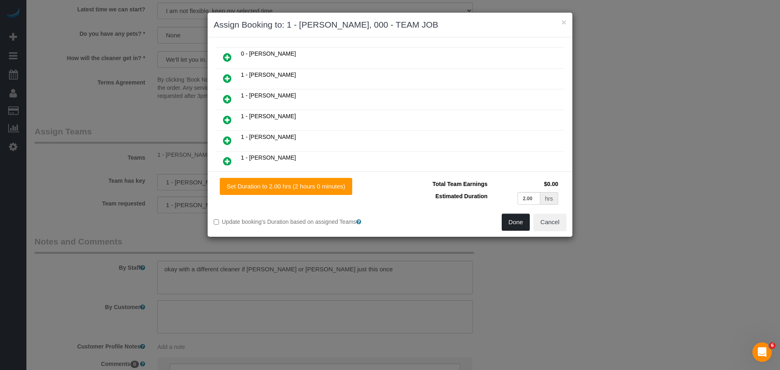
click at [507, 220] on button "Done" at bounding box center [516, 222] width 28 height 17
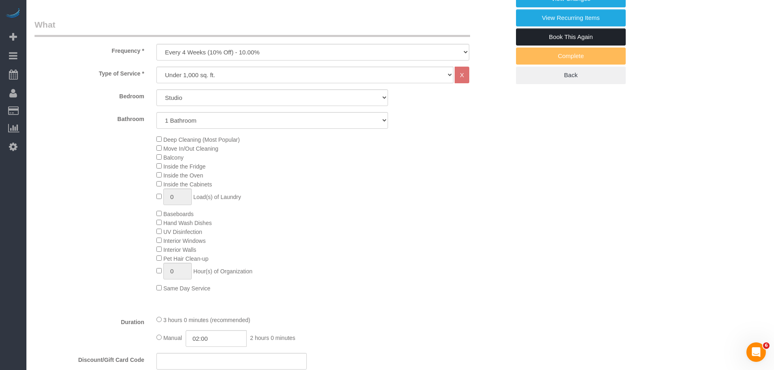
scroll to position [163, 0]
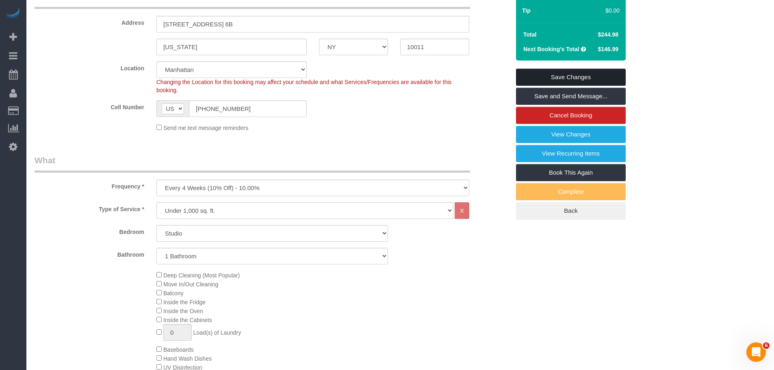
click at [574, 78] on link "Save Changes" at bounding box center [571, 77] width 110 height 17
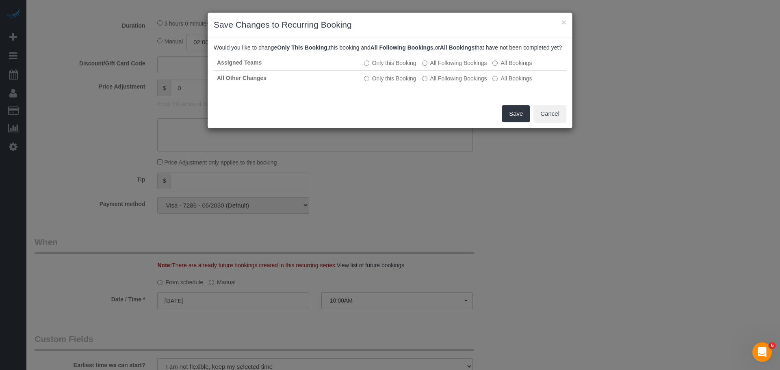
scroll to position [610, 0]
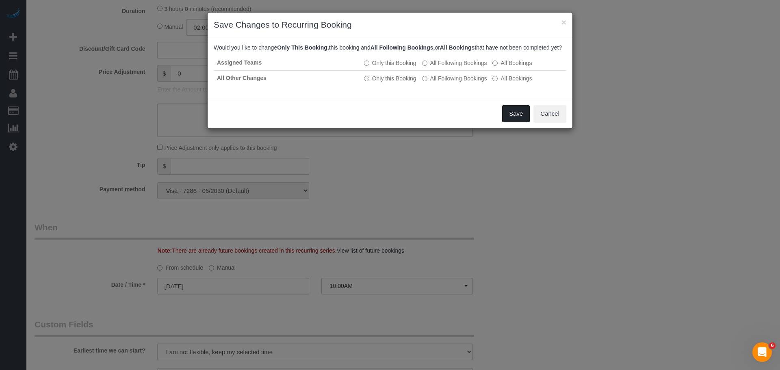
click at [507, 119] on button "Save" at bounding box center [516, 113] width 28 height 17
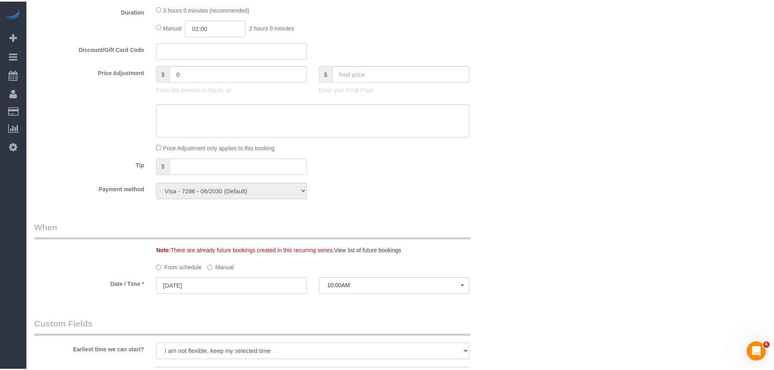
scroll to position [55, 0]
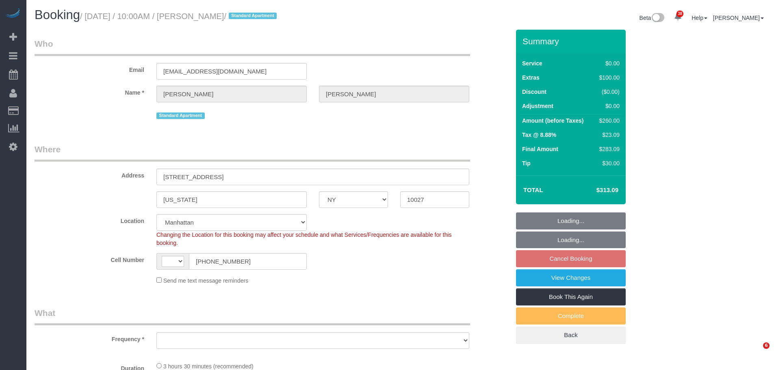
select select "NY"
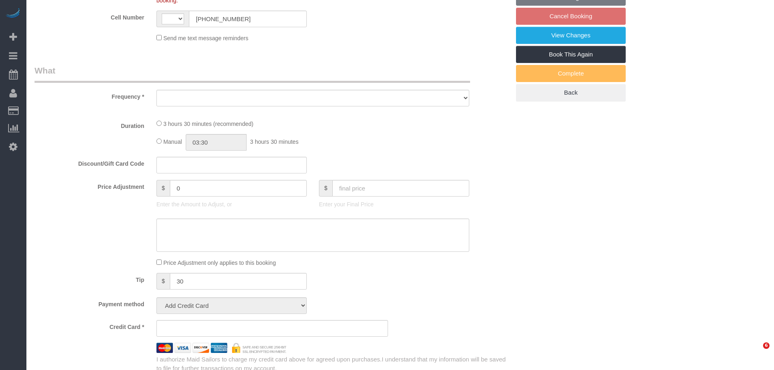
select select "string:US"
select select "string:stripe-pm_1QwRw54VGloSiKo7jNYRKUeg"
select select "spot3"
select select "number:58"
select select "number:77"
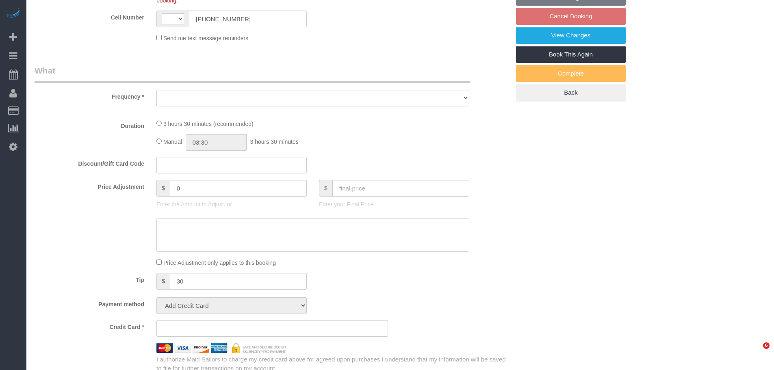
select select "number:15"
select select "number:5"
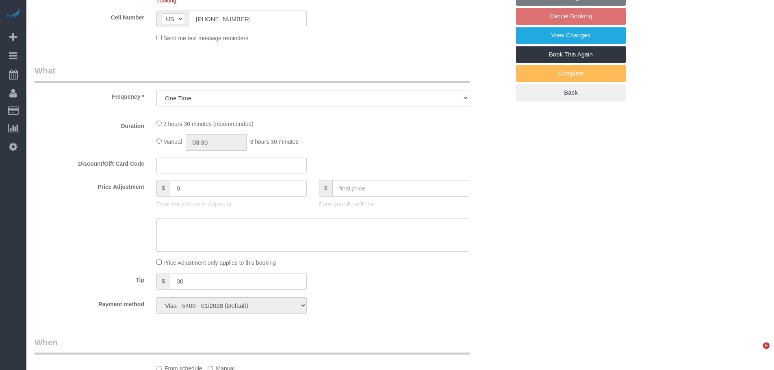
select select "object:1260"
select select "1"
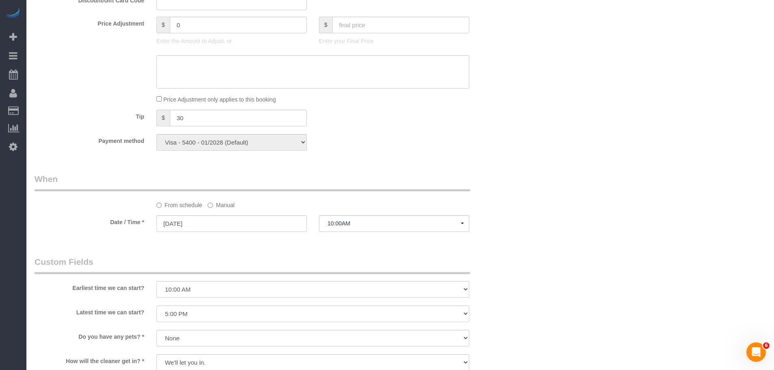
select select "object:1512"
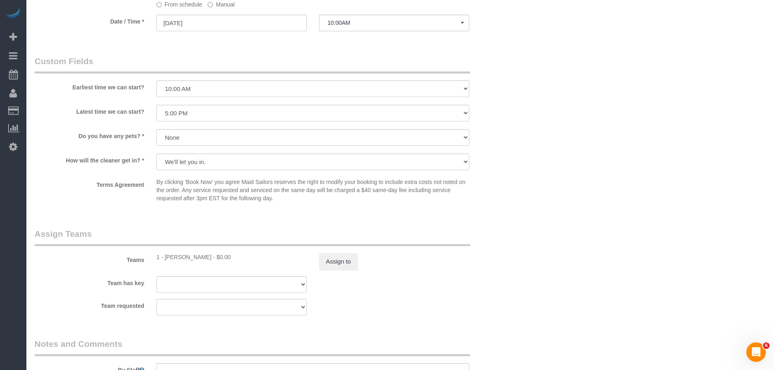
select select "1"
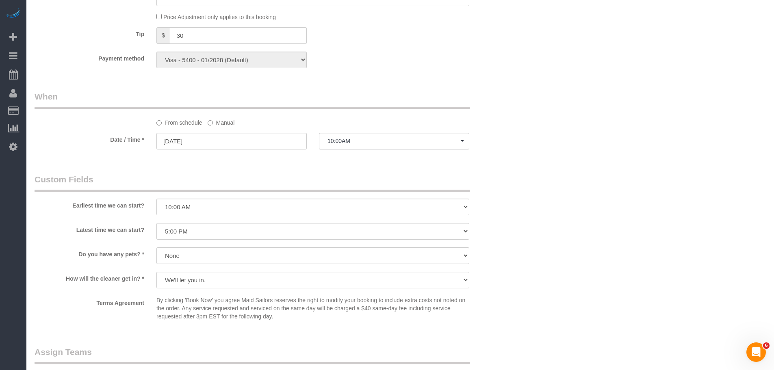
scroll to position [730, 0]
click at [211, 127] on label "Manual" at bounding box center [221, 122] width 27 height 11
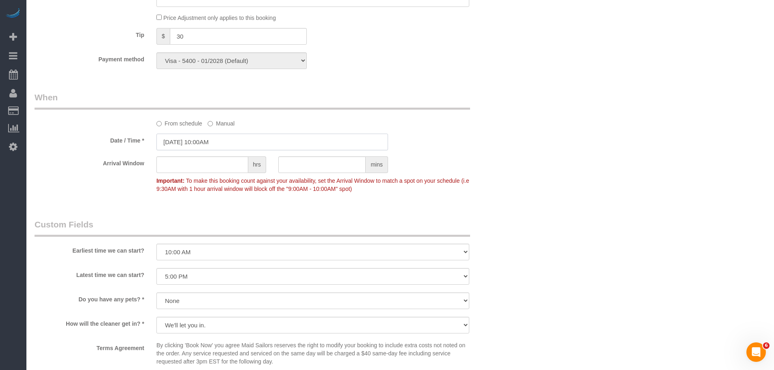
click at [222, 143] on input "10/14/2025 10:00AM" at bounding box center [272, 142] width 232 height 17
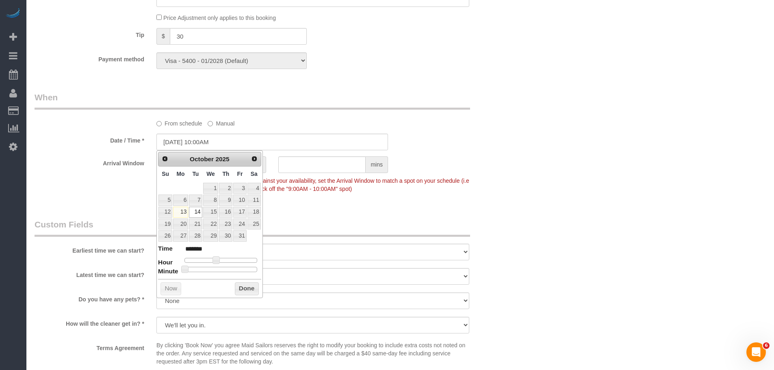
type input "10/14/2025 2:00PM"
type input "******"
click at [228, 262] on div at bounding box center [221, 260] width 73 height 5
type input "[DATE] 1:00PM"
type input "******"
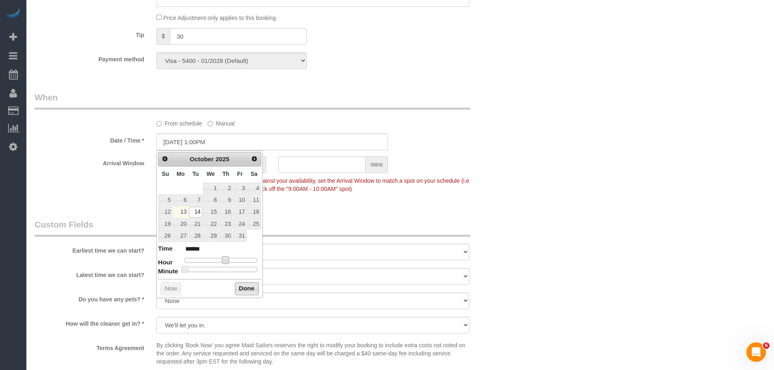
click at [242, 289] on button "Done" at bounding box center [247, 288] width 24 height 13
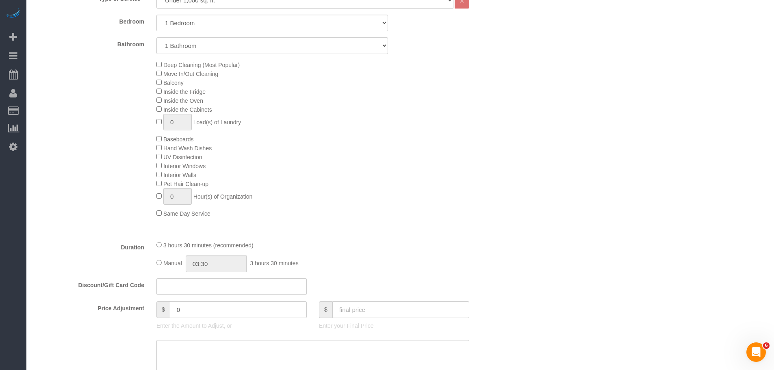
scroll to position [405, 0]
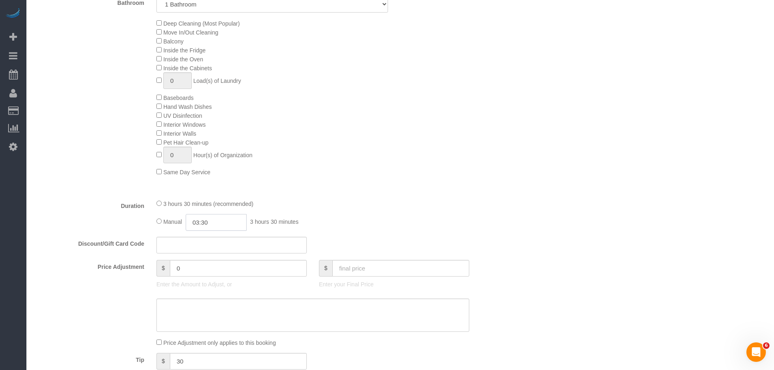
click at [217, 225] on input "03:30" at bounding box center [216, 222] width 61 height 17
type input "02:00"
click at [211, 252] on li "02:00" at bounding box center [207, 256] width 36 height 11
click at [451, 189] on div "Type of Service * Under 1,000 sq. ft. 1,001 - 1,500 sq. ft. 1,500+ sq. ft. Cust…" at bounding box center [272, 71] width 475 height 242
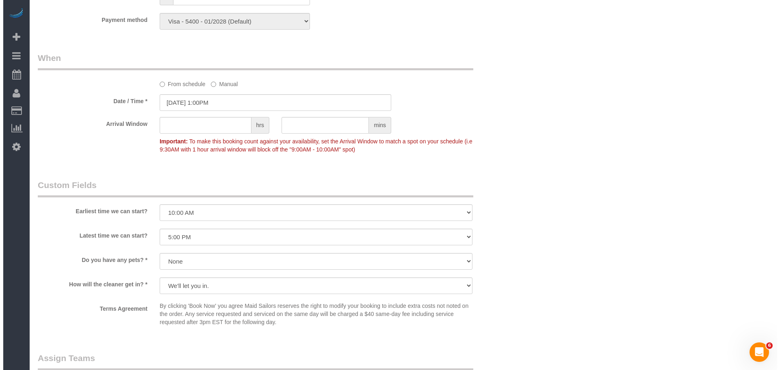
scroll to position [852, 0]
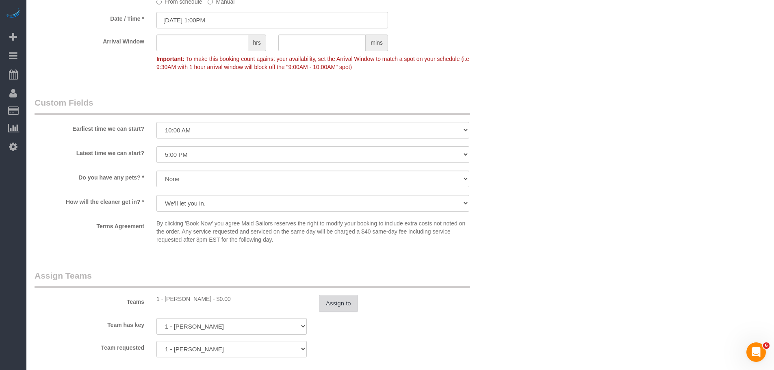
click at [345, 306] on button "Assign to" at bounding box center [338, 303] width 39 height 17
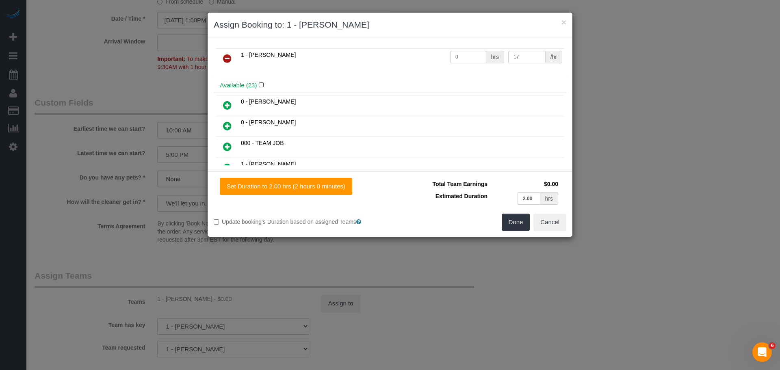
scroll to position [0, 0]
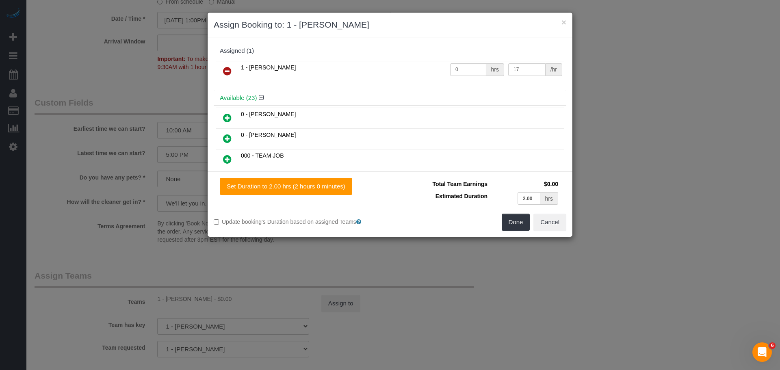
click at [227, 67] on icon at bounding box center [227, 71] width 9 height 10
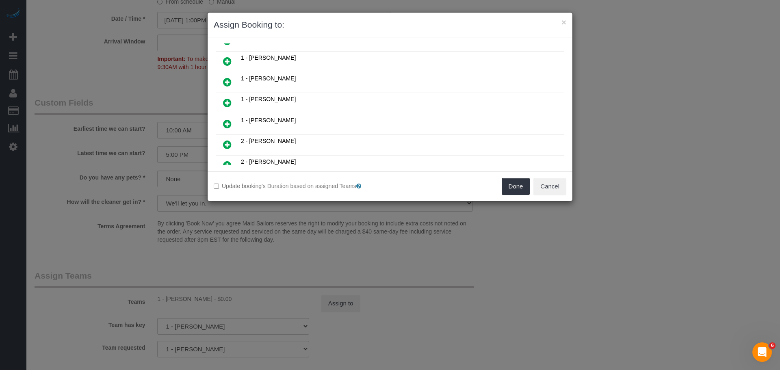
scroll to position [244, 0]
click at [234, 61] on link at bounding box center [227, 62] width 19 height 16
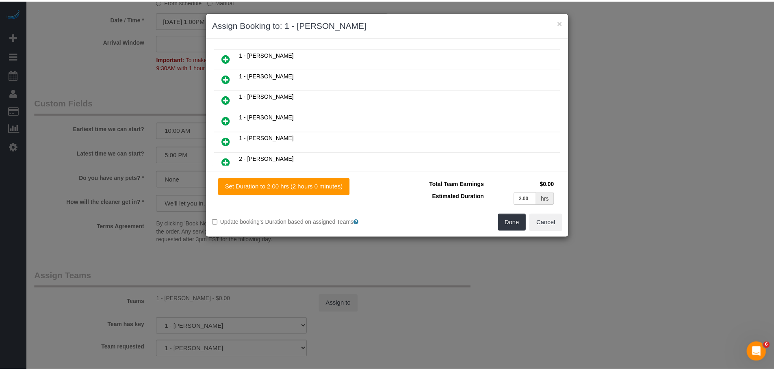
scroll to position [0, 0]
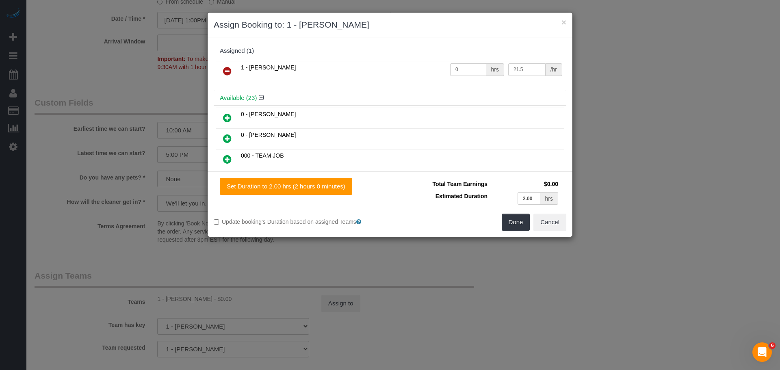
click at [226, 160] on icon at bounding box center [227, 159] width 9 height 10
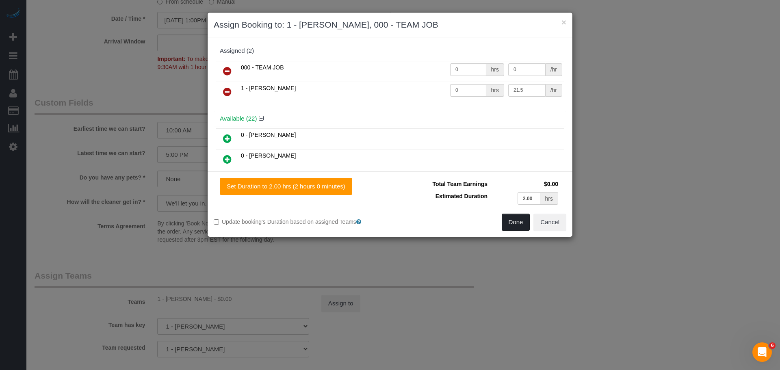
click at [519, 226] on button "Done" at bounding box center [516, 222] width 28 height 17
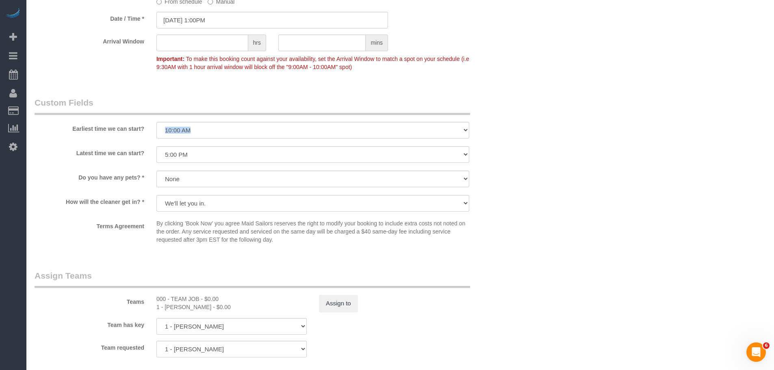
drag, startPoint x: 515, startPoint y: 139, endPoint x: 517, endPoint y: 144, distance: 5.7
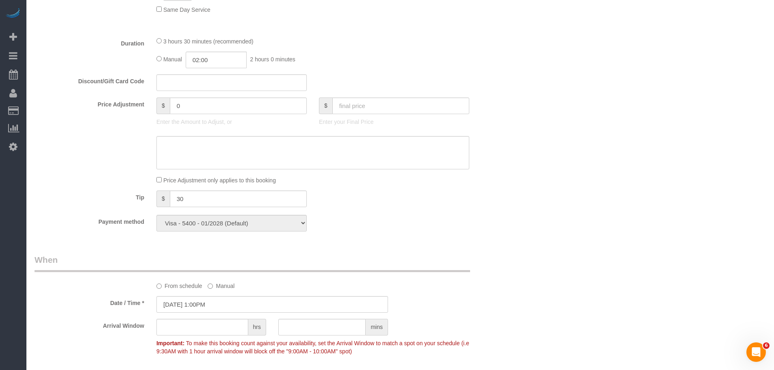
click at [564, 147] on div "Who Email meyerhorne1@gmail.com Name * Meyer Horne Standard Apartment Where Add…" at bounding box center [401, 201] width 732 height 1478
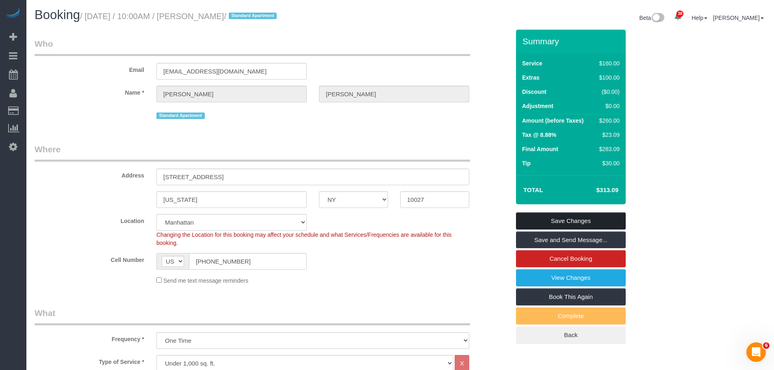
drag, startPoint x: 593, startPoint y: 219, endPoint x: 579, endPoint y: 218, distance: 13.4
click at [593, 218] on link "Save Changes" at bounding box center [571, 221] width 110 height 17
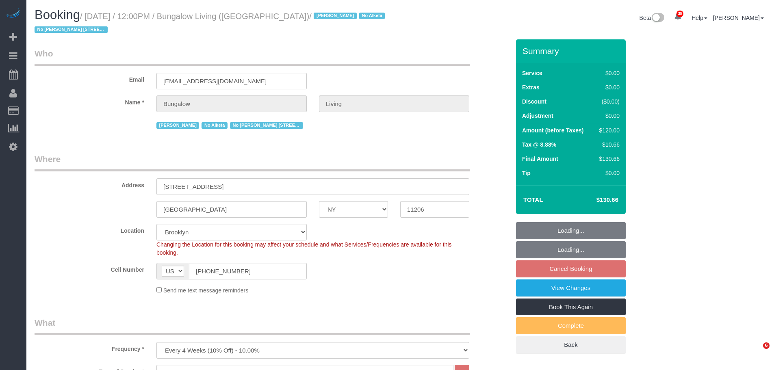
select select "NY"
select select "number:89"
select select "number:90"
select select "number:15"
select select "number:7"
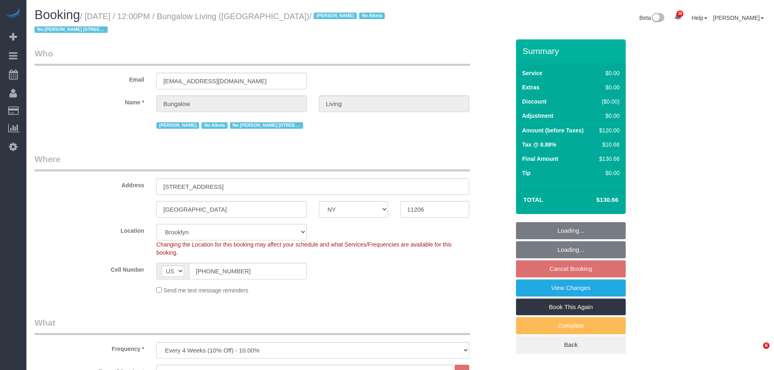
select select "number:21"
select select "spot4"
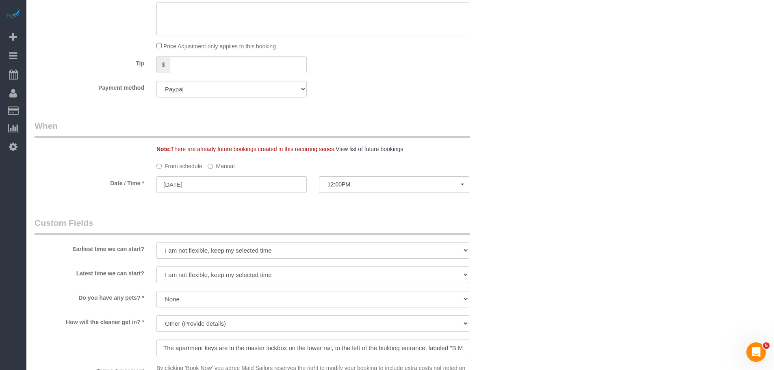
scroll to position [569, 0]
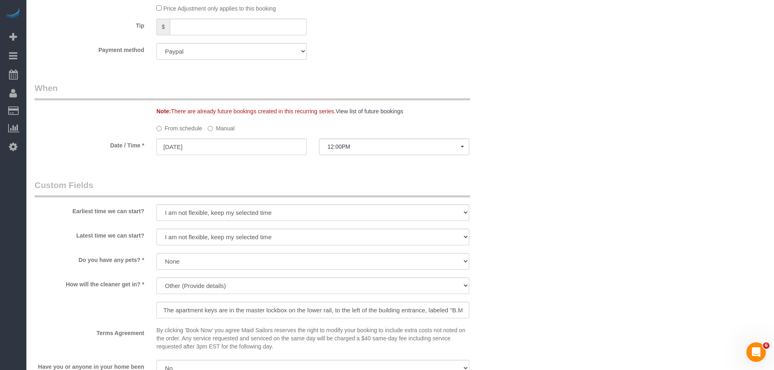
drag, startPoint x: 210, startPoint y: 131, endPoint x: 214, endPoint y: 139, distance: 9.1
click at [211, 131] on label "Manual" at bounding box center [221, 127] width 27 height 11
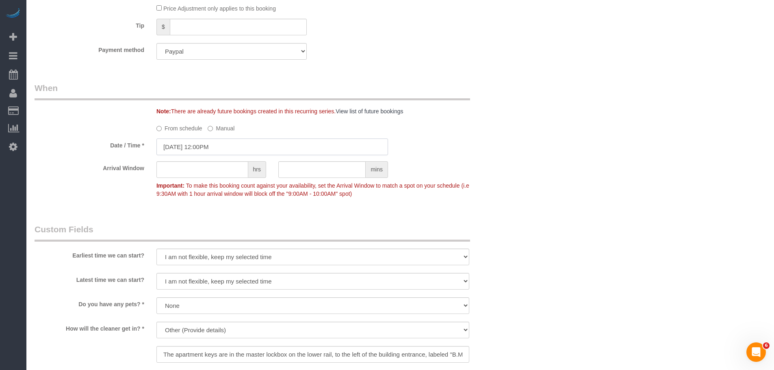
click at [229, 148] on input "[DATE] 12:00PM" at bounding box center [272, 147] width 232 height 17
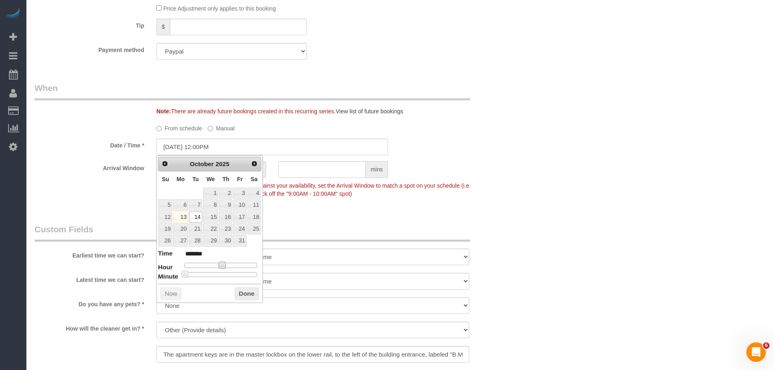
click at [221, 264] on span at bounding box center [222, 265] width 7 height 7
type input "[DATE] 1:00PM"
type input "******"
type input "[DATE] 1:30PM"
type input "******"
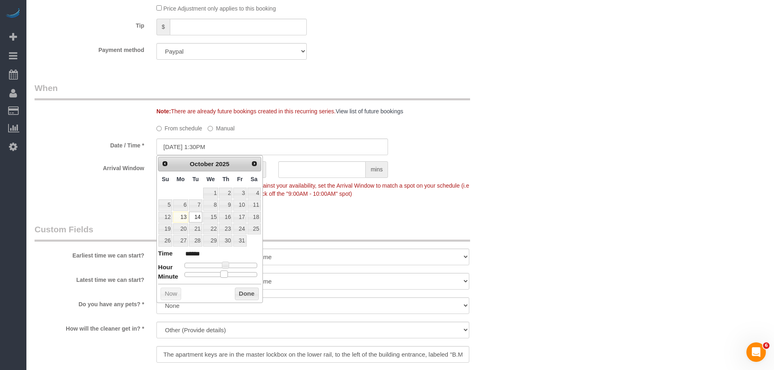
click at [224, 274] on div at bounding box center [221, 274] width 73 height 5
click at [238, 293] on button "Done" at bounding box center [247, 294] width 24 height 13
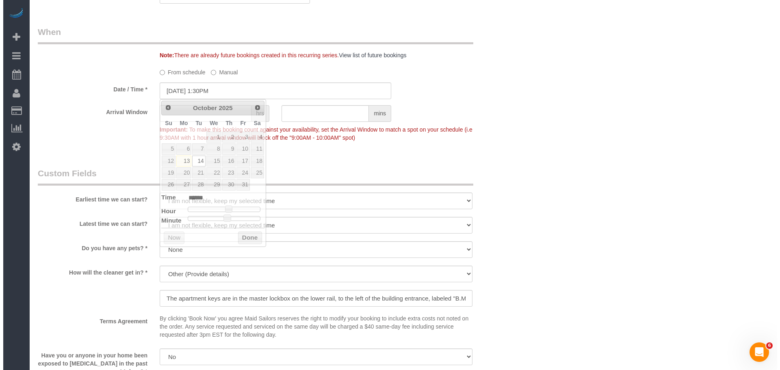
scroll to position [813, 0]
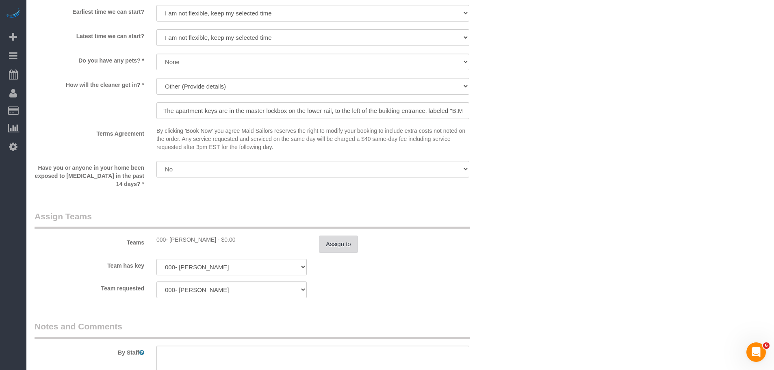
click at [337, 242] on button "Assign to" at bounding box center [338, 244] width 39 height 17
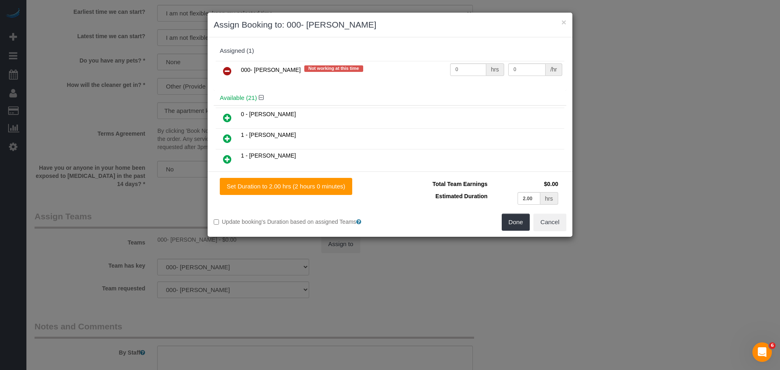
click at [226, 72] on icon at bounding box center [227, 71] width 9 height 10
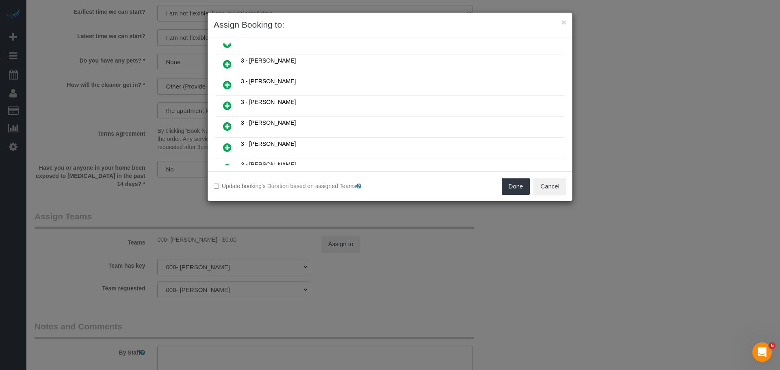
scroll to position [366, 0]
click at [226, 126] on icon at bounding box center [227, 128] width 9 height 10
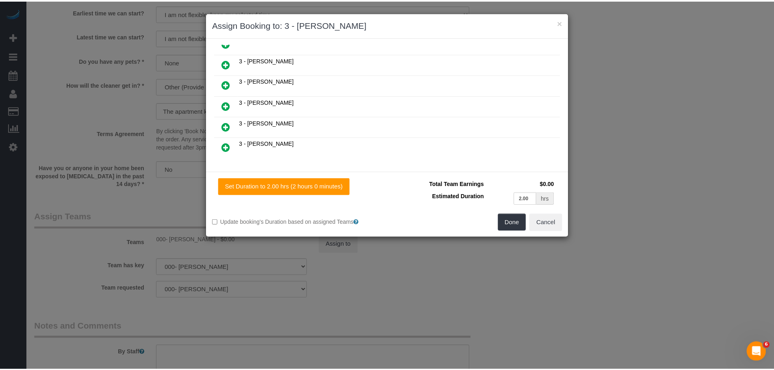
scroll to position [385, 0]
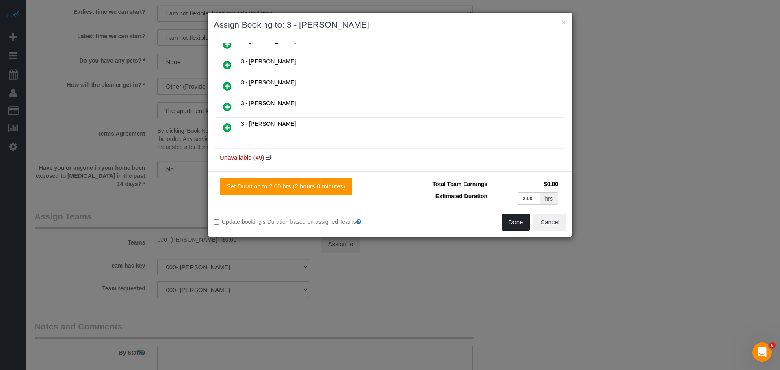
drag, startPoint x: 514, startPoint y: 224, endPoint x: 488, endPoint y: 225, distance: 26.0
click at [514, 224] on button "Done" at bounding box center [516, 222] width 28 height 17
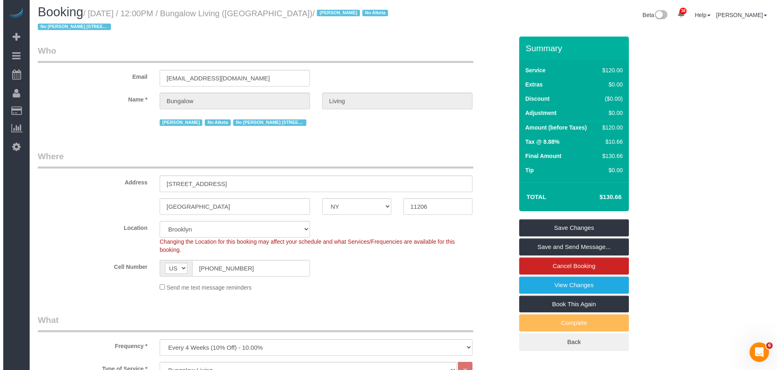
scroll to position [0, 0]
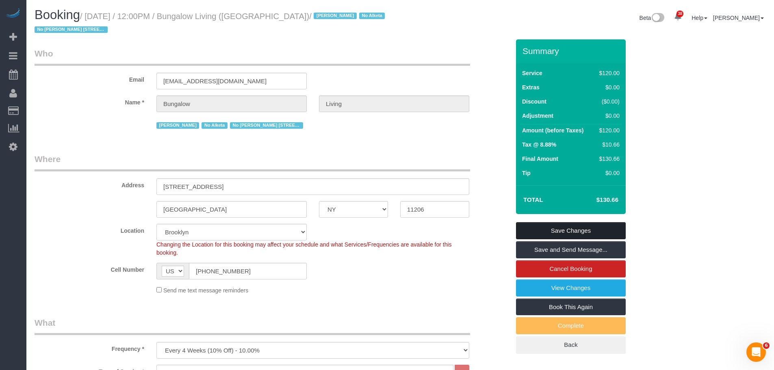
click at [569, 230] on link "Save Changes" at bounding box center [571, 230] width 110 height 17
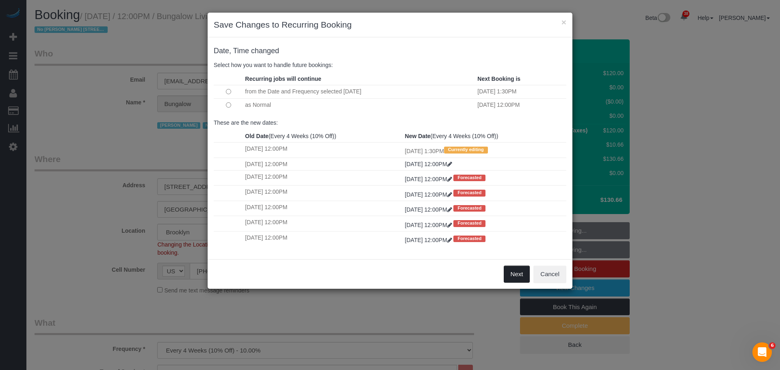
click at [515, 273] on button "Next" at bounding box center [517, 274] width 26 height 17
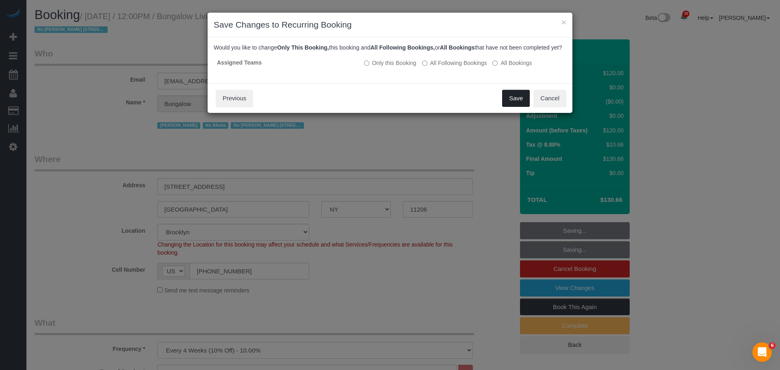
click at [517, 107] on button "Save" at bounding box center [516, 98] width 28 height 17
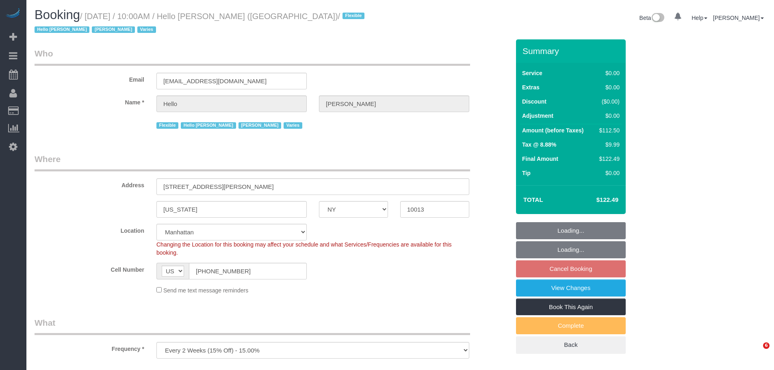
select select "NY"
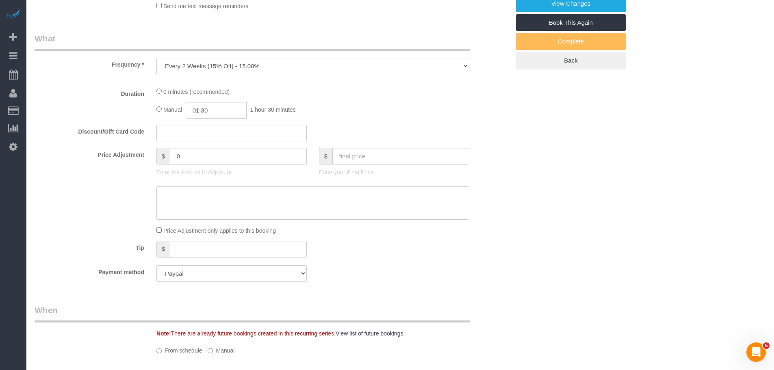
select select "spot2"
select select "number:89"
select select "number:90"
select select "number:15"
select select "number:6"
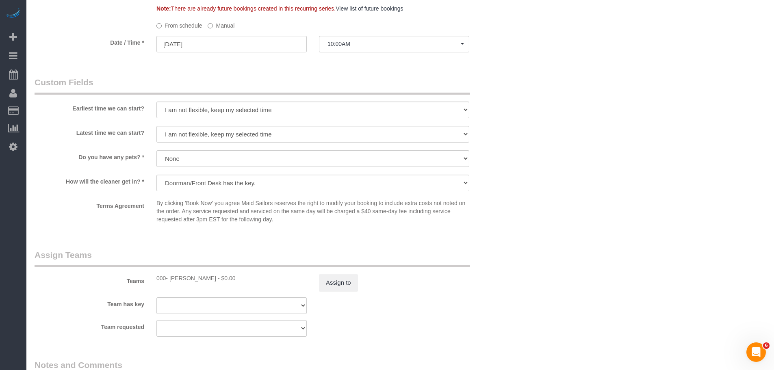
select select "object:1501"
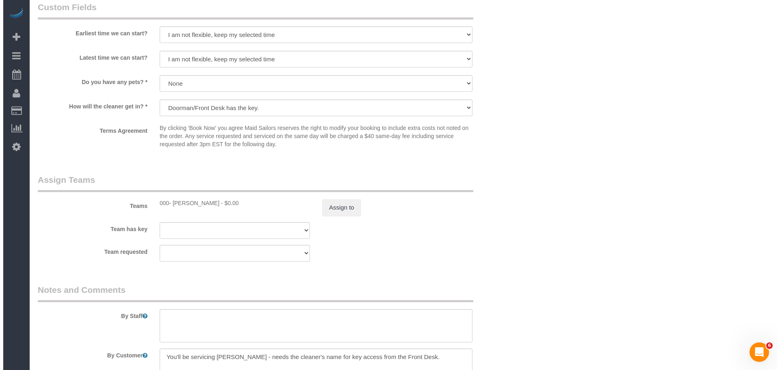
scroll to position [945, 0]
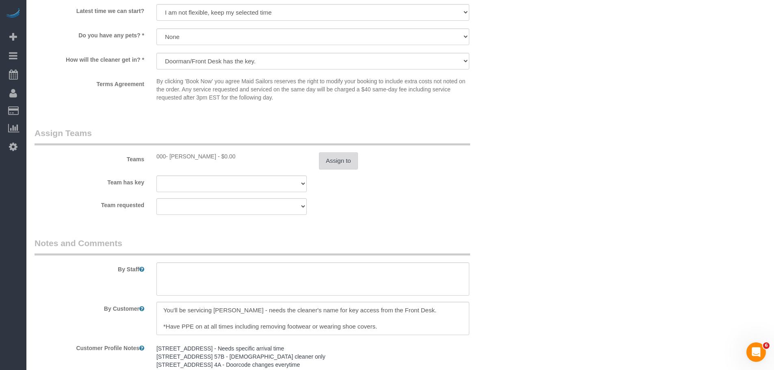
click at [332, 154] on button "Assign to" at bounding box center [338, 160] width 39 height 17
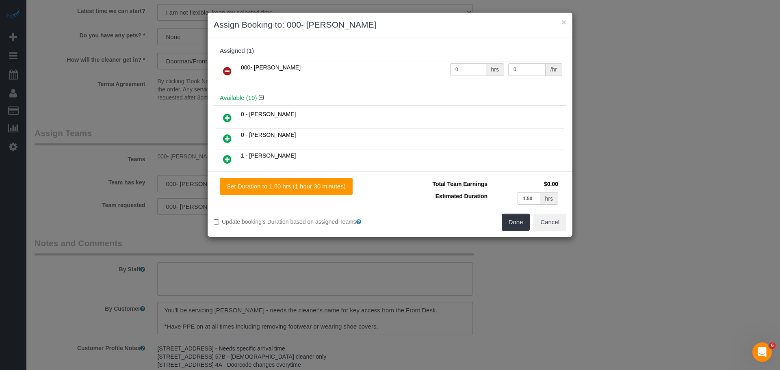
click at [226, 67] on icon at bounding box center [227, 71] width 9 height 10
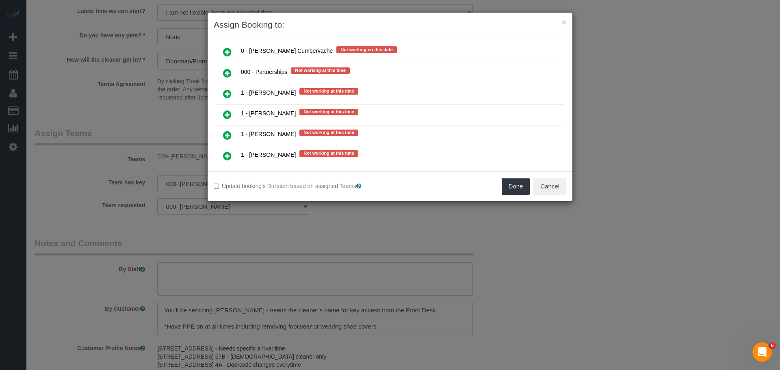
scroll to position [732, 0]
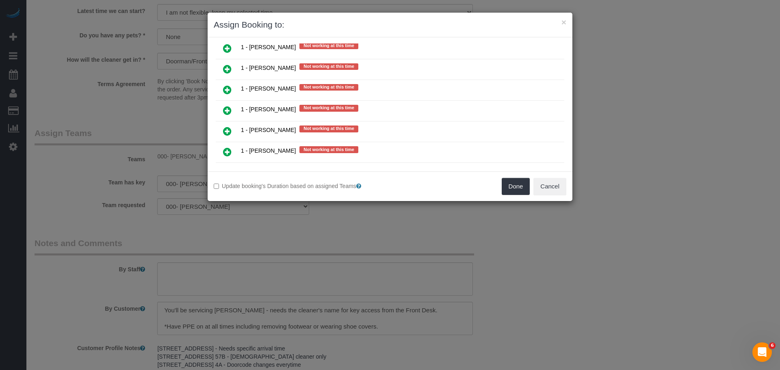
click at [225, 69] on icon at bounding box center [227, 69] width 9 height 10
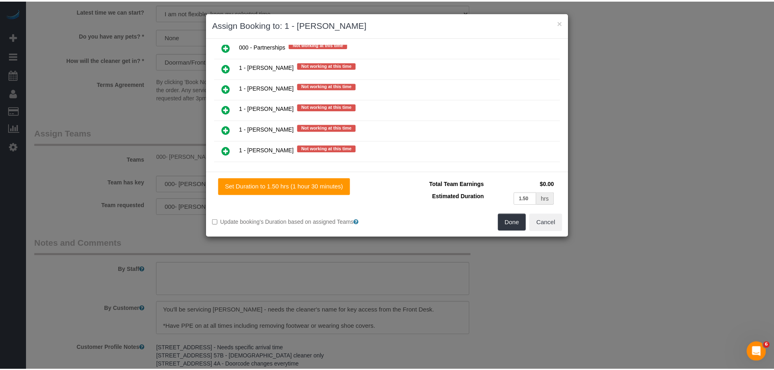
scroll to position [792, 0]
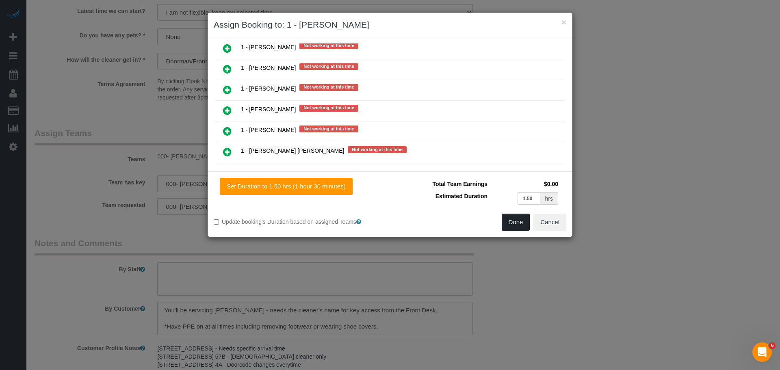
click at [511, 221] on button "Done" at bounding box center [516, 222] width 28 height 17
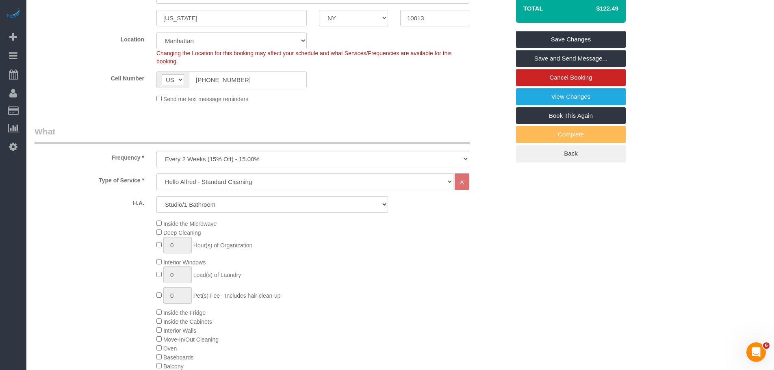
scroll to position [132, 0]
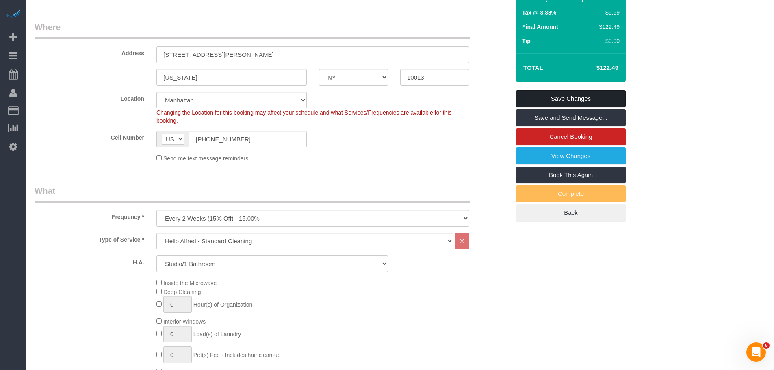
click at [567, 90] on link "Save Changes" at bounding box center [571, 98] width 110 height 17
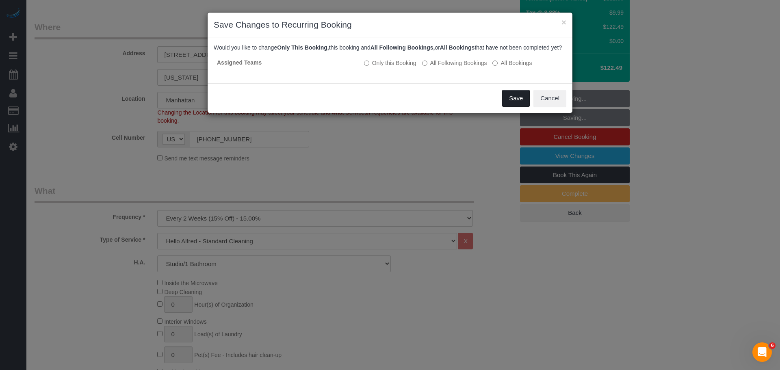
click at [512, 102] on button "Save" at bounding box center [516, 98] width 28 height 17
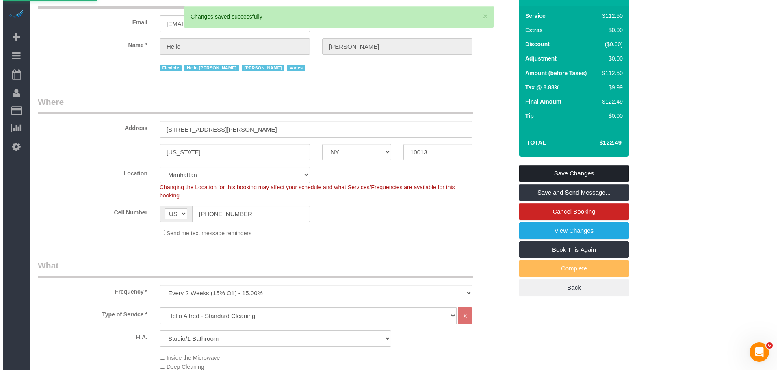
scroll to position [0, 0]
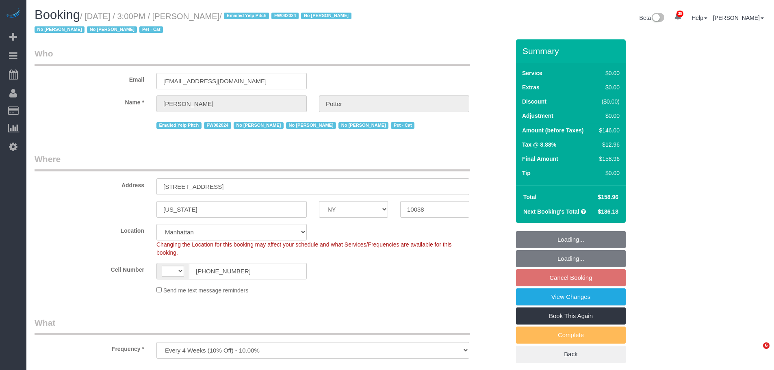
select select "NY"
select select "object:842"
select select "string:[GEOGRAPHIC_DATA]"
select select "spot7"
select select "number:62"
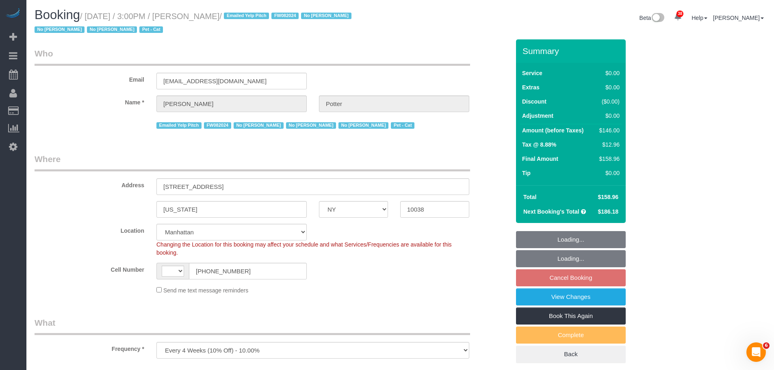
select select "number:75"
select select "number:14"
select select "number:5"
select select "2"
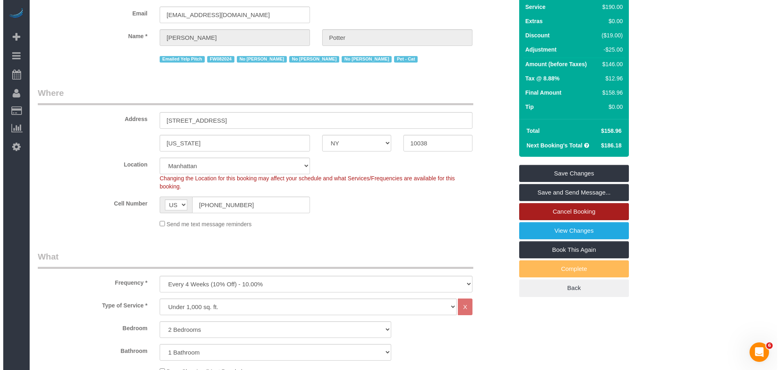
scroll to position [56, 0]
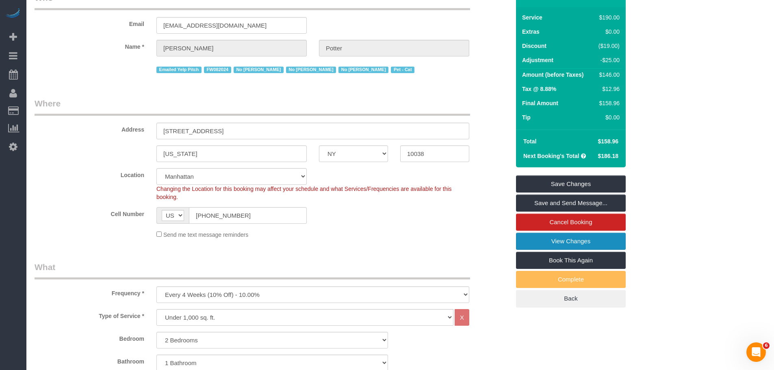
click at [581, 239] on link "View Changes" at bounding box center [571, 241] width 110 height 17
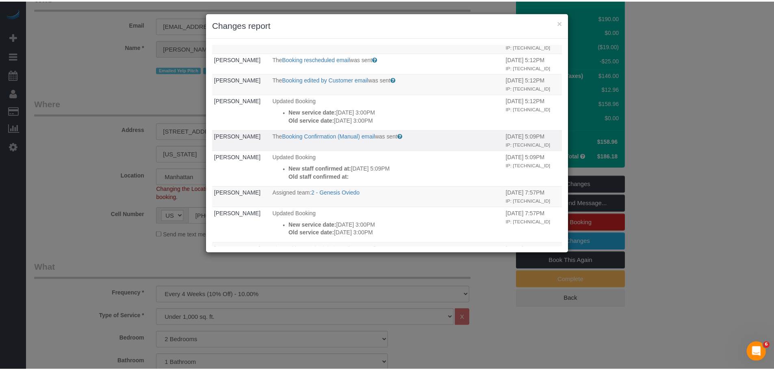
scroll to position [528, 0]
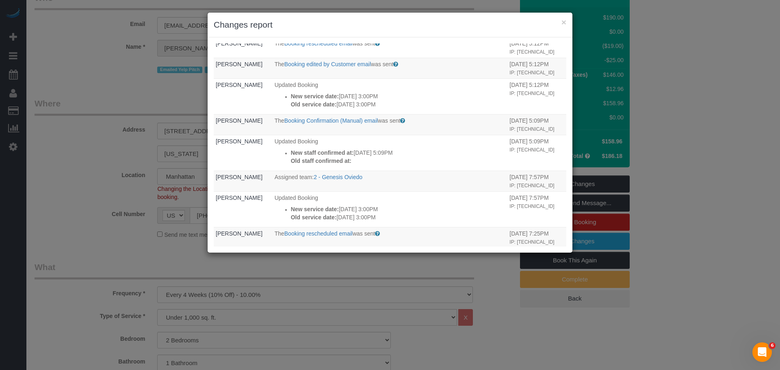
click at [567, 23] on div "× Changes report" at bounding box center [390, 25] width 365 height 25
click at [565, 23] on button "×" at bounding box center [564, 22] width 5 height 9
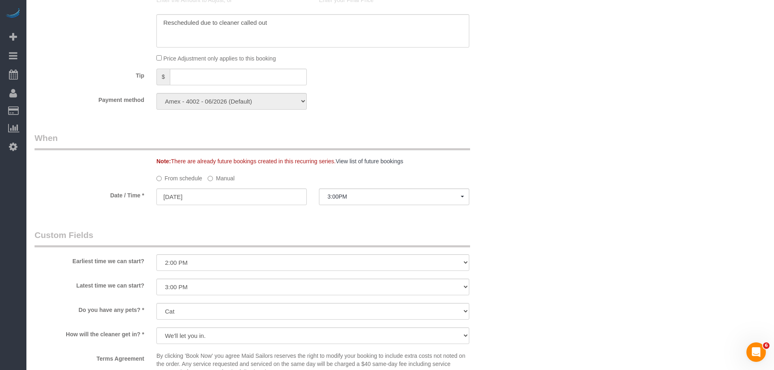
scroll to position [569, 0]
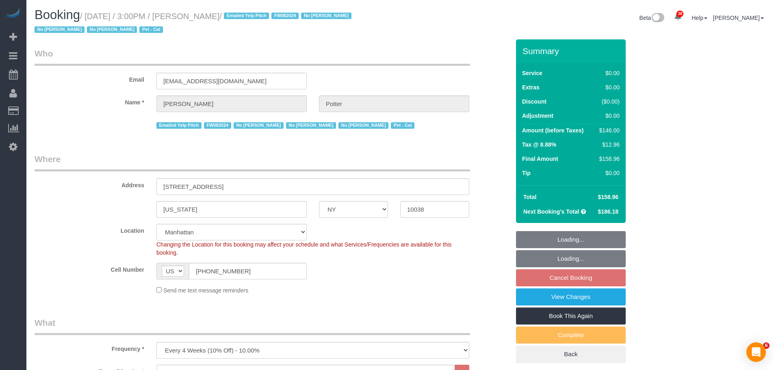
select select "NY"
select select "2"
select select "spot7"
select select "number:62"
select select "number:75"
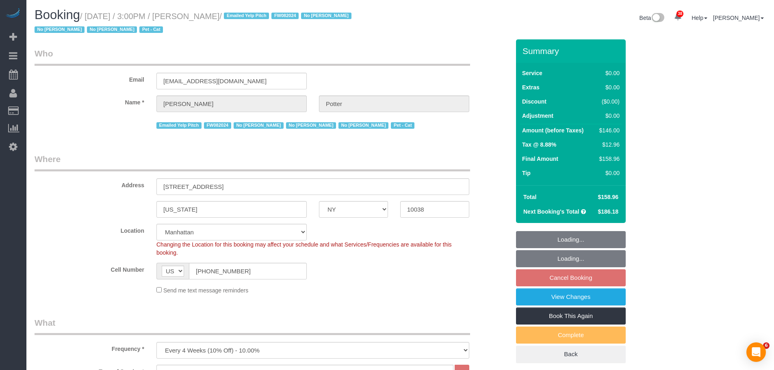
select select "number:14"
select select "number:5"
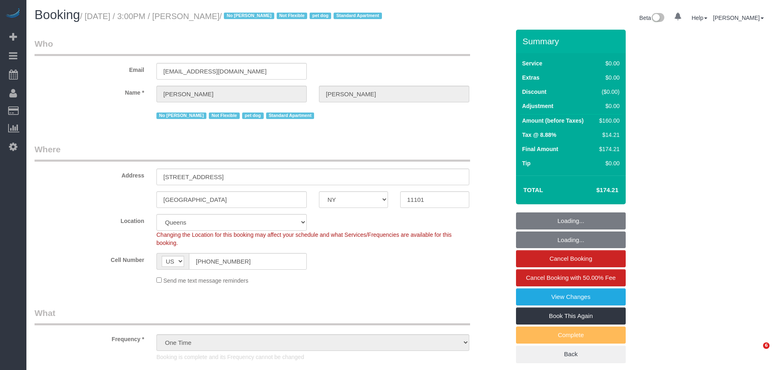
select select "NY"
select select "number:89"
select select "number:90"
select select "number:13"
select select "number:5"
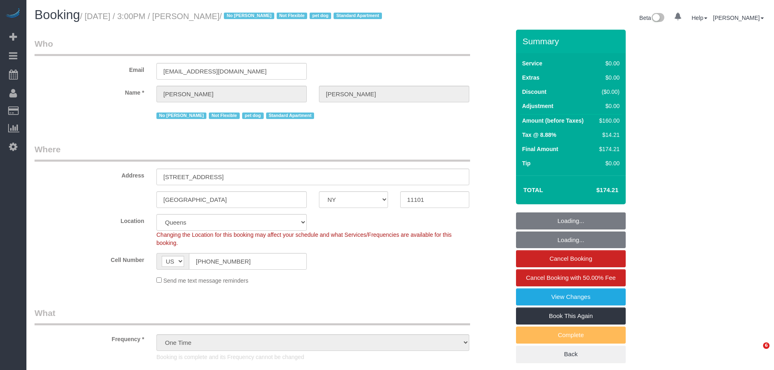
select select "object:994"
select select "spot1"
select select "1"
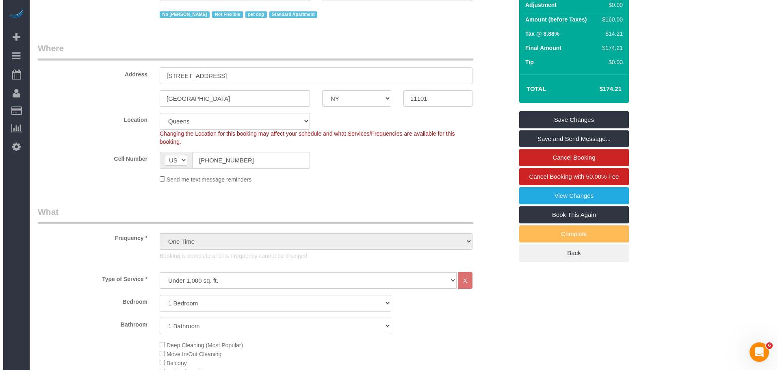
scroll to position [41, 0]
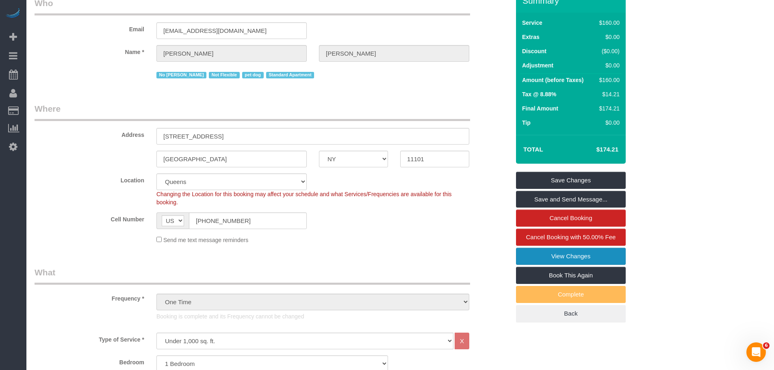
click at [543, 265] on link "View Changes" at bounding box center [571, 256] width 110 height 17
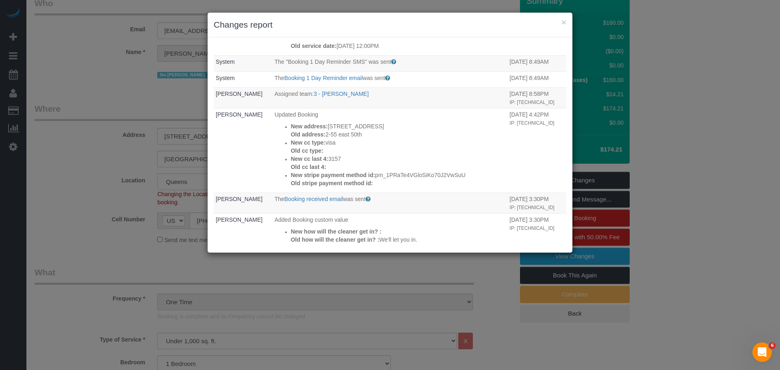
scroll to position [284, 0]
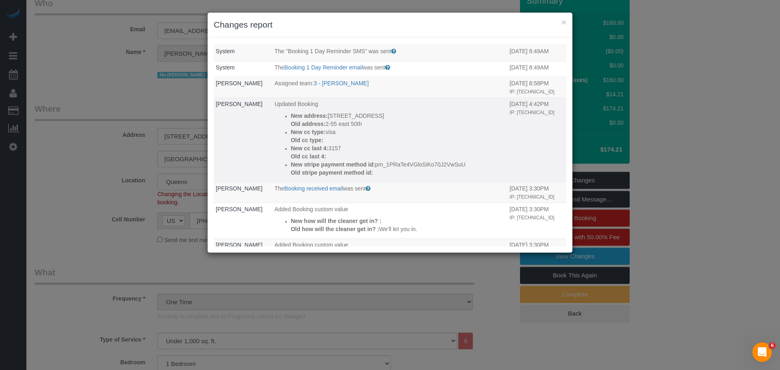
click at [421, 136] on p "Old cc type:" at bounding box center [398, 140] width 215 height 8
drag, startPoint x: 336, startPoint y: 115, endPoint x: 442, endPoint y: 152, distance: 112.3
click at [430, 167] on div "New address: 2-55 East 50th, Unit E404 Old address: 2-55 east 50th New cc type:…" at bounding box center [398, 144] width 215 height 65
click at [443, 152] on p "New cc last 4: 3157" at bounding box center [398, 148] width 215 height 8
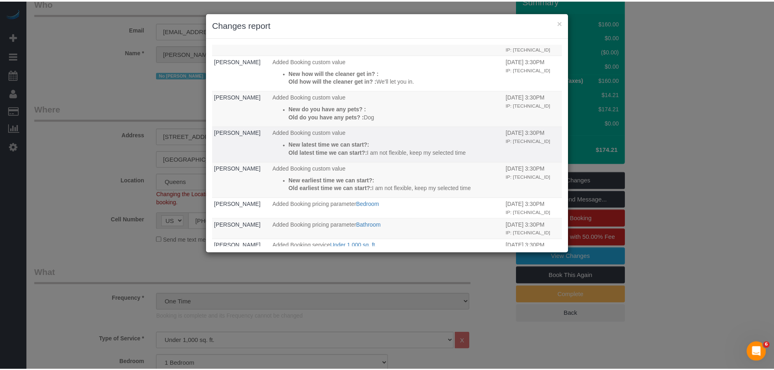
scroll to position [447, 0]
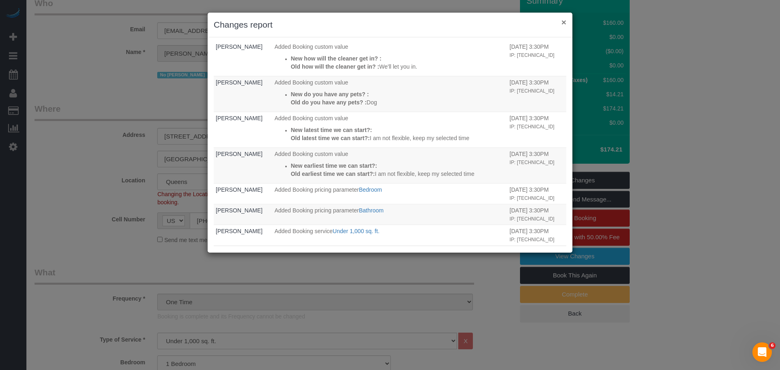
click at [563, 22] on button "×" at bounding box center [564, 22] width 5 height 9
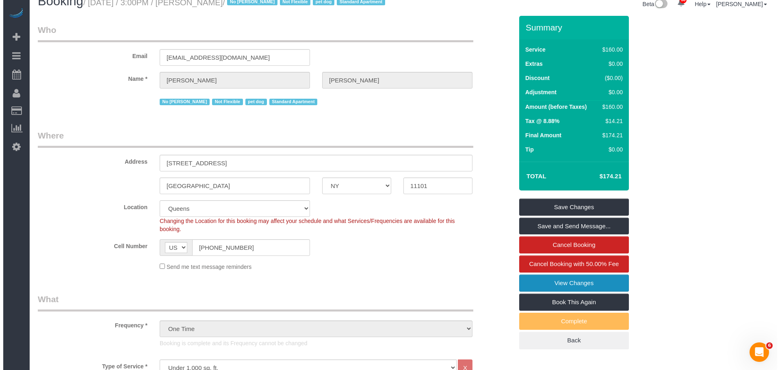
scroll to position [0, 0]
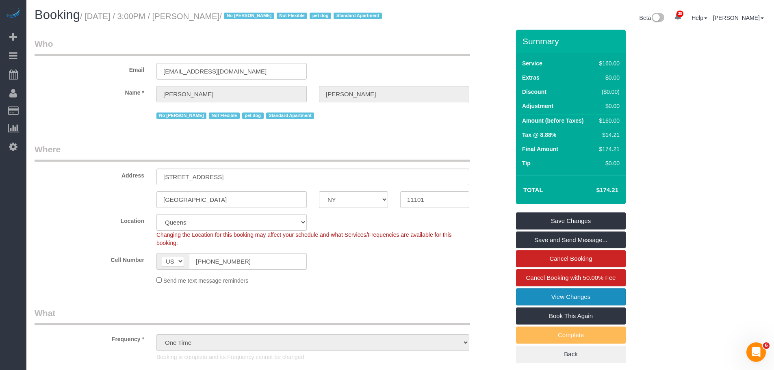
click at [555, 306] on link "View Changes" at bounding box center [571, 297] width 110 height 17
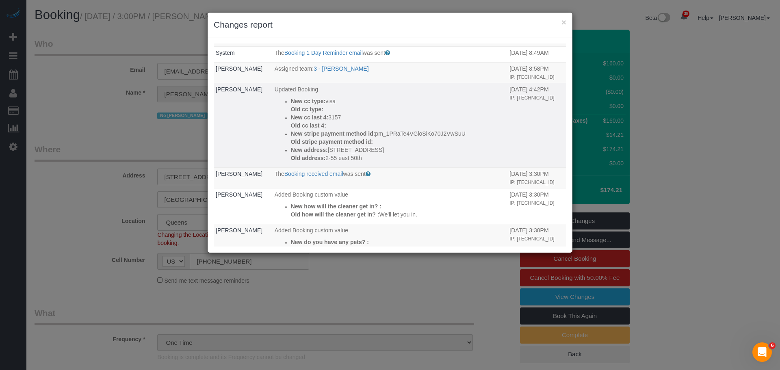
scroll to position [258, 0]
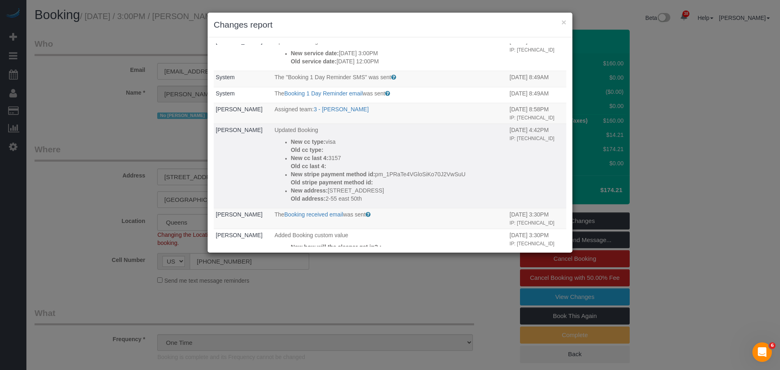
drag, startPoint x: 322, startPoint y: 190, endPoint x: 425, endPoint y: 197, distance: 103.4
click at [391, 195] on div "New address: 2-55 East 50th, Unit E404 Old address: 2-55 east 50th" at bounding box center [398, 195] width 215 height 16
click at [438, 197] on p "Old address: 2-55 east 50th" at bounding box center [398, 199] width 215 height 8
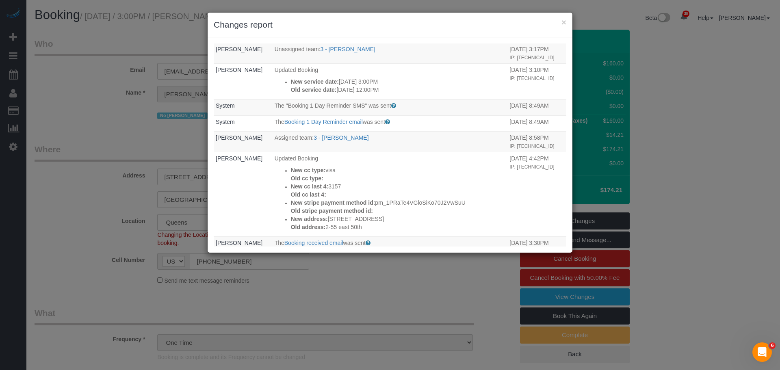
scroll to position [218, 0]
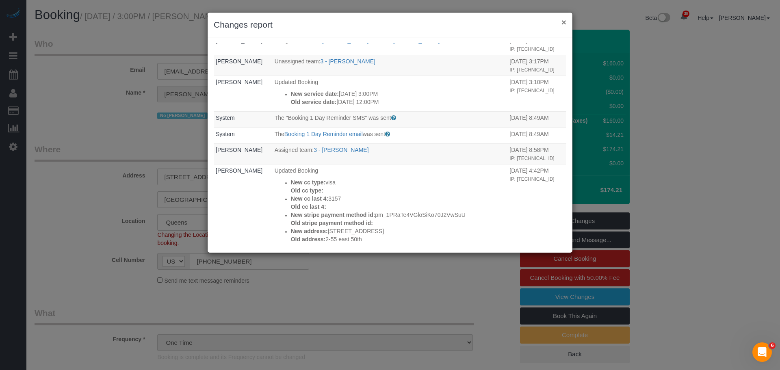
click at [562, 20] on button "×" at bounding box center [564, 22] width 5 height 9
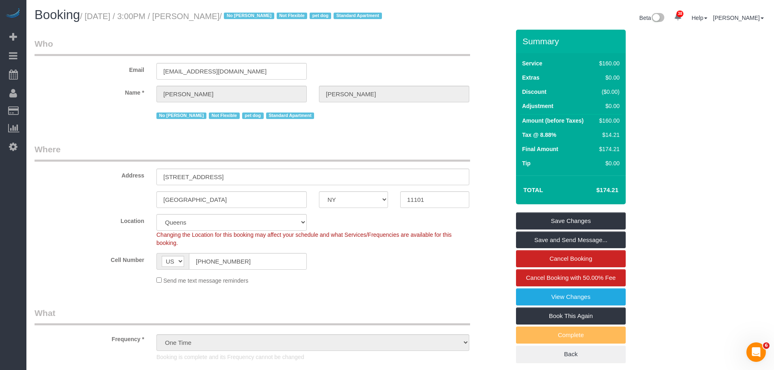
click at [213, 18] on small "/ October 12, 2025 / 3:00PM / Ashley Korody / No Carlos Revilla Not Flexible pe…" at bounding box center [232, 16] width 304 height 9
click at [205, 18] on small "/ October 12, 2025 / 3:00PM / Ashley Korody / No Carlos Revilla Not Flexible pe…" at bounding box center [232, 16] width 304 height 9
click at [228, 15] on small "/ October 12, 2025 / 3:00PM / Ashley Korody / No Carlos Revilla Not Flexible pe…" at bounding box center [232, 16] width 304 height 9
copy small "[PERSON_NAME]"
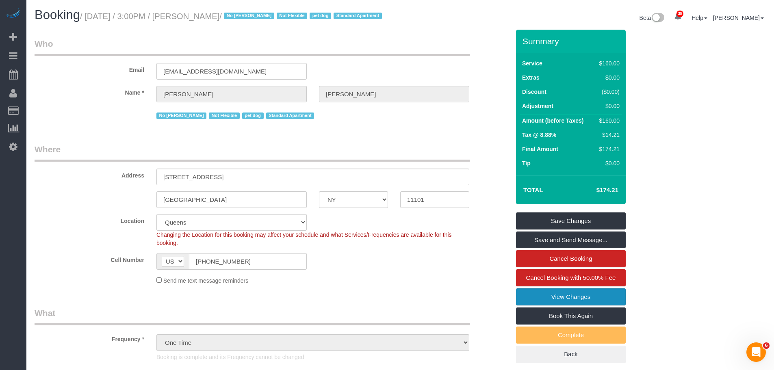
click at [587, 306] on link "View Changes" at bounding box center [571, 297] width 110 height 17
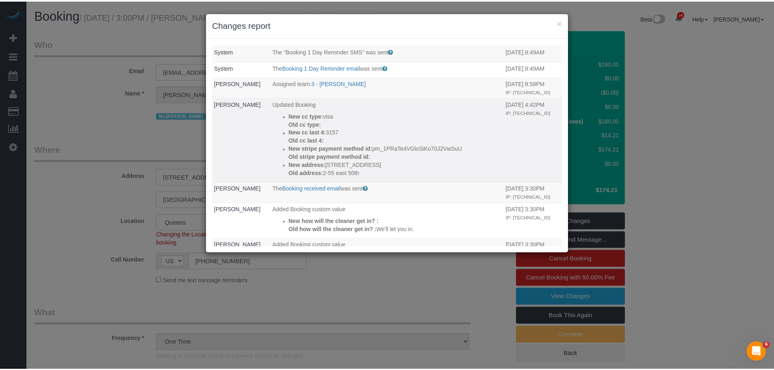
scroll to position [325, 0]
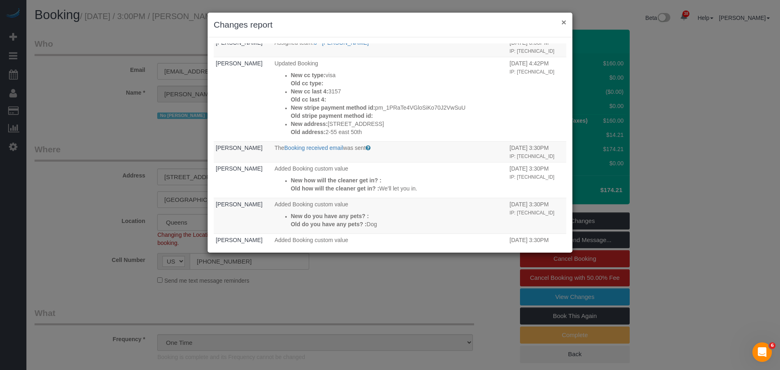
click at [562, 24] on button "×" at bounding box center [564, 22] width 5 height 9
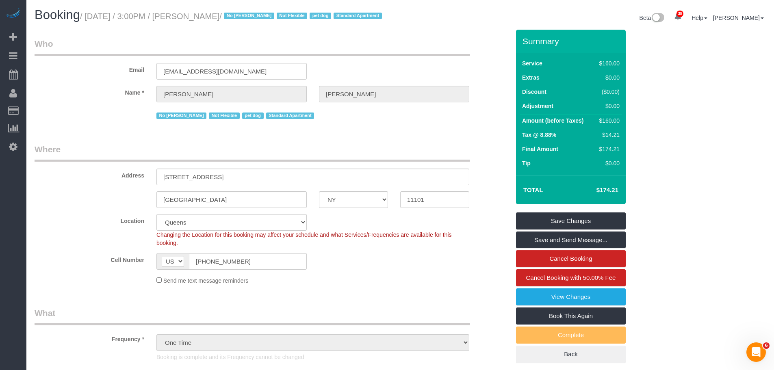
drag, startPoint x: 394, startPoint y: 37, endPoint x: 384, endPoint y: 0, distance: 38.6
click at [394, 26] on div "Booking / October 12, 2025 / 3:00PM / Ashley Korody / No Carlos Revilla Not Fle…" at bounding box center [214, 16] width 372 height 17
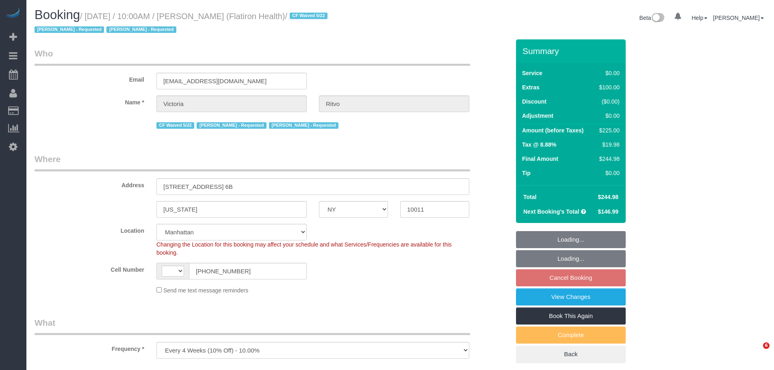
select select "NY"
select select "number:89"
select select "number:90"
select select "number:15"
select select "number:5"
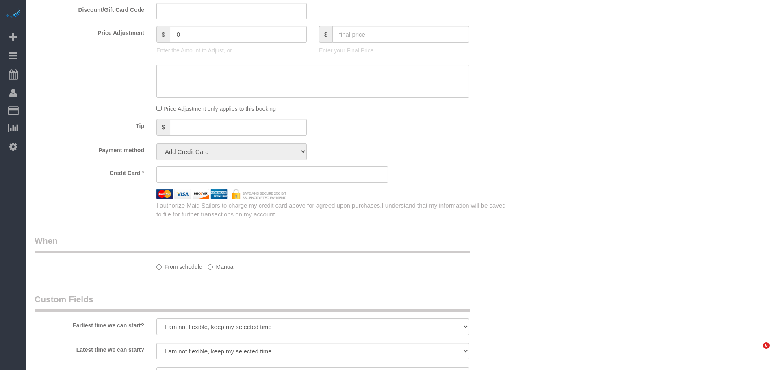
select select "string:[GEOGRAPHIC_DATA]"
select select "string:stripe-pm_1RbL4h4VGloSiKo7vN4AGP0f"
select select "spot2"
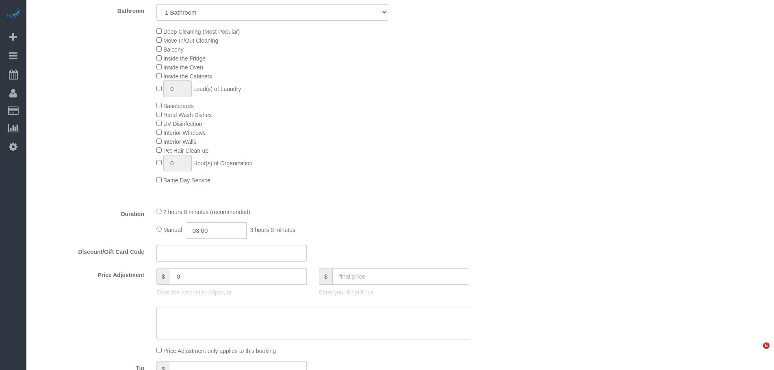
select select "object:1094"
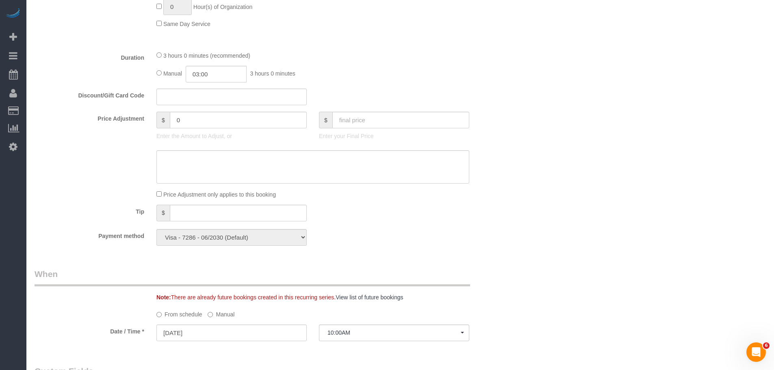
scroll to position [488, 0]
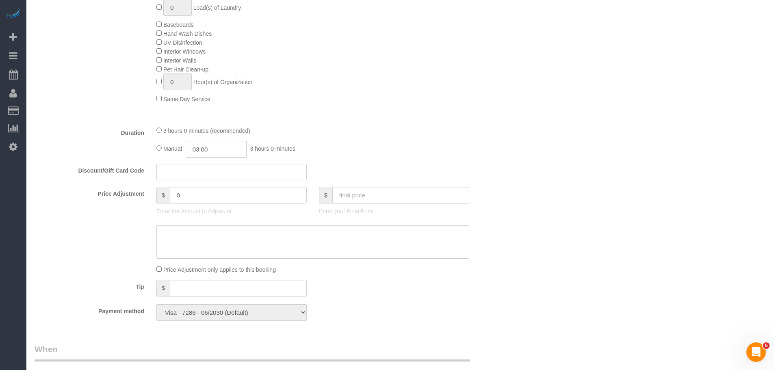
click at [199, 147] on input "03:00" at bounding box center [216, 149] width 61 height 17
type input "02:00"
drag, startPoint x: 211, startPoint y: 207, endPoint x: 248, endPoint y: 182, distance: 45.1
click at [211, 207] on li "02:00" at bounding box center [207, 205] width 36 height 11
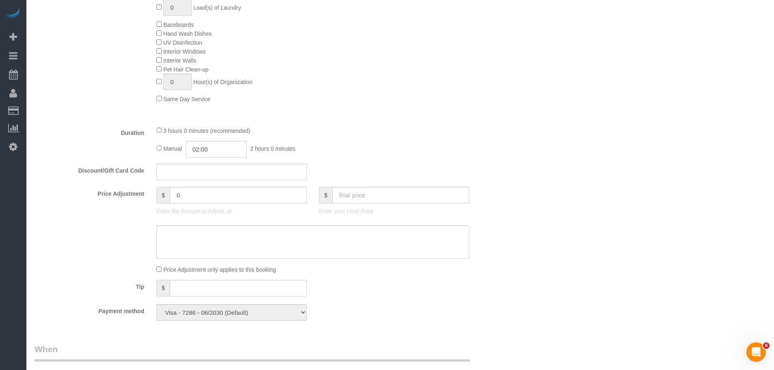
click at [454, 143] on div "Manual 02:00 2 hours 0 minutes" at bounding box center [312, 149] width 313 height 17
select select "spot59"
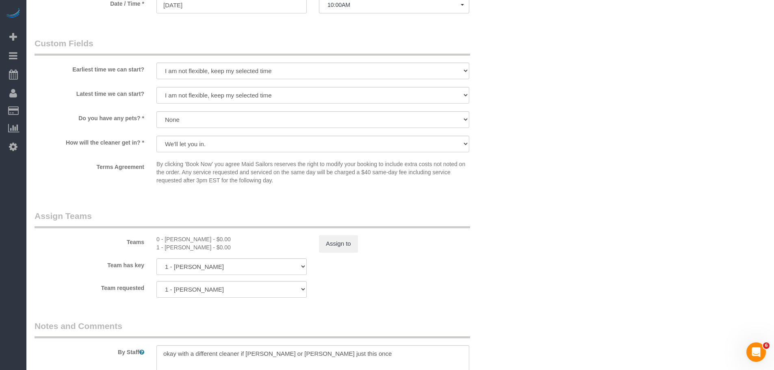
scroll to position [975, 0]
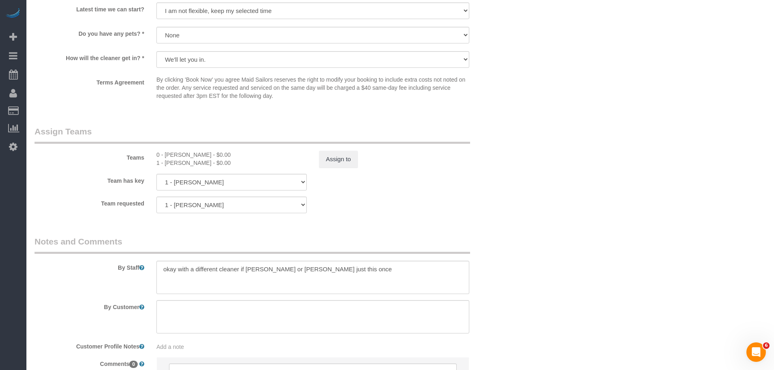
click at [170, 154] on div "0 - [PERSON_NAME] - $0.00" at bounding box center [231, 155] width 150 height 8
click at [193, 154] on div "0 - [PERSON_NAME] - $0.00" at bounding box center [231, 155] width 150 height 8
copy div "[PERSON_NAME]"
click at [174, 268] on textarea at bounding box center [312, 277] width 313 height 33
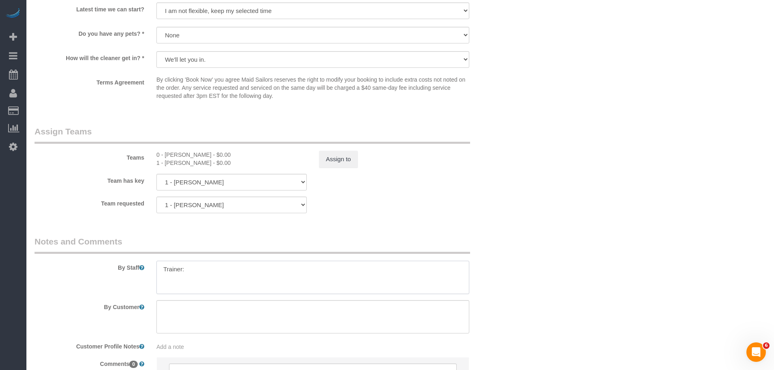
paste textarea "[PERSON_NAME]"
click at [185, 272] on textarea at bounding box center [312, 277] width 313 height 33
click at [275, 278] on textarea at bounding box center [312, 277] width 313 height 33
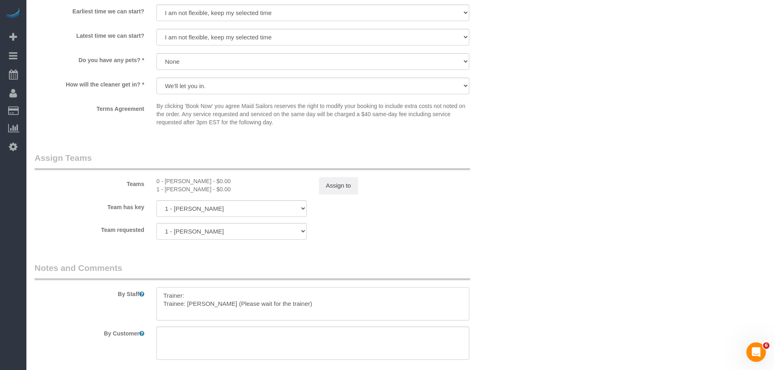
scroll to position [935, 0]
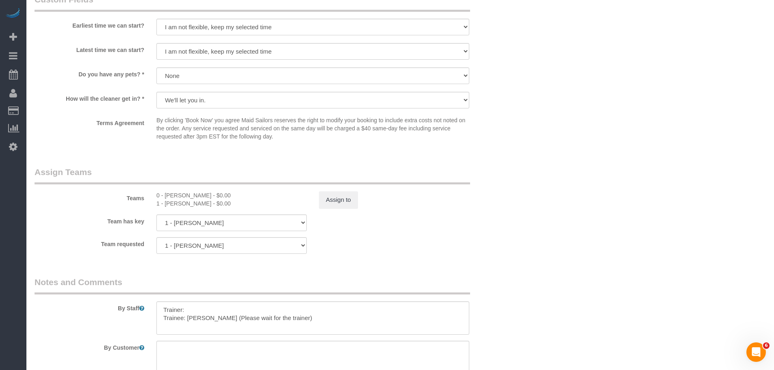
click at [174, 205] on div "1 - [PERSON_NAME] - $0.00" at bounding box center [231, 204] width 150 height 8
click at [194, 205] on div "1 - [PERSON_NAME] - $0.00" at bounding box center [231, 204] width 150 height 8
copy div "[PERSON_NAME]"
click at [192, 310] on textarea at bounding box center [312, 318] width 313 height 33
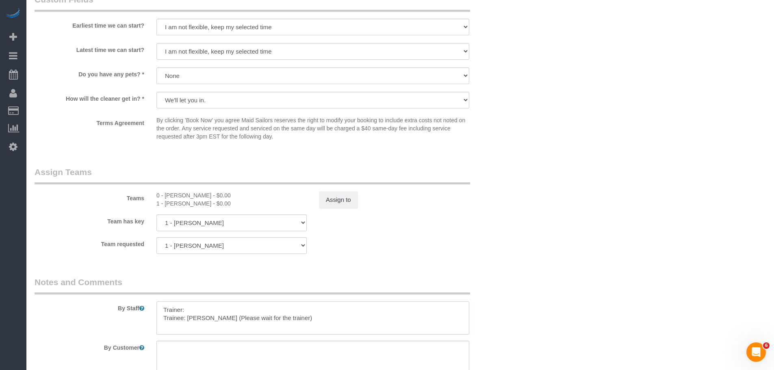
paste textarea "[PERSON_NAME]"
type textarea "Trainer: [PERSON_NAME] Trainee: [PERSON_NAME] (Please wait for the trainer)"
click at [386, 289] on legend "Notes and Comments" at bounding box center [253, 285] width 436 height 18
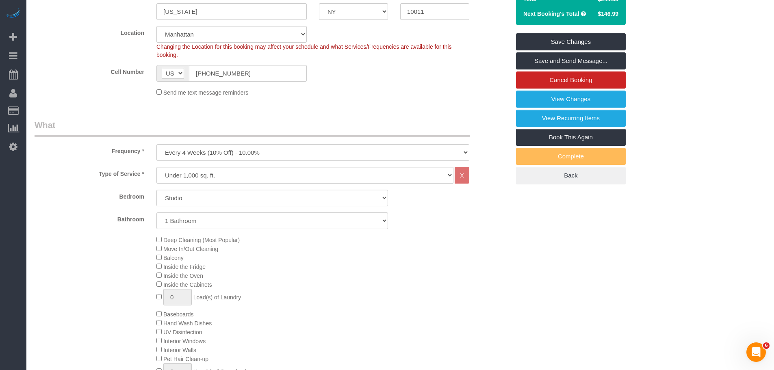
scroll to position [122, 0]
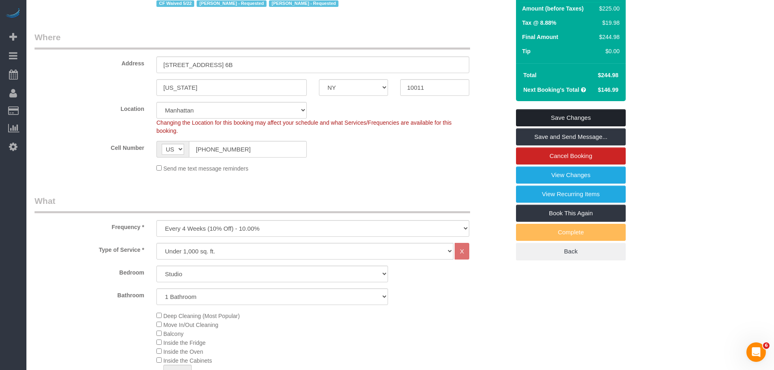
click at [585, 113] on link "Save Changes" at bounding box center [571, 117] width 110 height 17
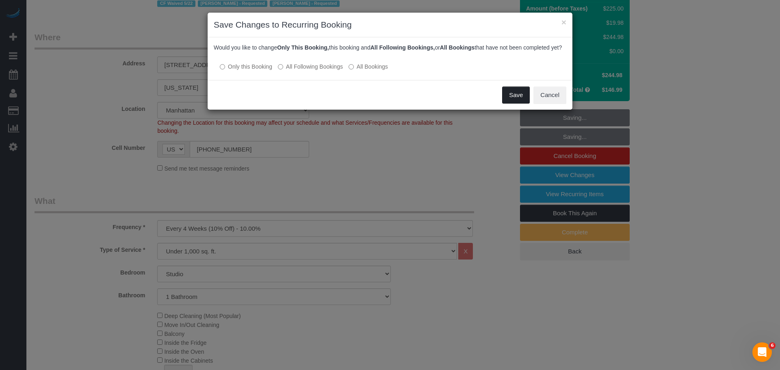
click at [519, 104] on button "Save" at bounding box center [516, 95] width 28 height 17
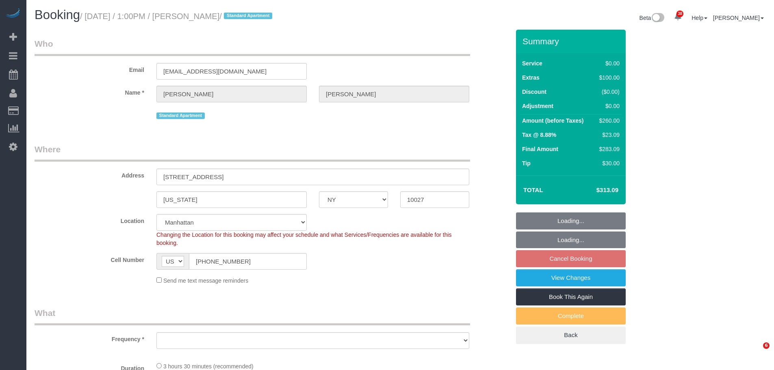
select select "NY"
select select "string:stripe-pm_1QwRw54VGloSiKo7jNYRKUeg"
select select "spot5"
select select "number:58"
select select "number:77"
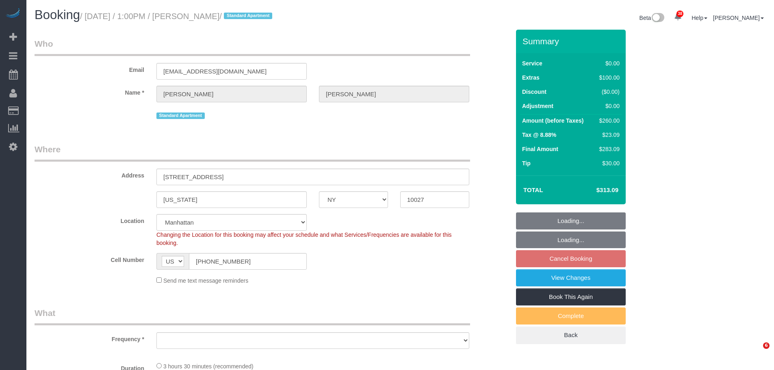
select select "number:15"
select select "number:5"
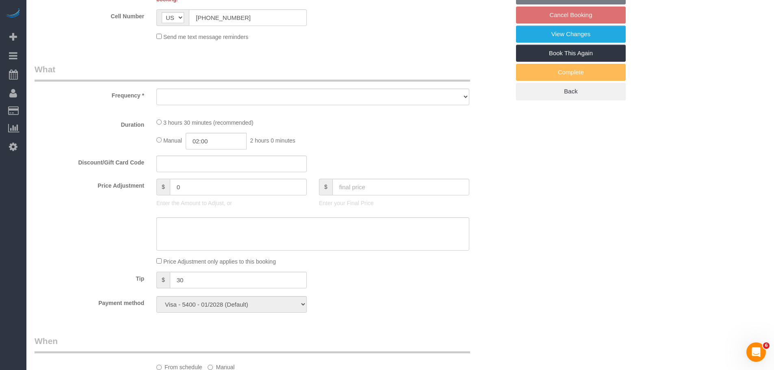
select select "object:1078"
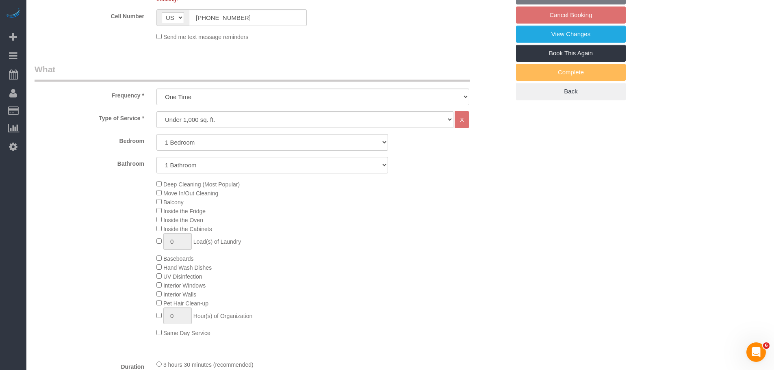
select select "1"
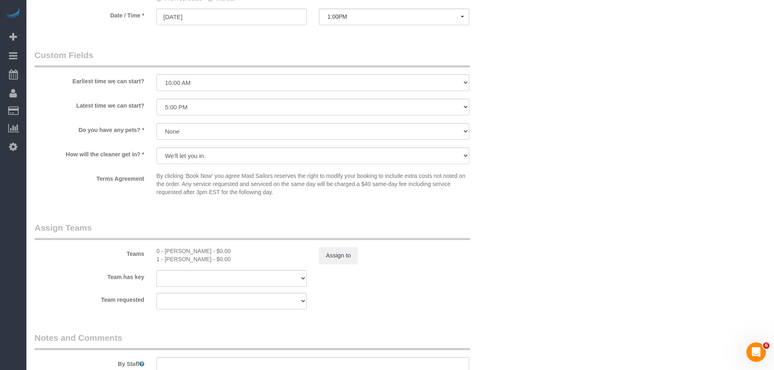
scroll to position [935, 0]
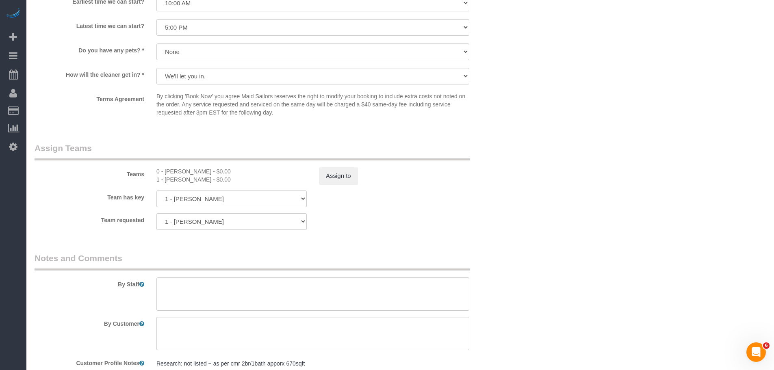
click at [174, 170] on div "0 - William Hurtado - $0.00" at bounding box center [231, 171] width 150 height 8
click at [192, 169] on div "0 - William Hurtado - $0.00" at bounding box center [231, 171] width 150 height 8
copy div "William Hurtado"
click at [180, 289] on textarea at bounding box center [312, 294] width 313 height 33
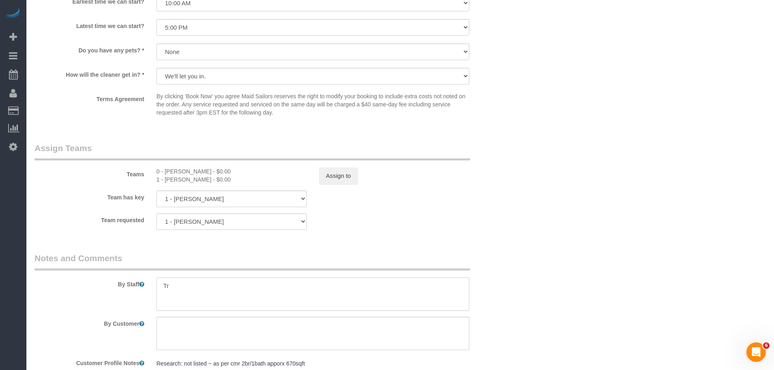
type textarea "T"
paste textarea "William Hurtado"
click at [176, 171] on div "0 - William Hurtado - $0.00" at bounding box center [231, 171] width 150 height 8
click at [179, 181] on div "1 - Marlenyn Robles - $0.00" at bounding box center [231, 180] width 150 height 8
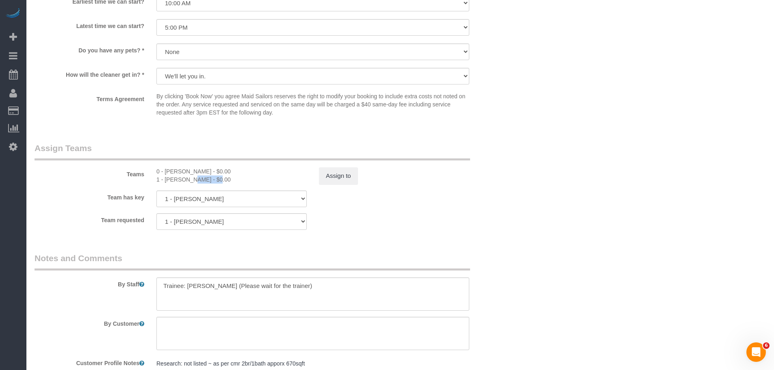
click at [179, 181] on div "1 - Marlenyn Robles - $0.00" at bounding box center [231, 180] width 150 height 8
click at [193, 181] on div "1 - Marlenyn Robles - $0.00" at bounding box center [231, 180] width 150 height 8
copy div "Marlenyn Robles"
click at [172, 284] on textarea at bounding box center [312, 294] width 313 height 33
paste textarea "Marlenyn Robles"
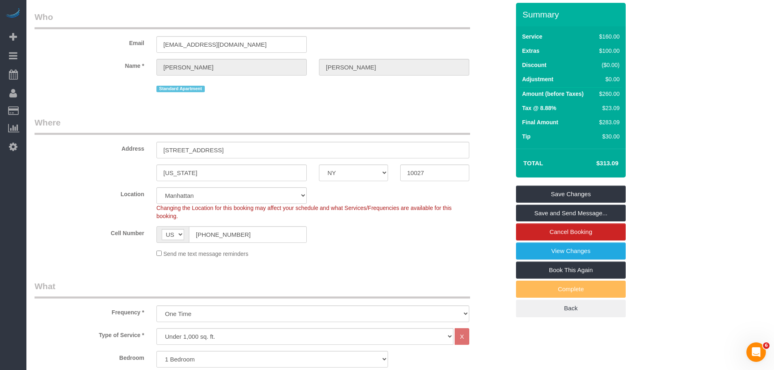
scroll to position [0, 0]
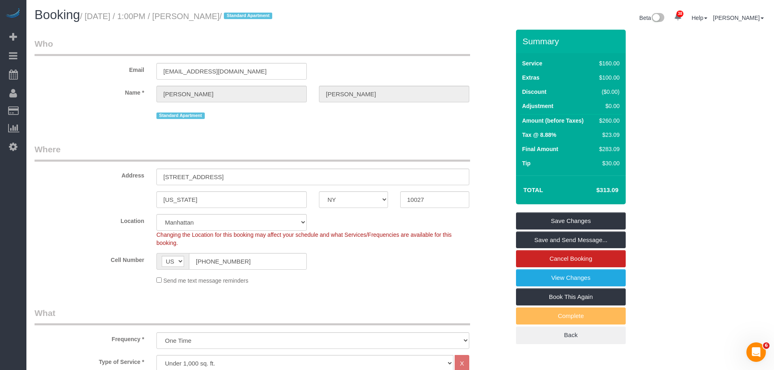
type textarea "Trainer: Marlenyn Robles Trainee: William Hurtado (Please wait for the trainer)"
click at [200, 16] on small "/ October 14, 2025 / 1:00PM / Meyer Horne / Standard Apartment" at bounding box center [177, 16] width 195 height 9
click at [225, 15] on small "/ October 14, 2025 / 1:00PM / Meyer Horne / Standard Apartment" at bounding box center [177, 16] width 195 height 9
copy small "Meyer Horne"
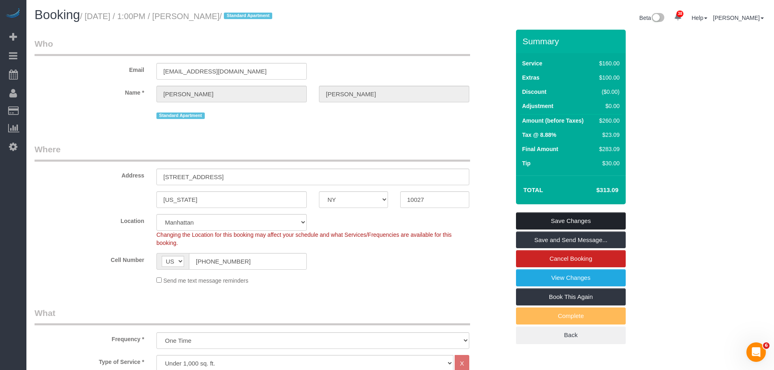
click at [586, 219] on link "Save Changes" at bounding box center [571, 221] width 110 height 17
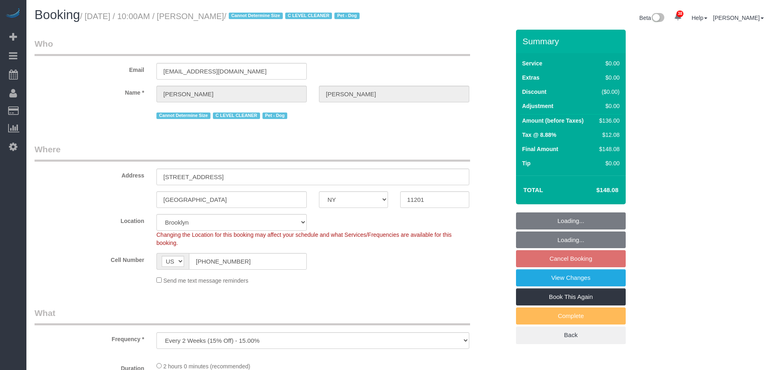
select select "NY"
select select "spot2"
select select "string:stripe-pm_1Nj3TP4VGloSiKo7GSDuJG2L"
select select "1"
select select "object:1295"
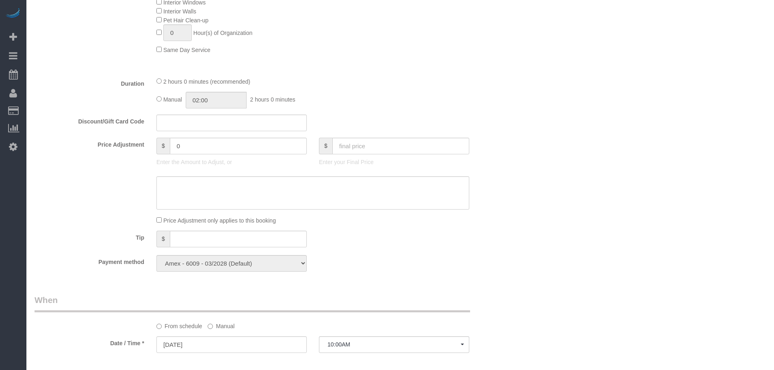
select select "number:89"
select select "number:90"
select select "number:13"
select select "number:6"
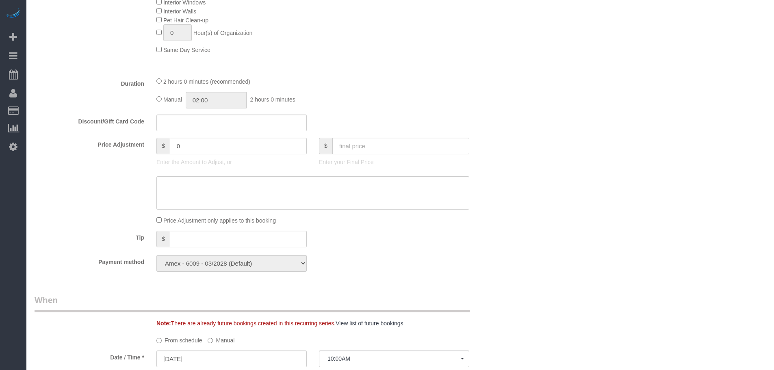
select select "spot61"
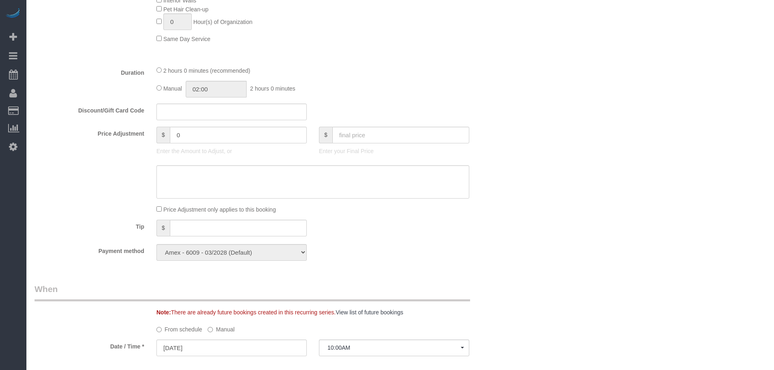
select select "1"
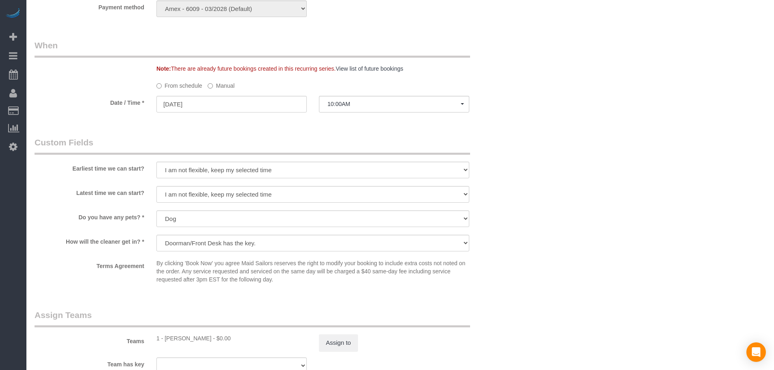
click at [219, 90] on label "Manual" at bounding box center [221, 84] width 27 height 11
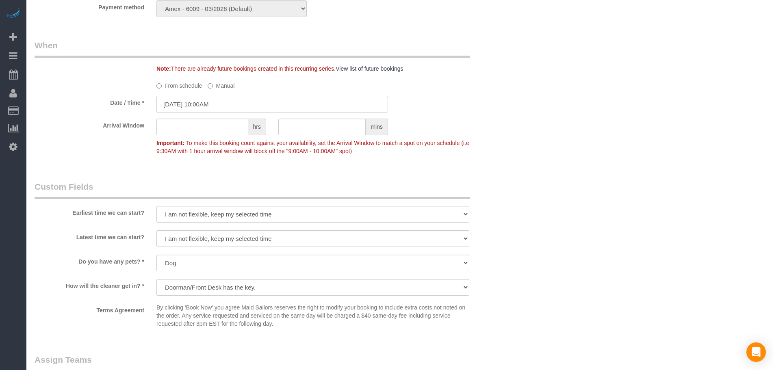
click at [226, 105] on input "[DATE] 10:00AM" at bounding box center [272, 104] width 232 height 17
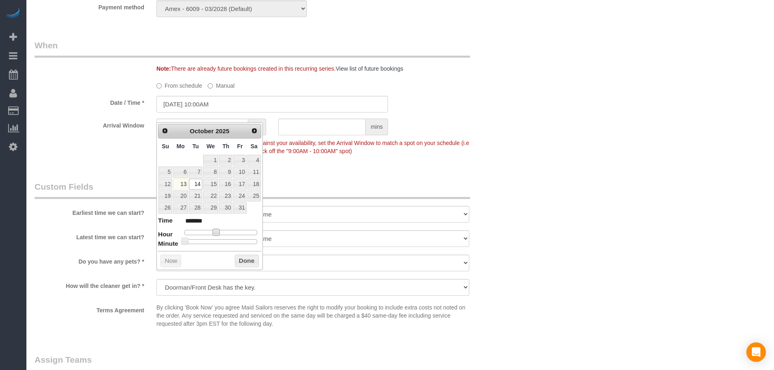
type input "[DATE] 12:00PM"
type input "*******"
click at [223, 232] on div at bounding box center [221, 232] width 73 height 5
type input "[DATE] 12:25PM"
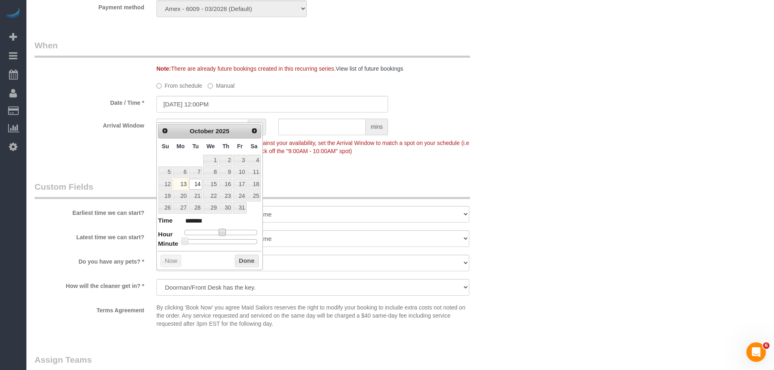
type input "*******"
click at [220, 241] on div at bounding box center [221, 241] width 73 height 5
type input "[DATE] 12:30PM"
type input "*******"
click at [246, 257] on button "Done" at bounding box center [247, 261] width 24 height 13
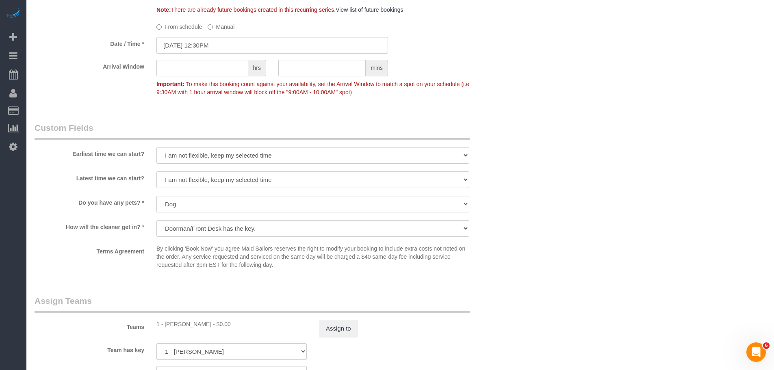
scroll to position [944, 0]
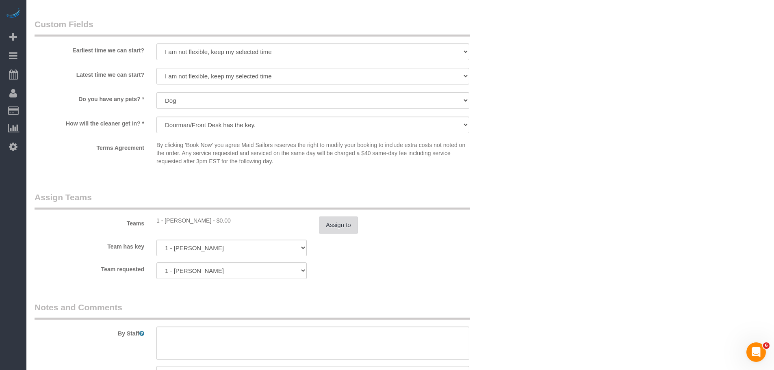
click at [326, 234] on button "Assign to" at bounding box center [338, 225] width 39 height 17
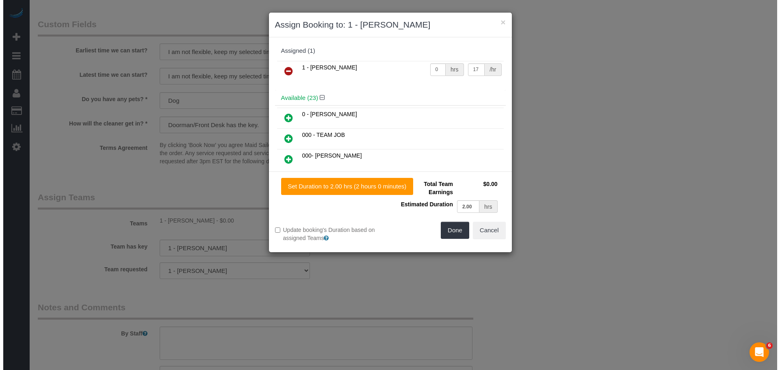
scroll to position [935, 0]
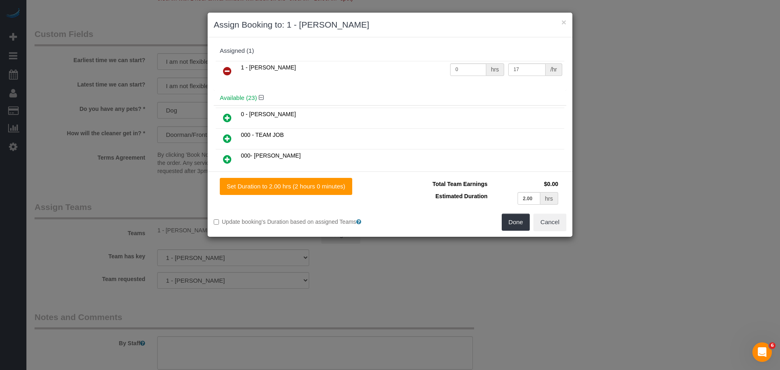
click at [220, 69] on link at bounding box center [227, 71] width 19 height 16
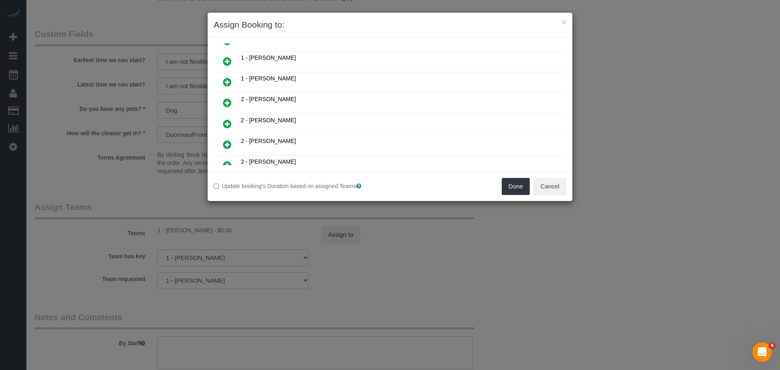
scroll to position [244, 0]
click at [228, 83] on icon at bounding box center [227, 83] width 9 height 10
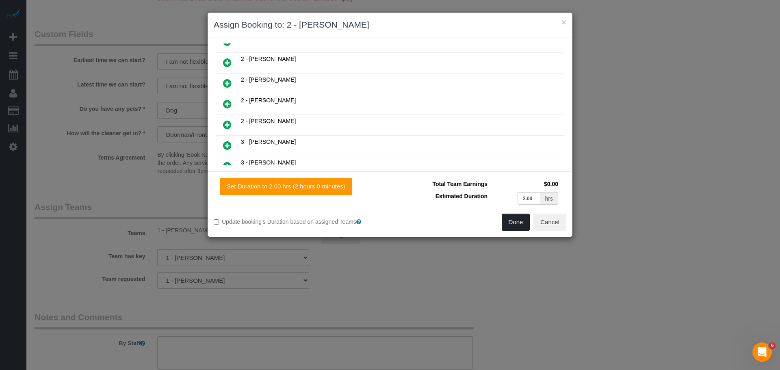
click at [513, 221] on button "Done" at bounding box center [516, 222] width 28 height 17
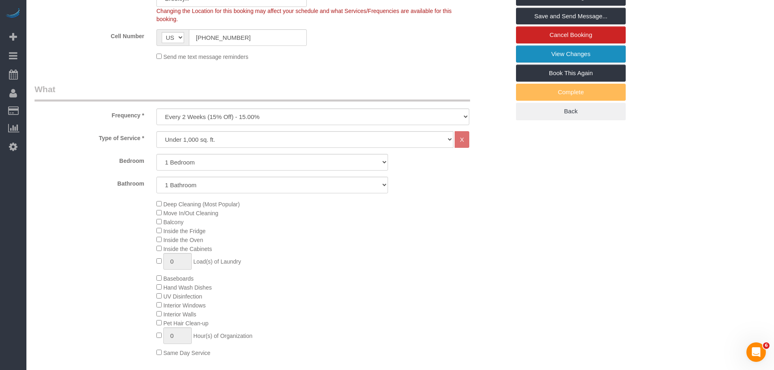
scroll to position [213, 0]
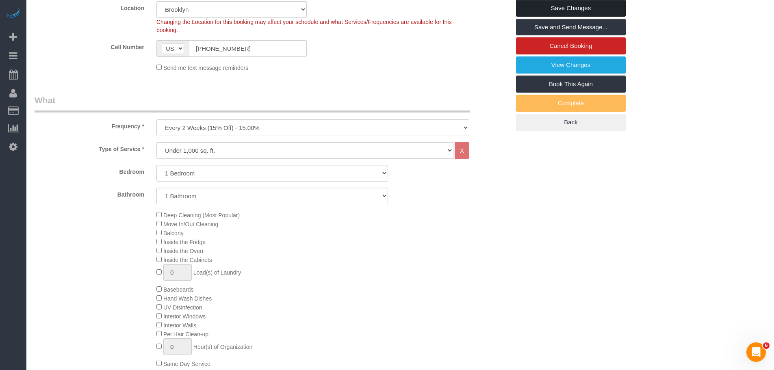
click at [569, 17] on link "Save Changes" at bounding box center [571, 8] width 110 height 17
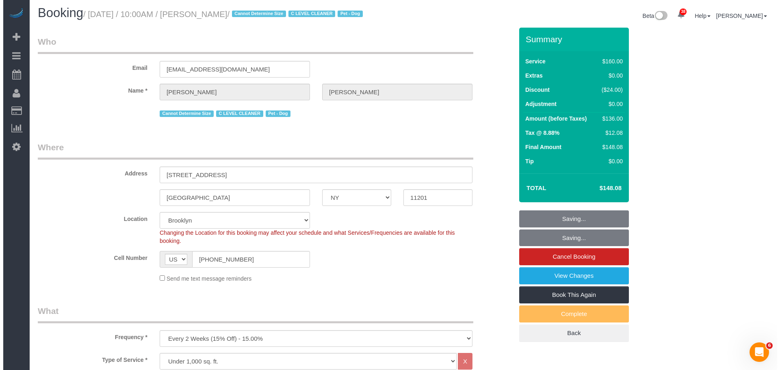
scroll to position [0, 0]
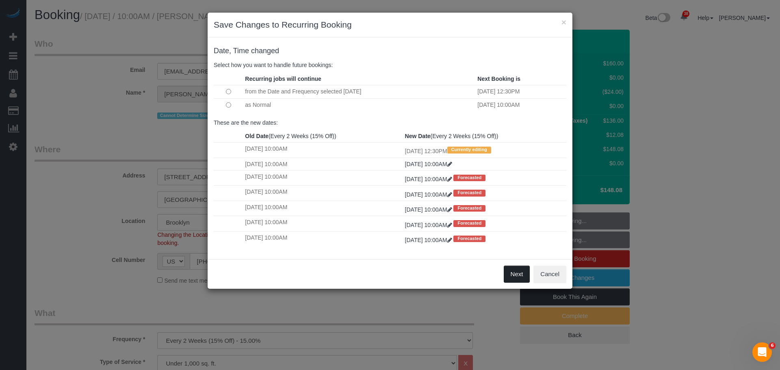
click at [522, 273] on button "Next" at bounding box center [517, 274] width 26 height 17
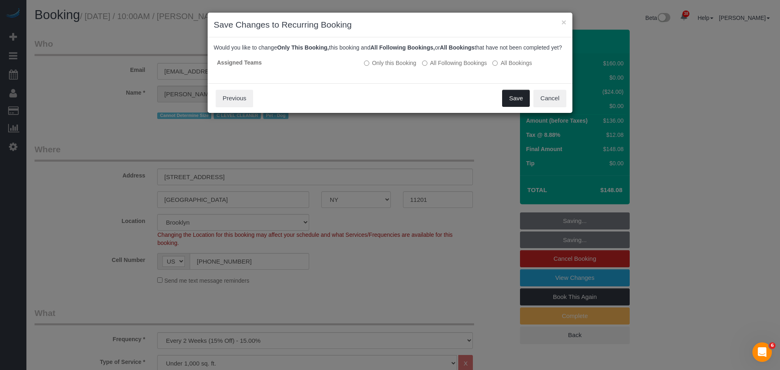
click at [516, 107] on button "Save" at bounding box center [516, 98] width 28 height 17
